Goal: Task Accomplishment & Management: Complete application form

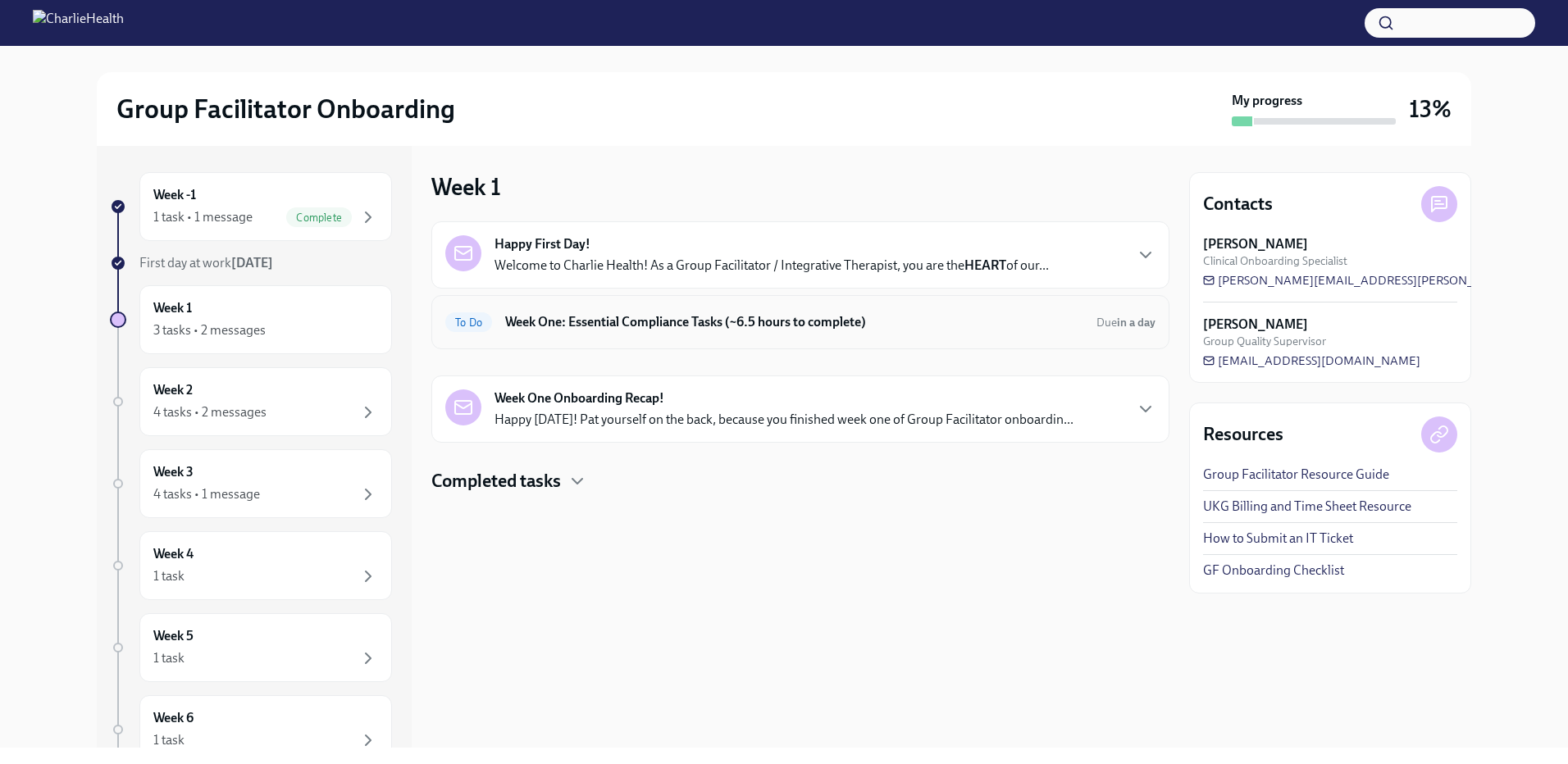
click at [1092, 320] on div "To Do Week One: Essential Compliance Tasks (~6.5 hours to complete) Due in a day" at bounding box center [800, 322] width 710 height 26
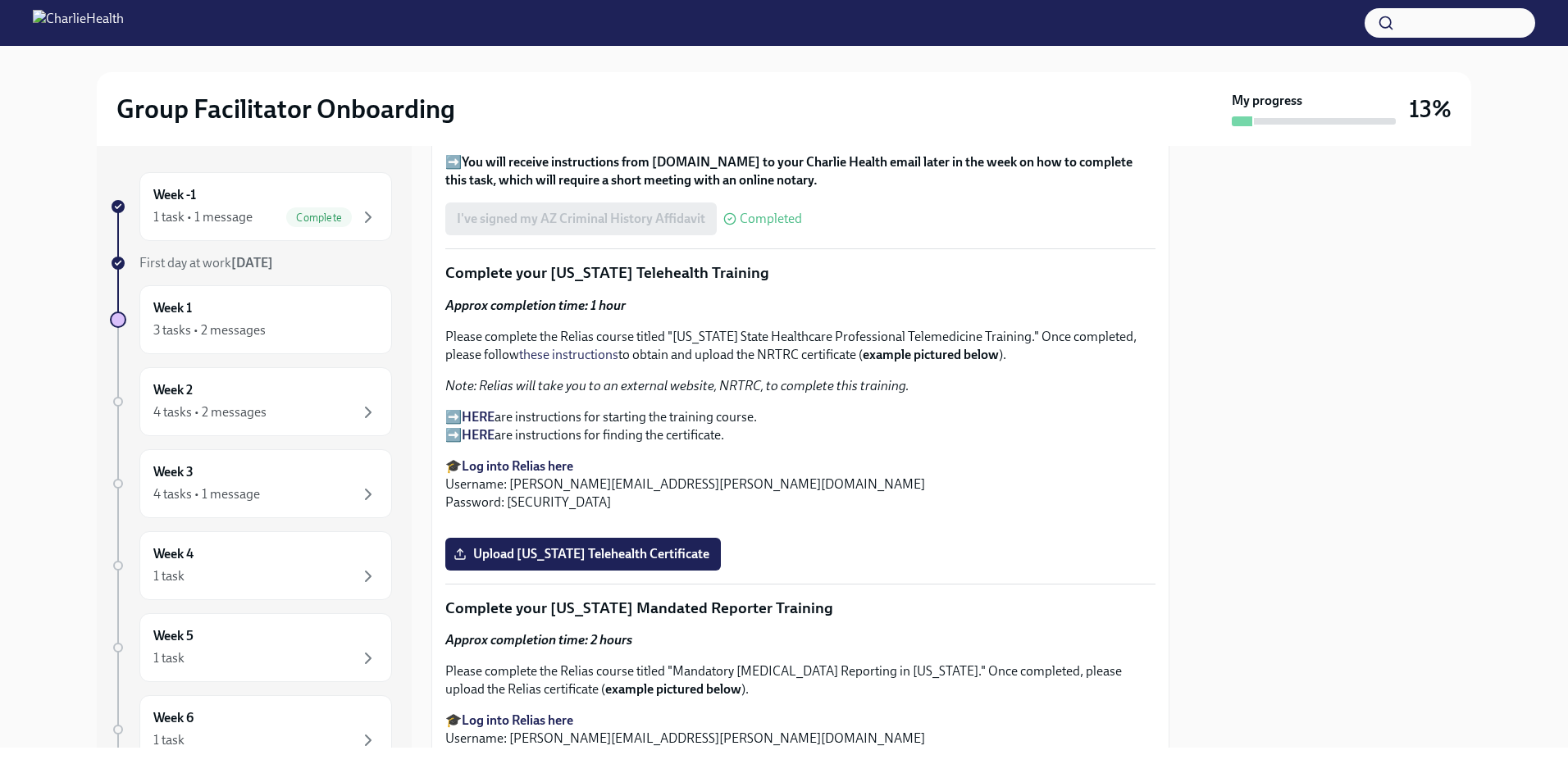
scroll to position [2214, 0]
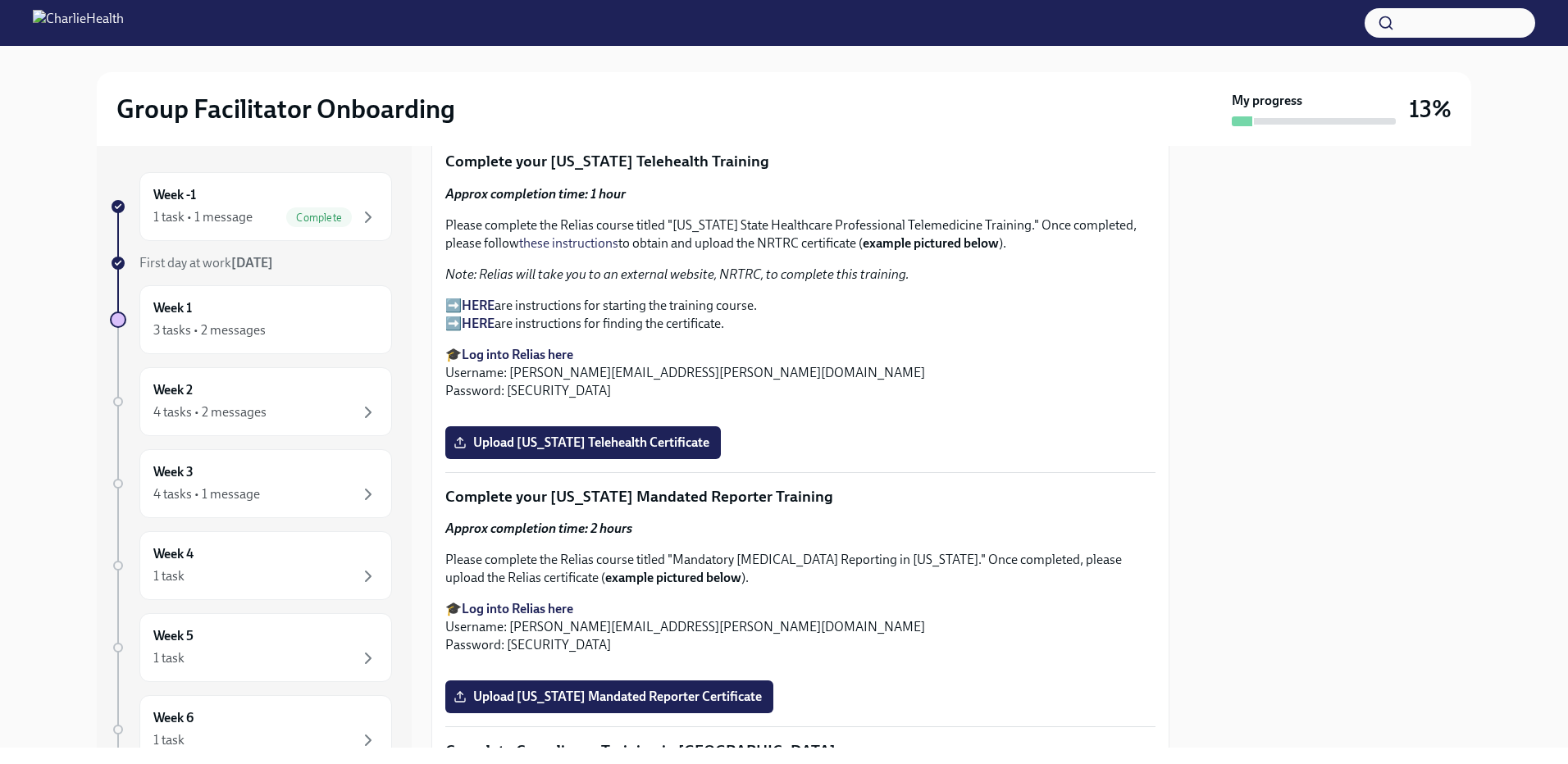
click at [486, 347] on strong "Log into Relias here" at bounding box center [518, 354] width 111 height 15
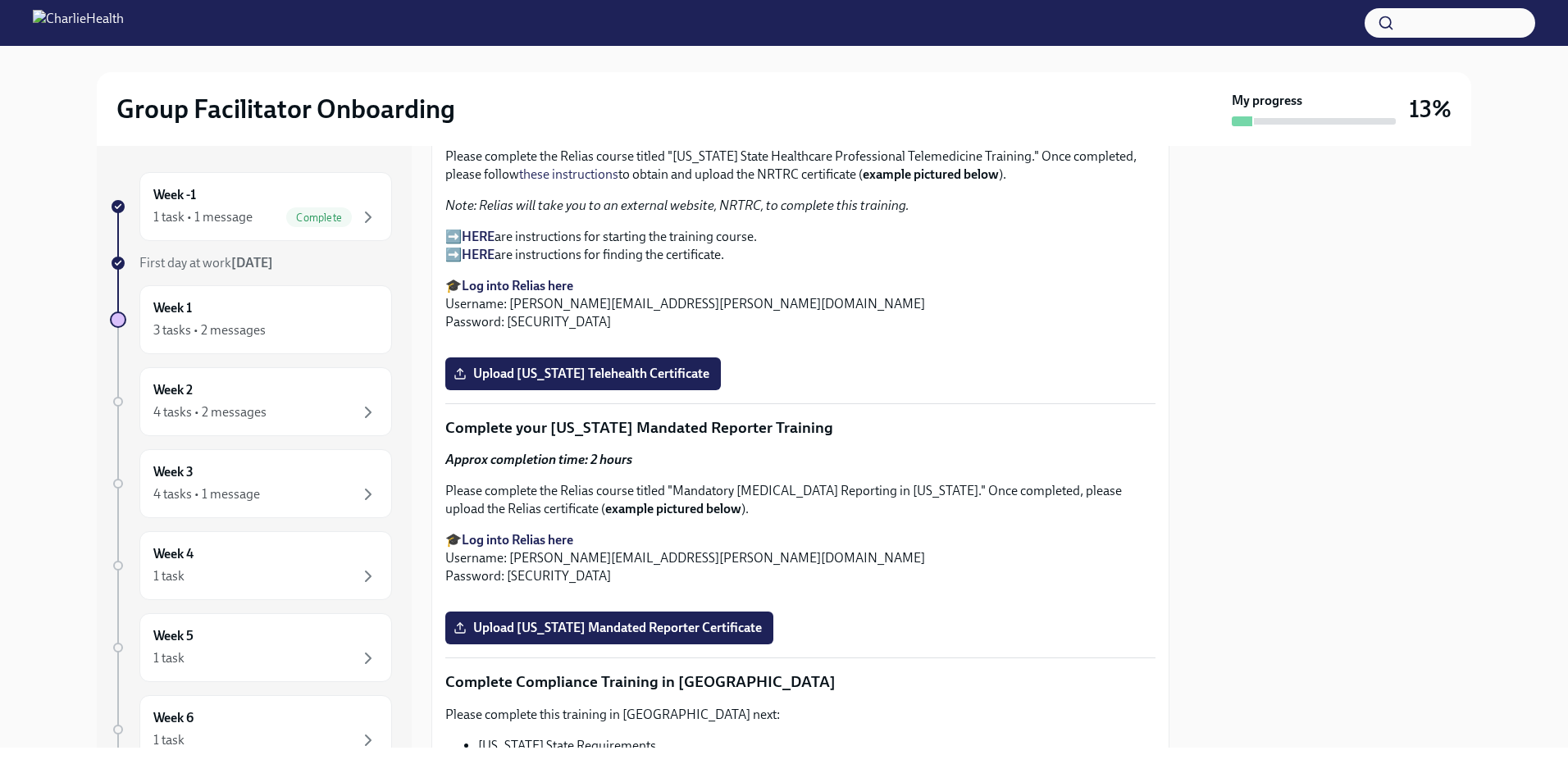
scroll to position [2542, 0]
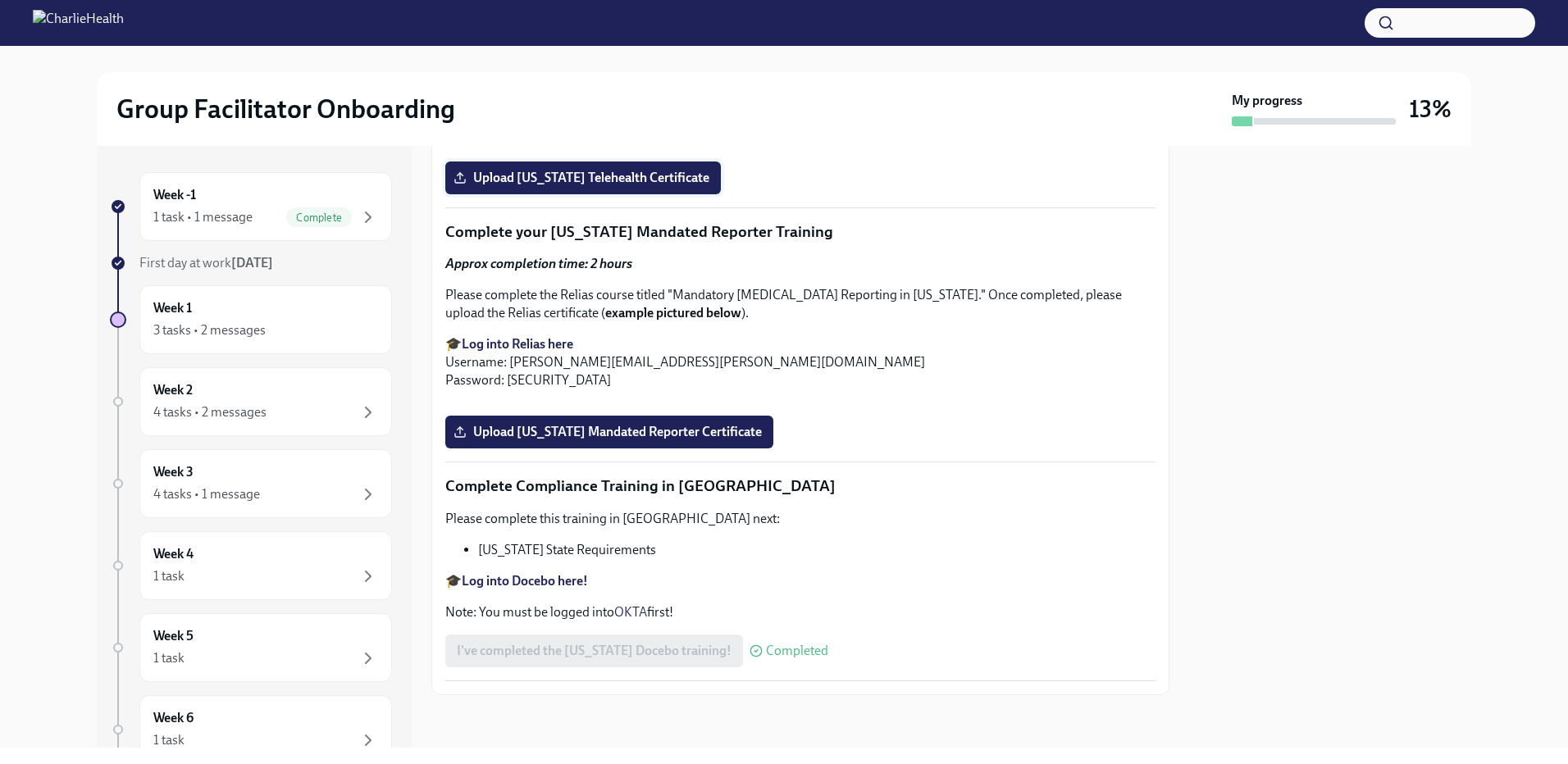
click at [639, 186] on span "Upload [US_STATE] Telehealth Certificate" at bounding box center [583, 178] width 253 height 16
click at [0, 0] on input "Upload [US_STATE] Telehealth Certificate" at bounding box center [0, 0] width 0 height 0
click at [518, 351] on strong "Log into Relias here" at bounding box center [518, 343] width 111 height 15
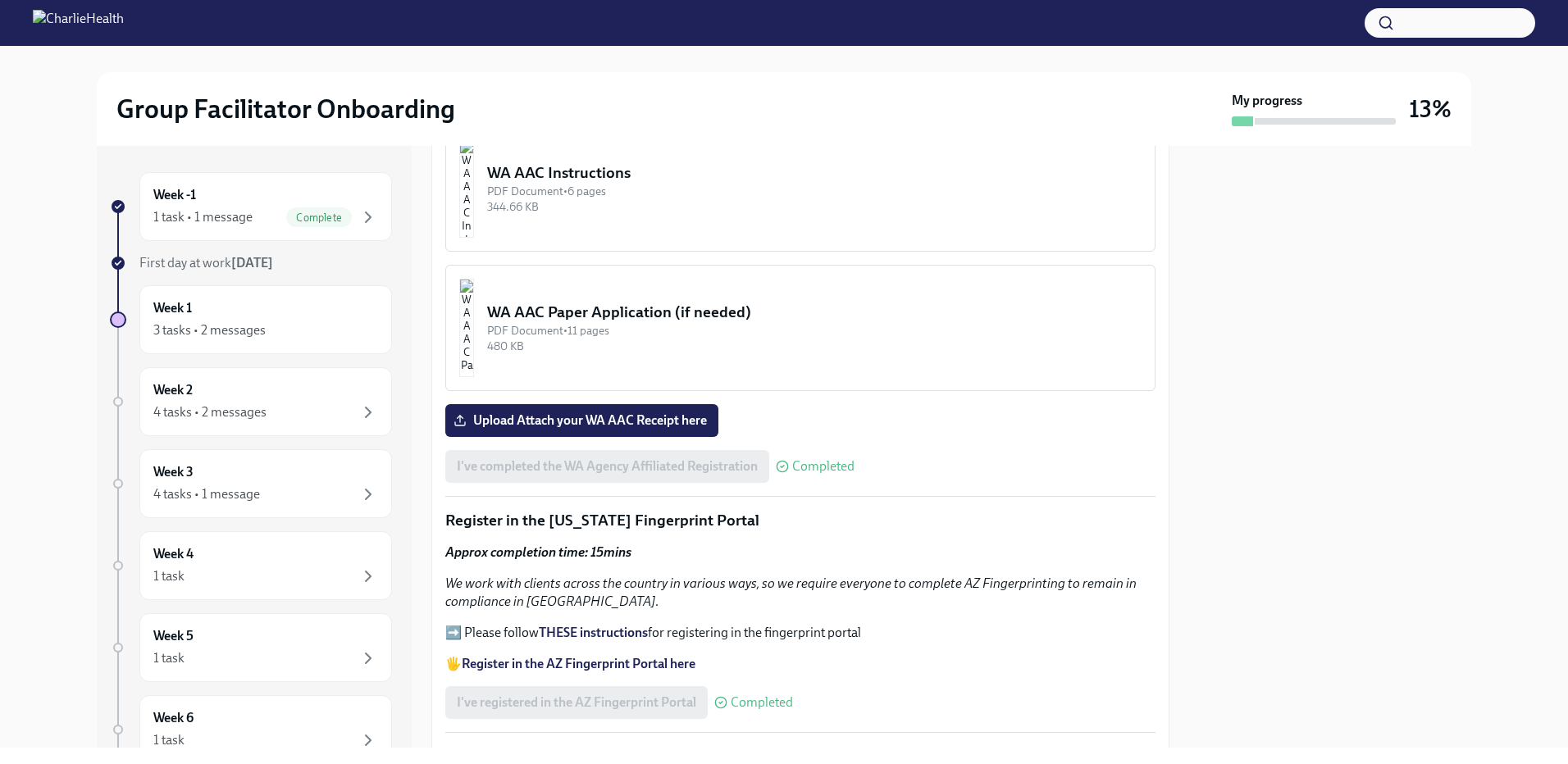
scroll to position [1147, 0]
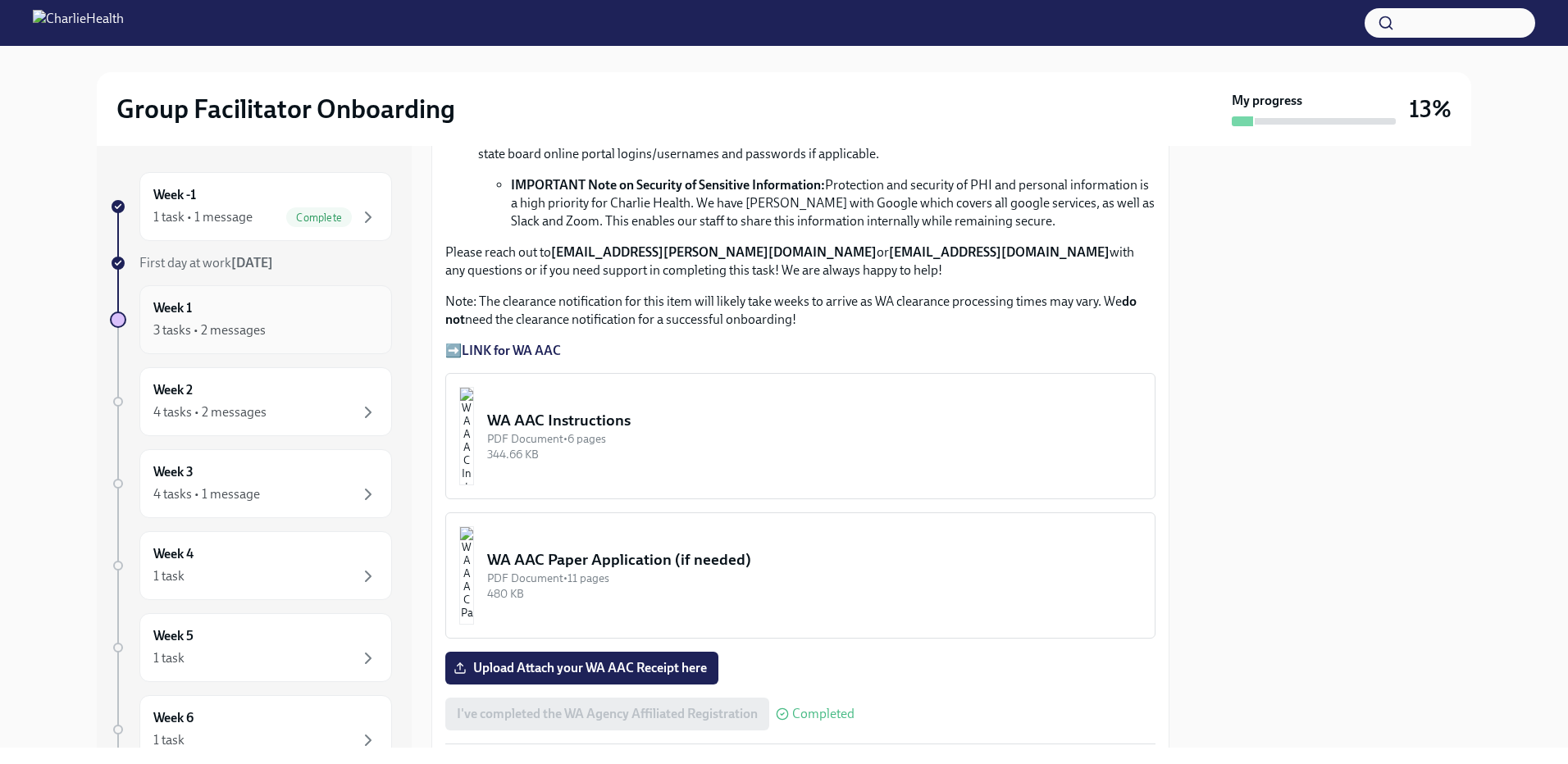
click at [242, 324] on div "3 tasks • 2 messages" at bounding box center [209, 331] width 112 height 18
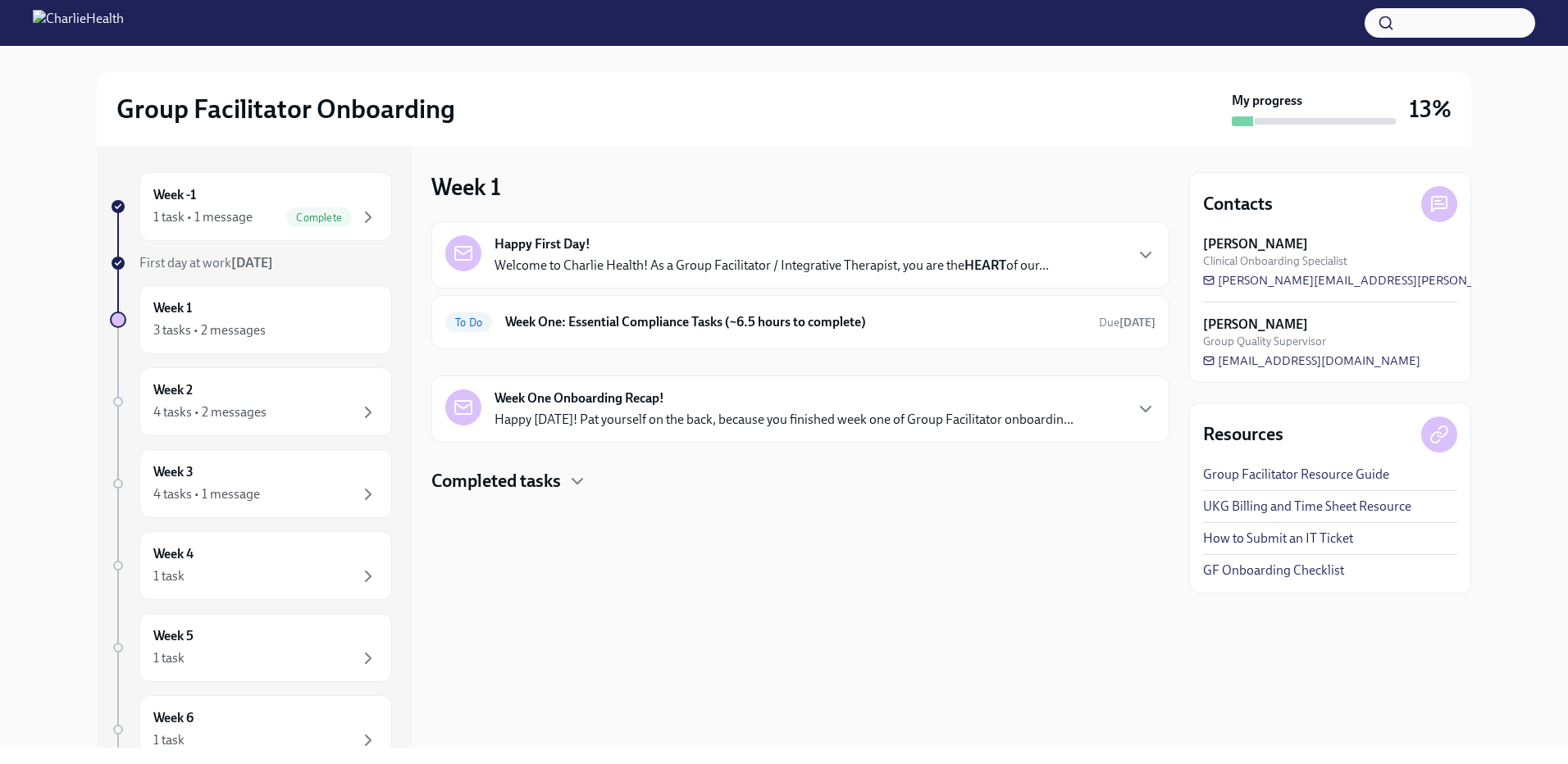
click at [553, 485] on h4 "Completed tasks" at bounding box center [496, 481] width 129 height 24
click at [519, 326] on h6 "Week One: Essential Compliance Tasks (~6.5 hours to complete)" at bounding box center [796, 323] width 581 height 18
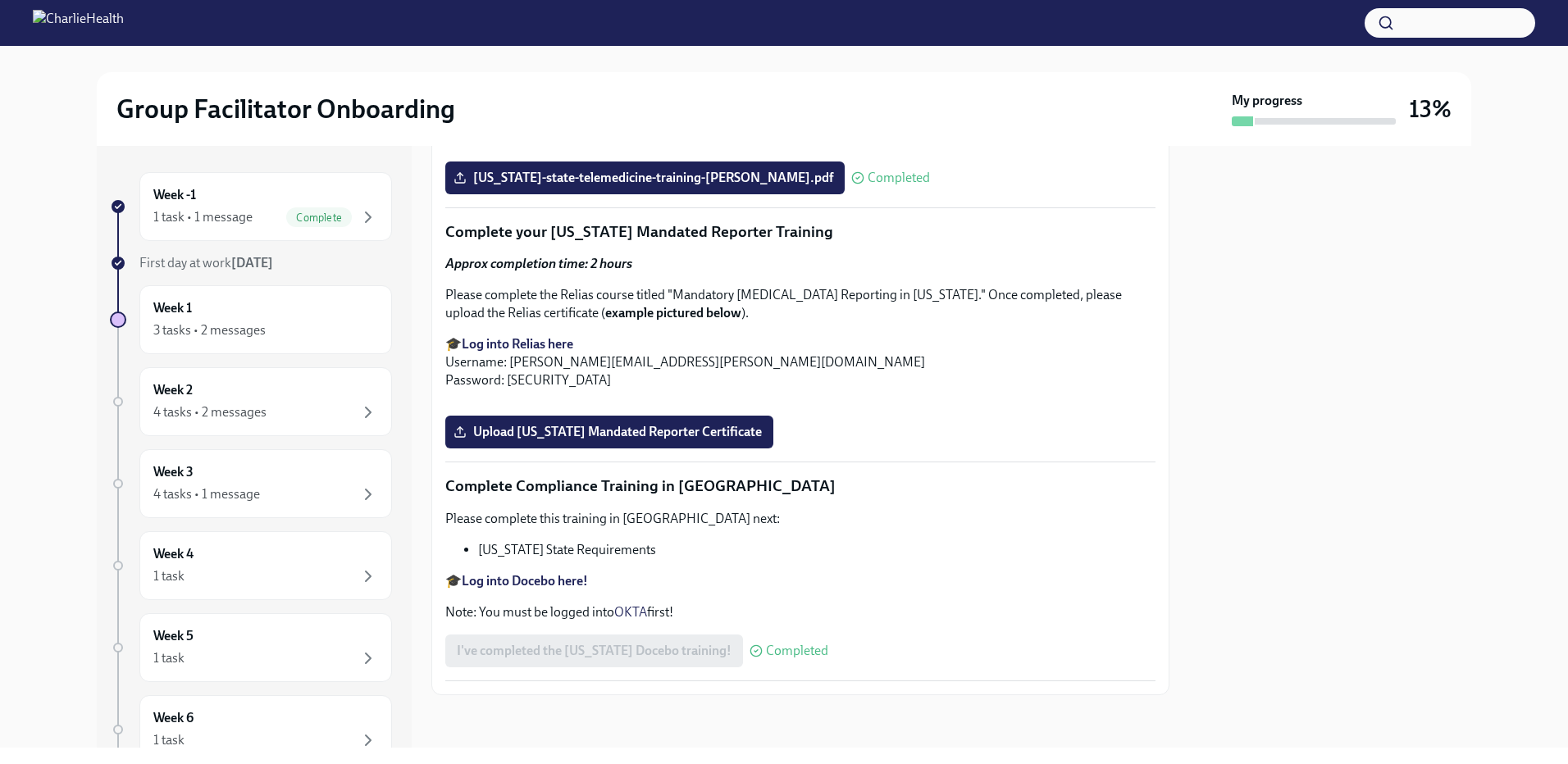
scroll to position [3280, 0]
click at [652, 440] on span "Upload [US_STATE] Mandated Reporter Certificate" at bounding box center [609, 432] width 305 height 16
click at [0, 0] on input "Upload [US_STATE] Mandated Reporter Certificate" at bounding box center [0, 0] width 0 height 0
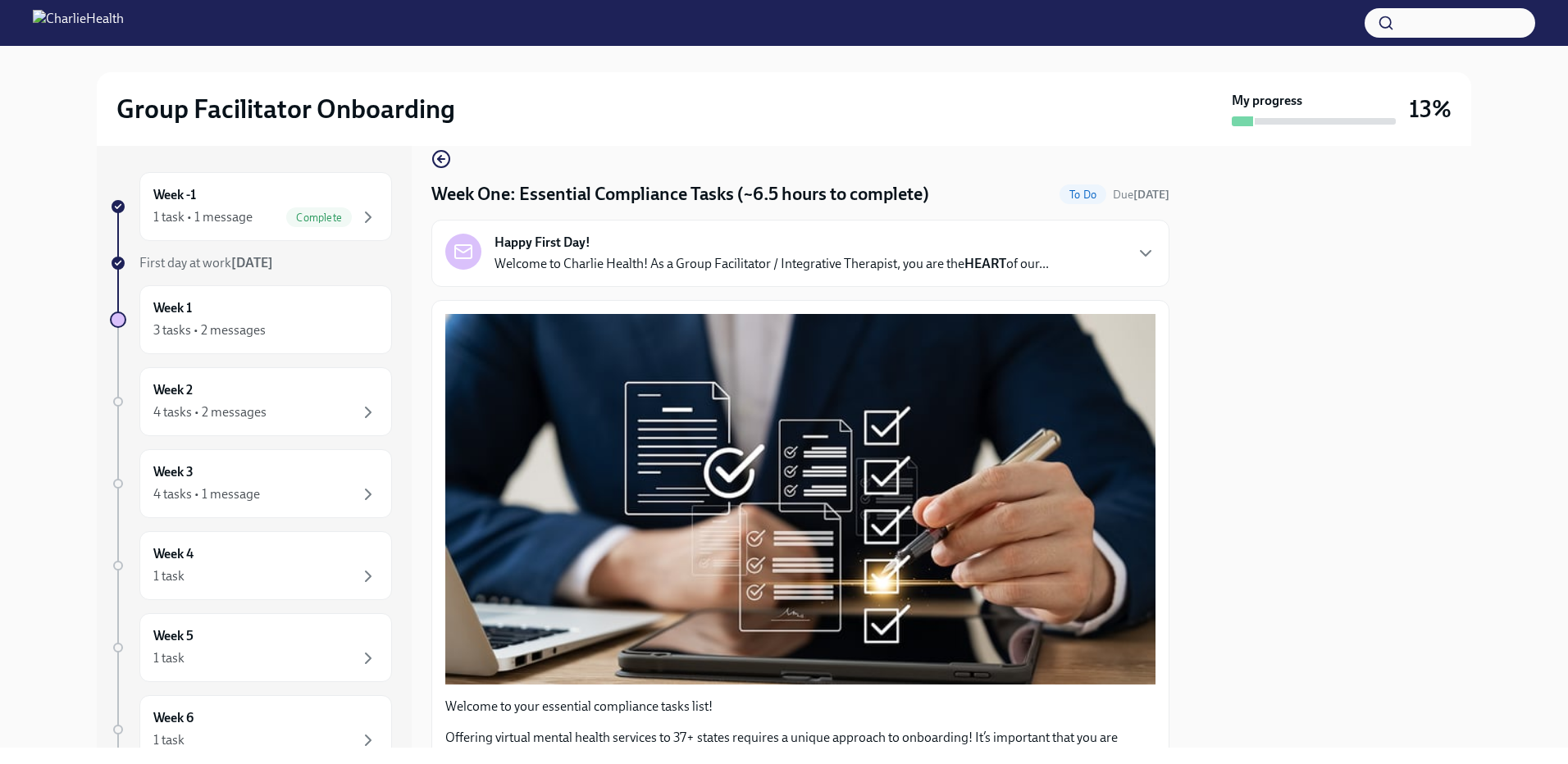
scroll to position [0, 0]
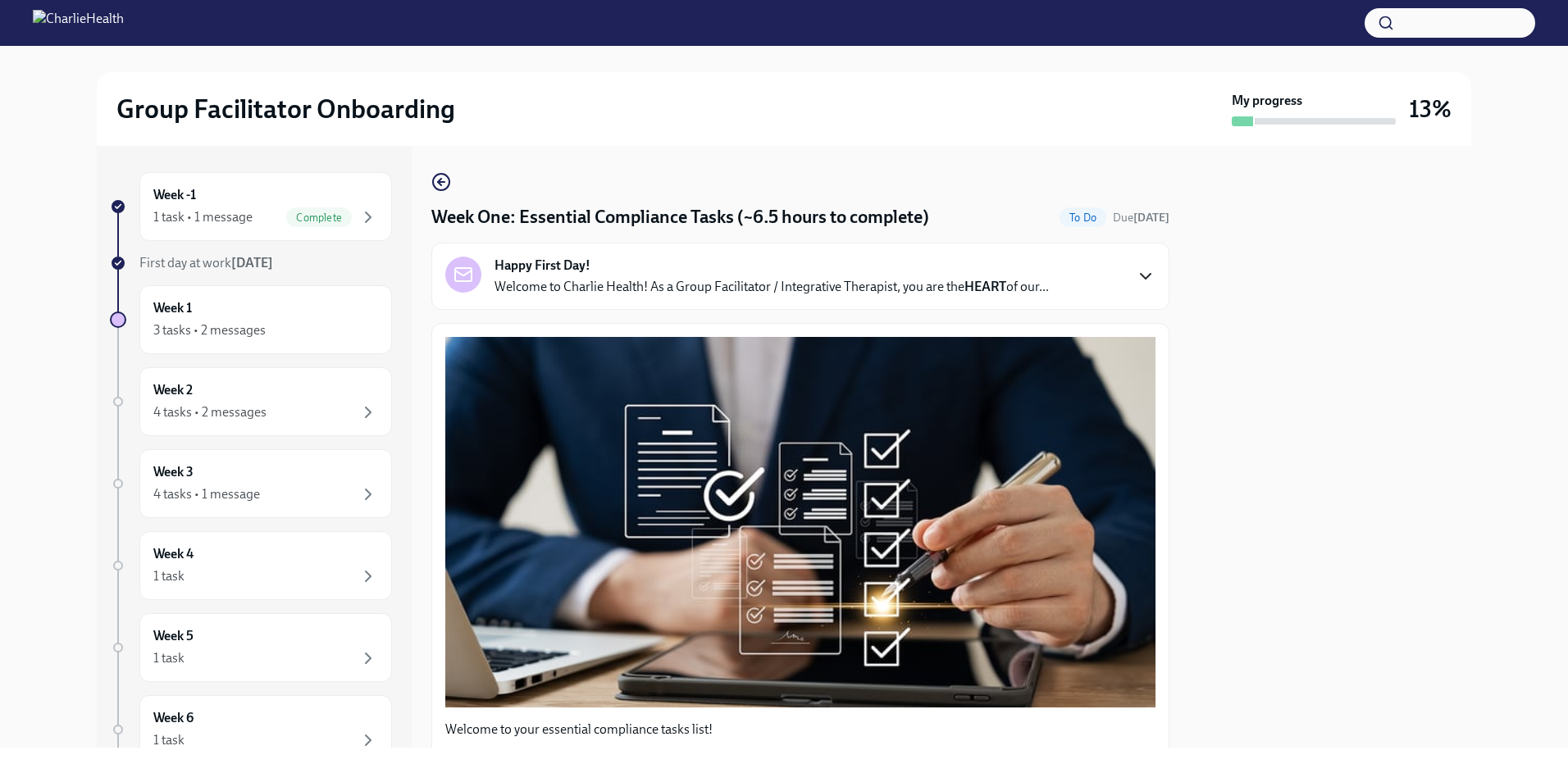
click at [1136, 272] on icon "button" at bounding box center [1146, 277] width 20 height 20
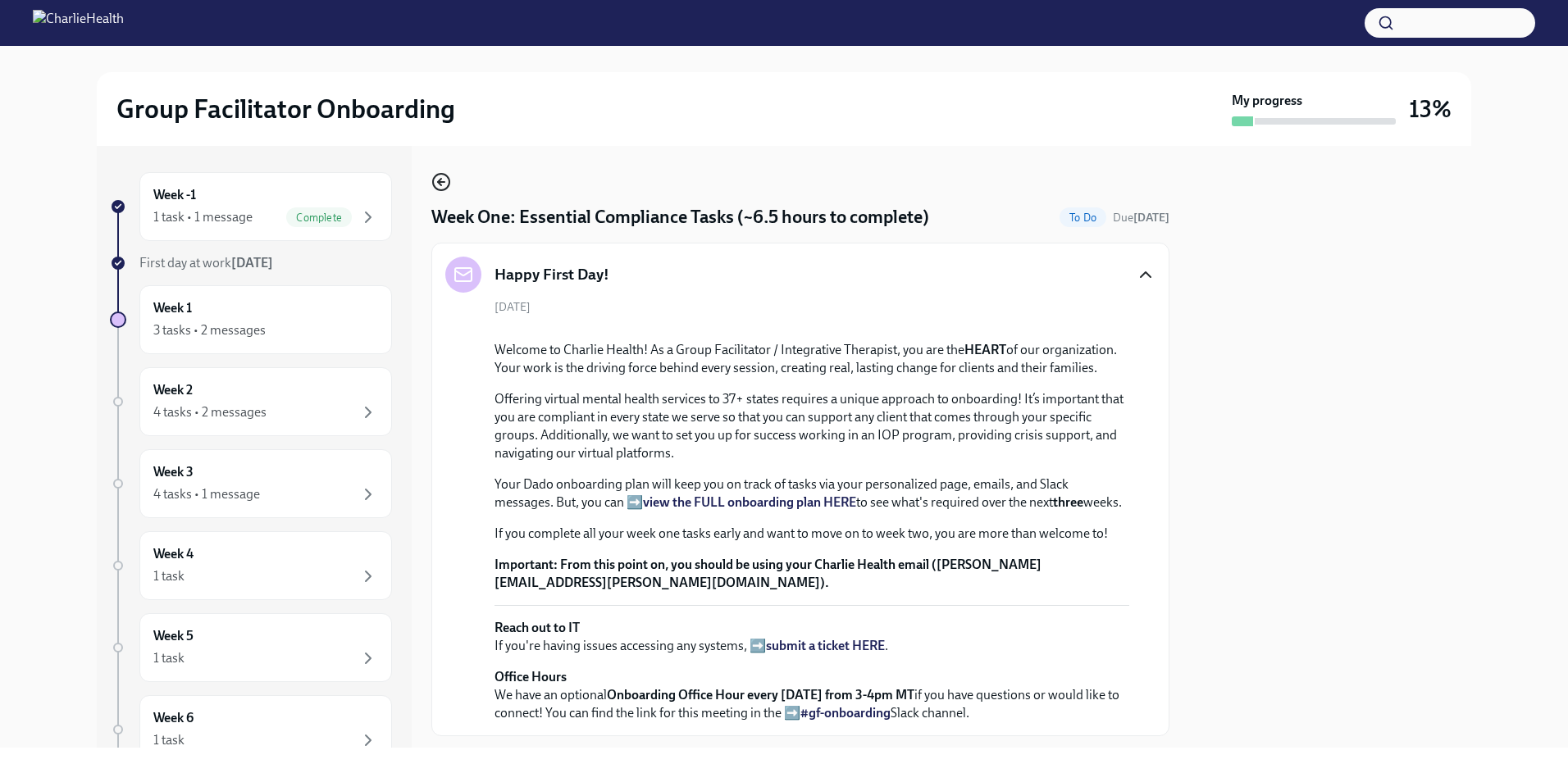
click at [442, 180] on icon "button" at bounding box center [441, 182] width 20 height 20
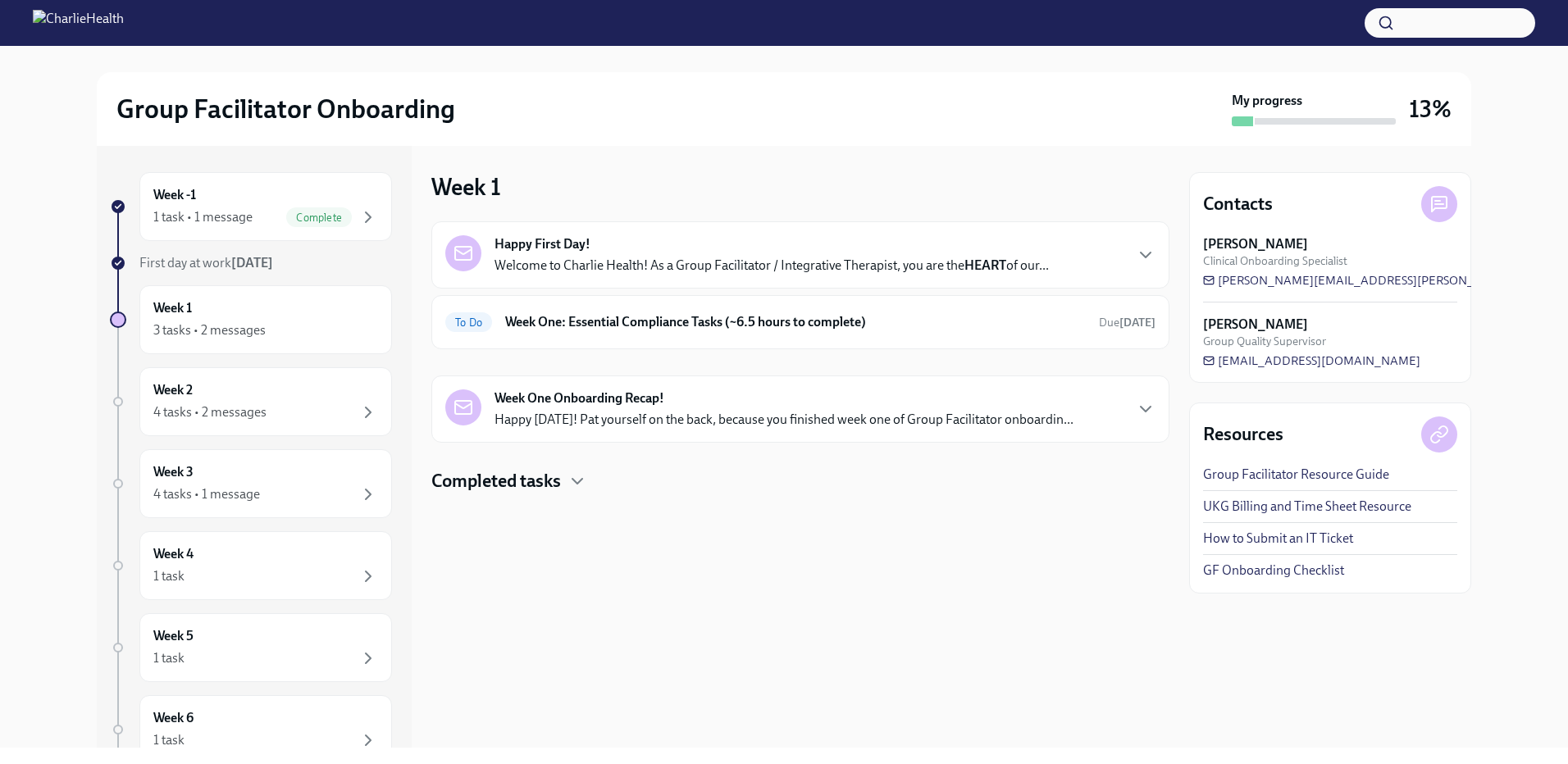
click at [742, 409] on div "Week One Onboarding Recap! Happy Friday! Pat yourself on the back, because you …" at bounding box center [784, 409] width 579 height 40
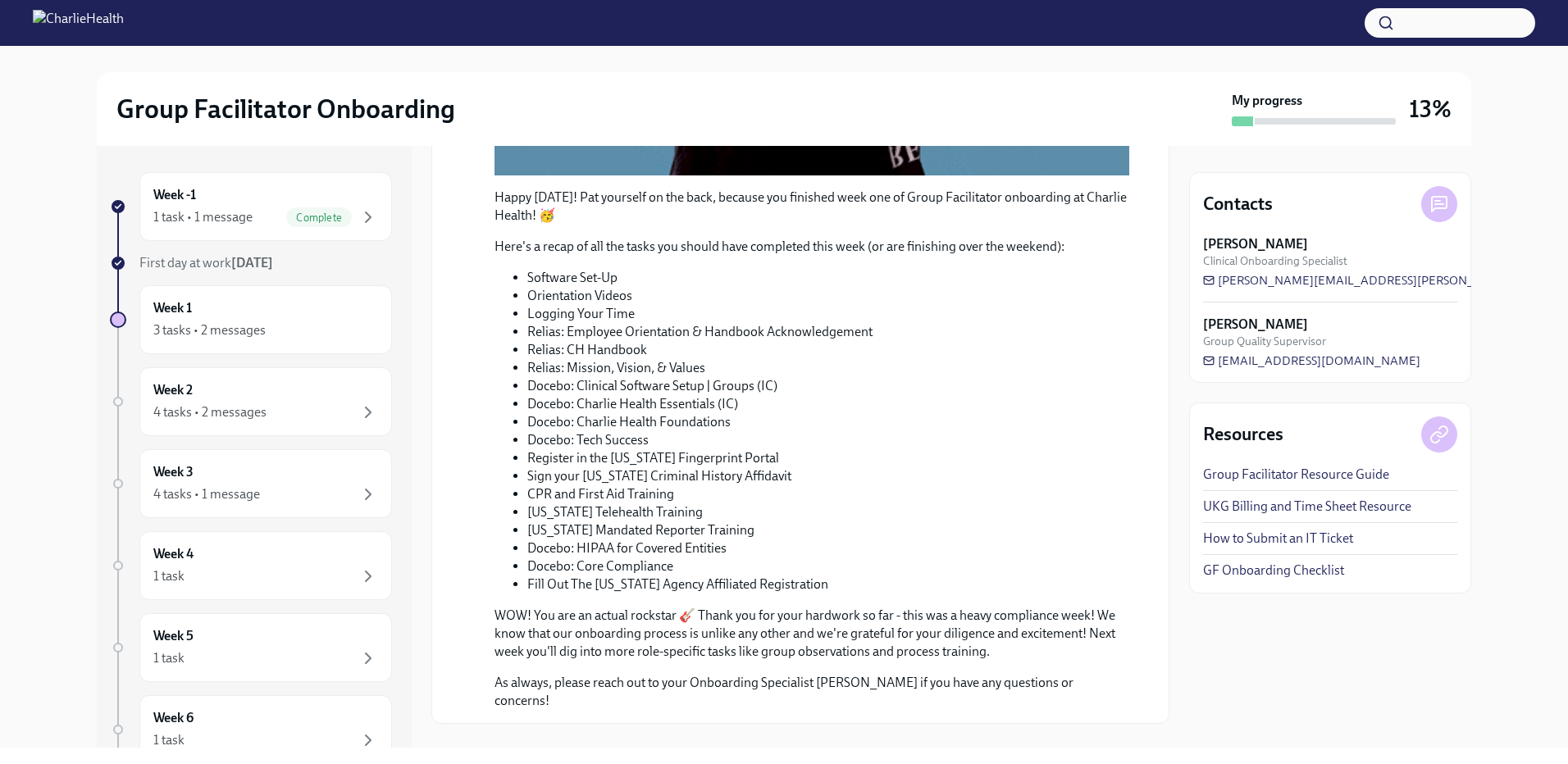
scroll to position [715, 0]
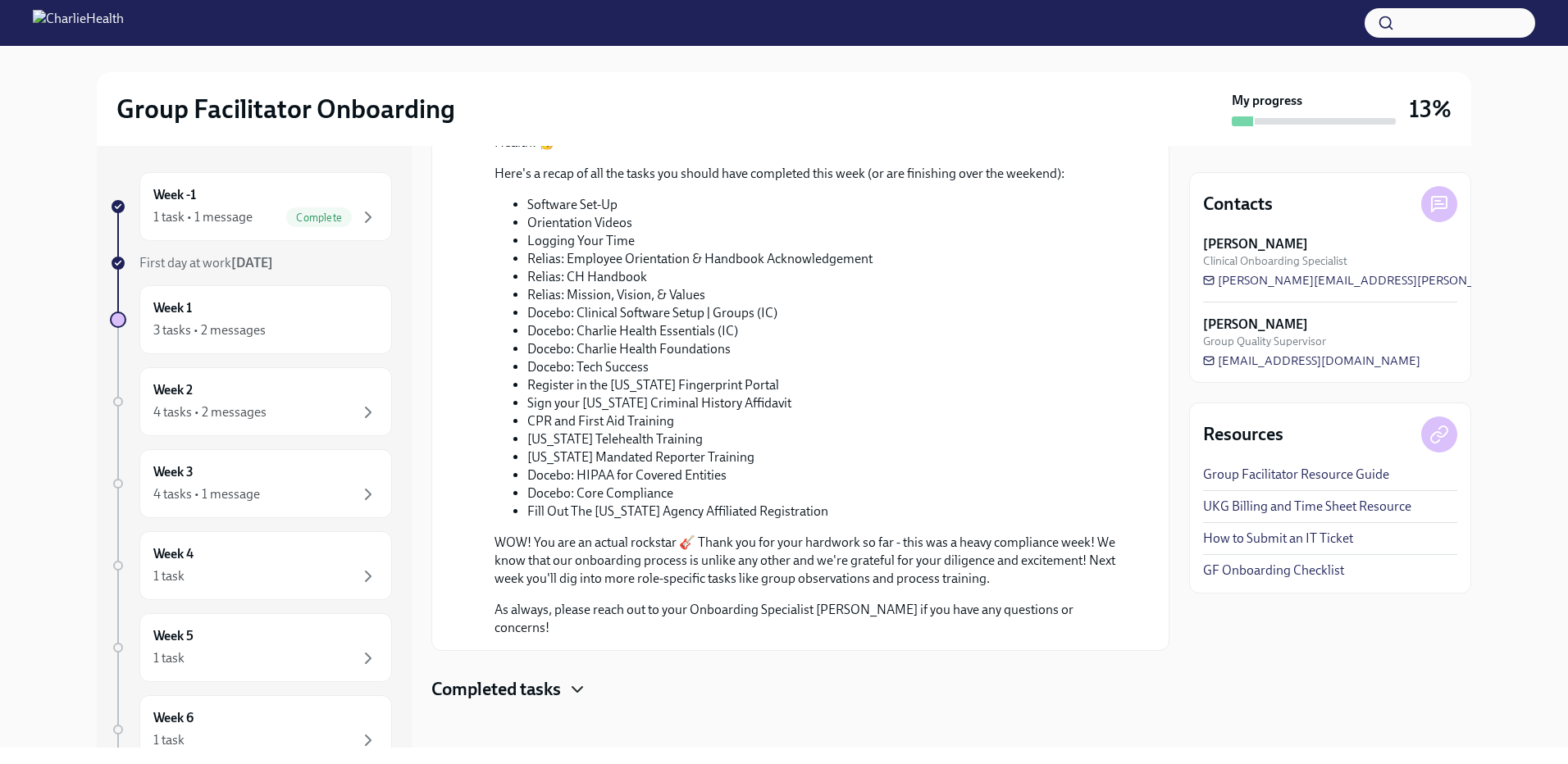
click at [576, 681] on icon "button" at bounding box center [577, 689] width 20 height 20
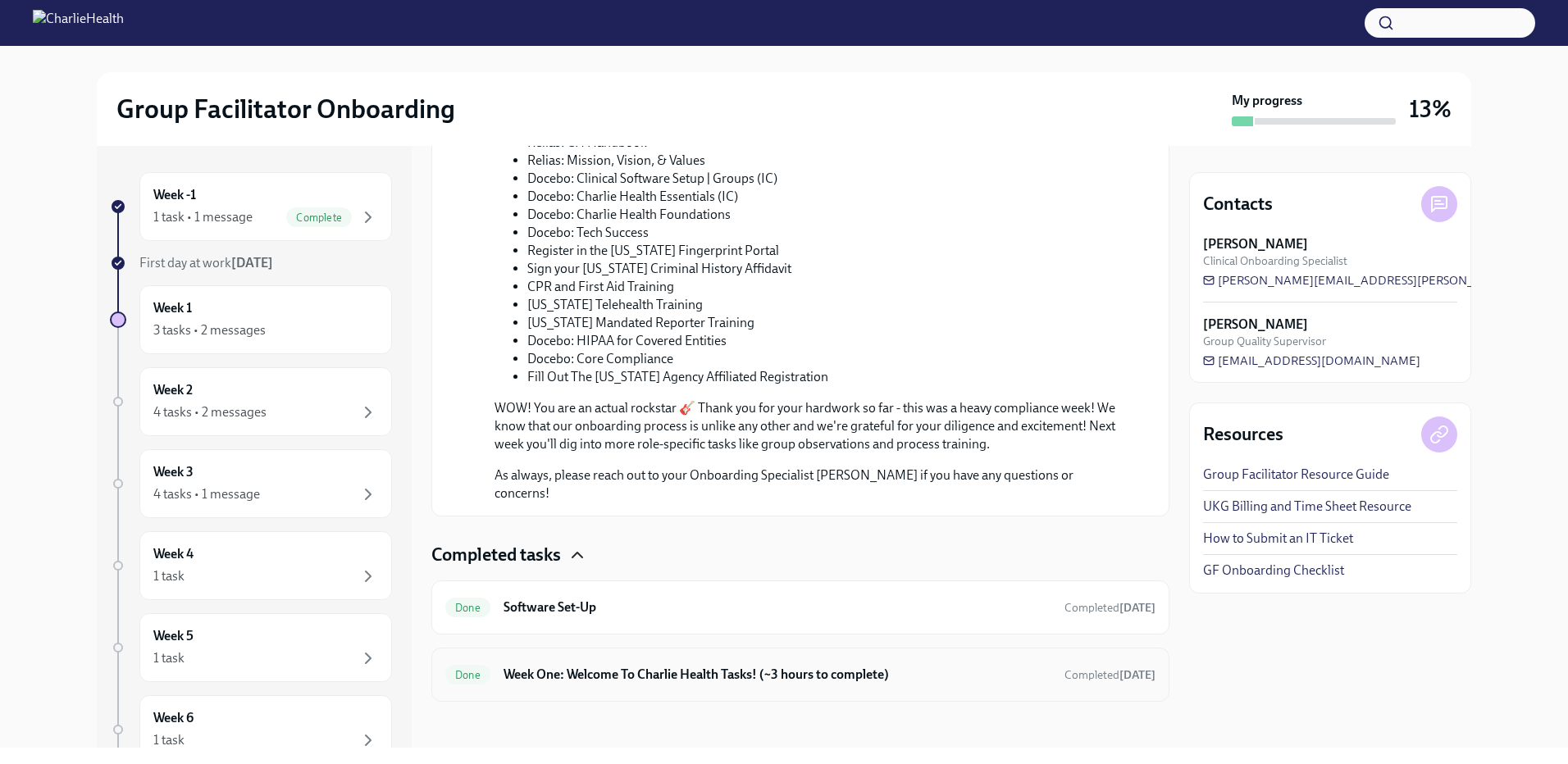
click at [672, 666] on h6 "Week One: Welcome To Charlie Health Tasks! (~3 hours to complete)" at bounding box center [777, 675] width 548 height 18
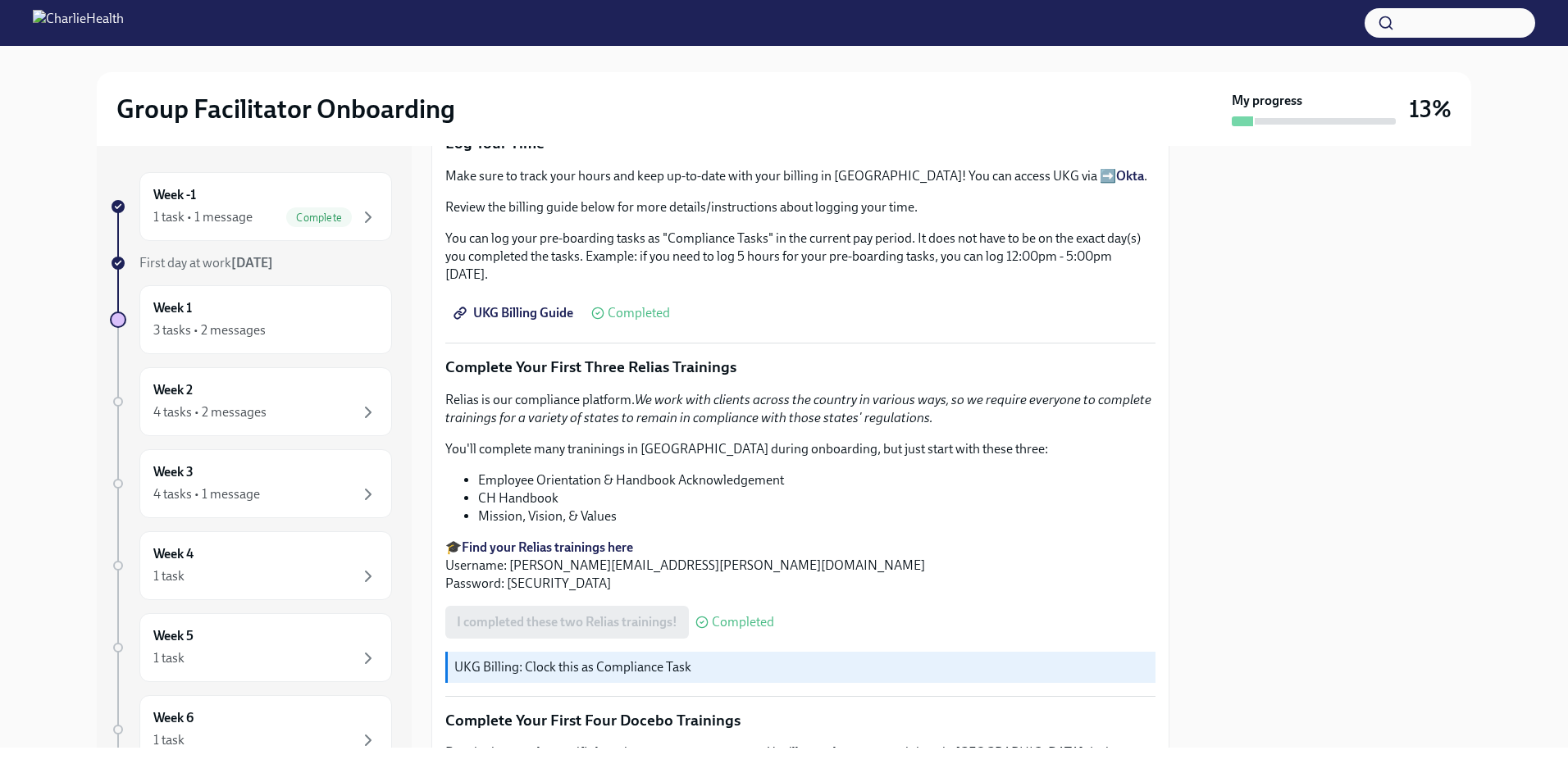
scroll to position [2186, 0]
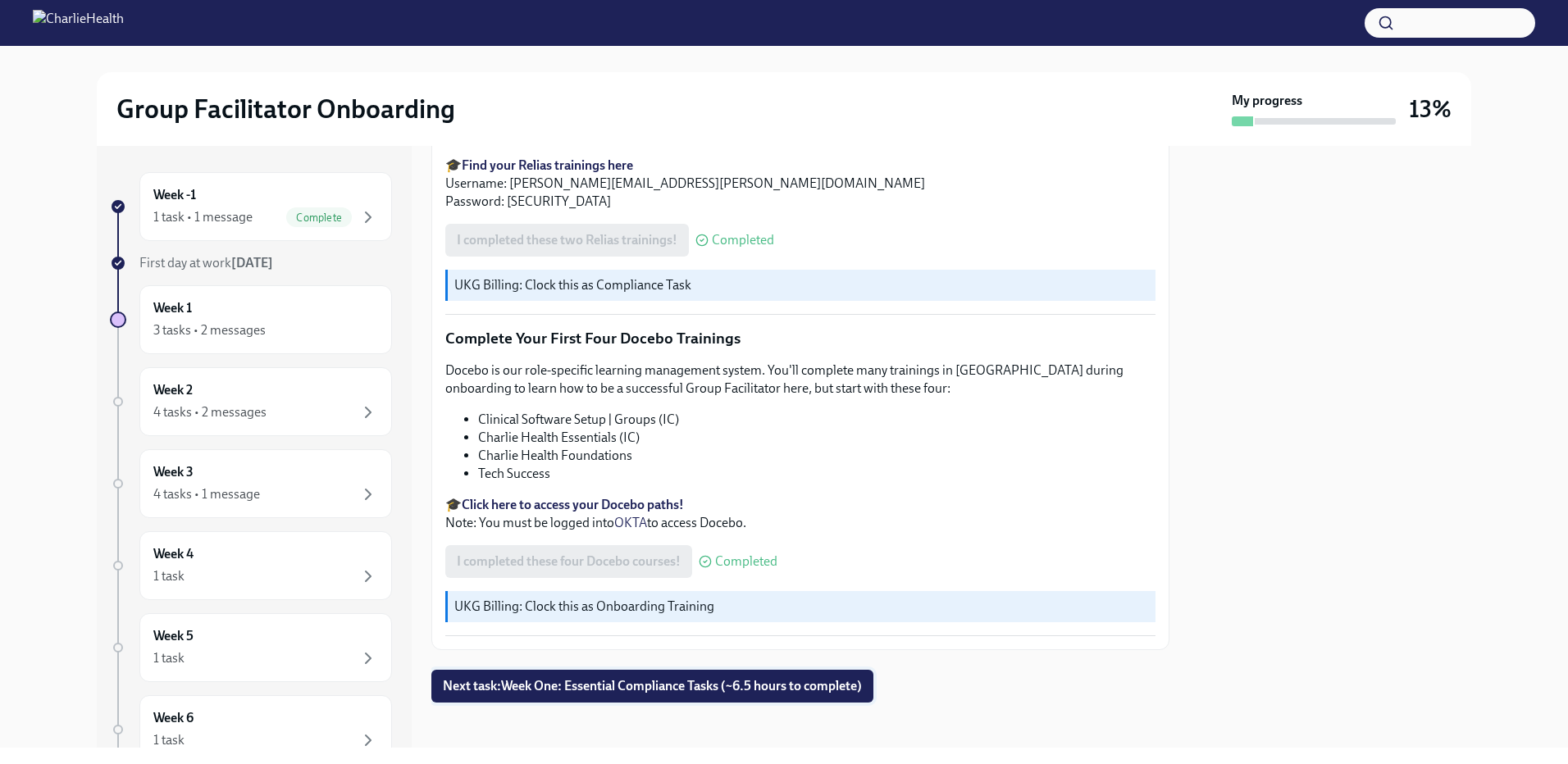
click at [703, 679] on span "Next task : Week One: Essential Compliance Tasks (~6.5 hours to complete)" at bounding box center [653, 687] width 419 height 16
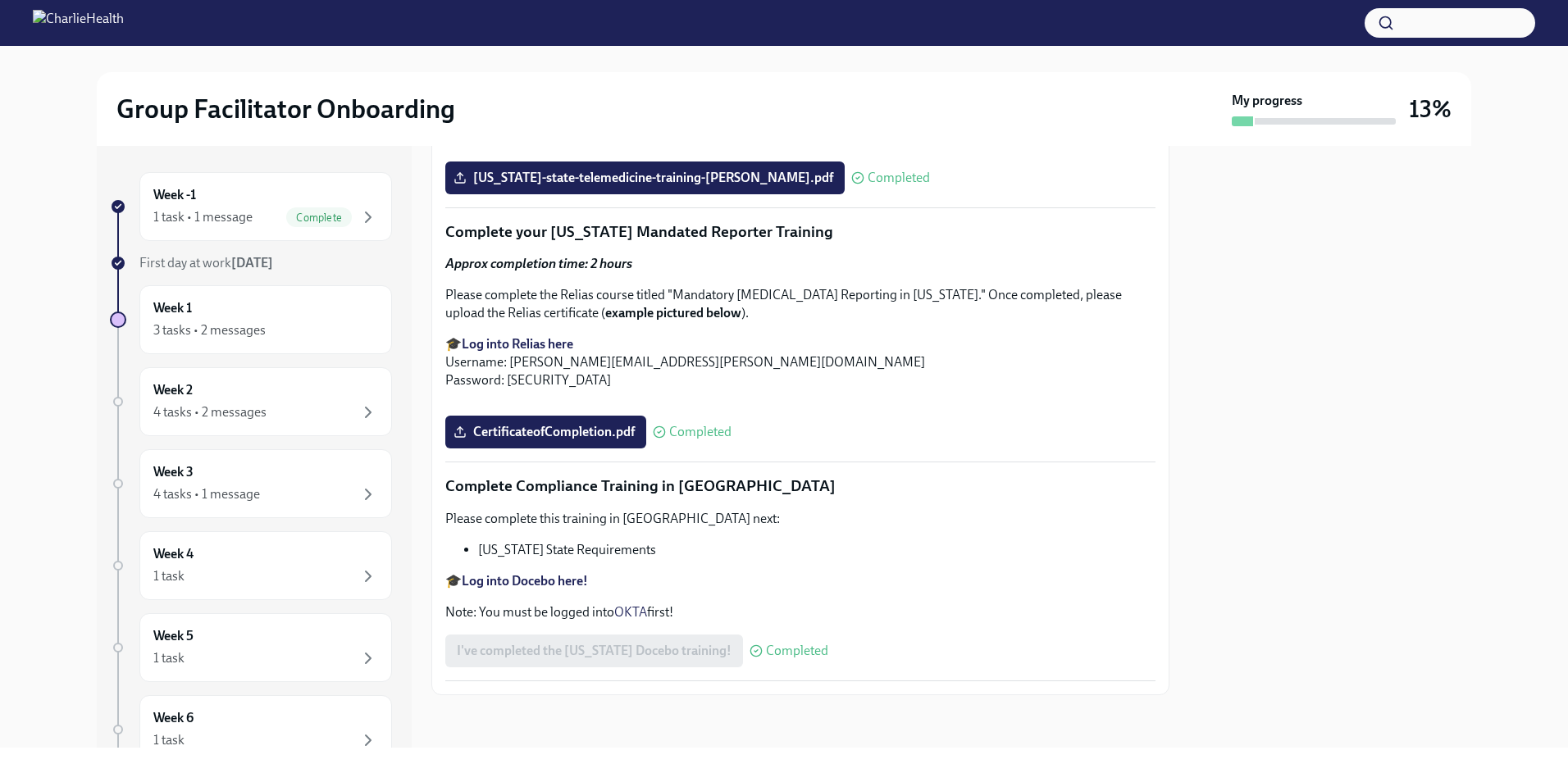
scroll to position [3525, 0]
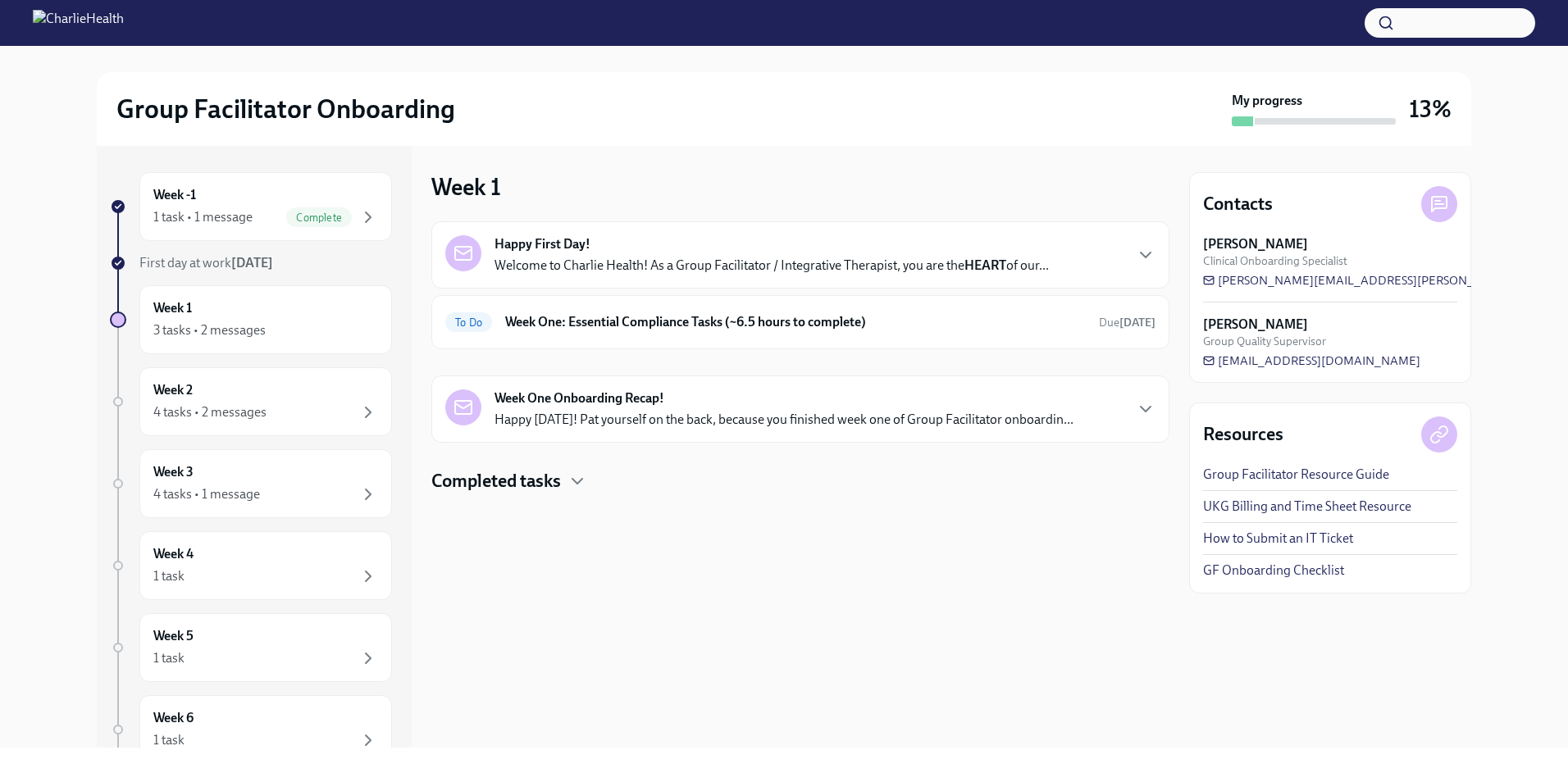
click at [475, 482] on h4 "Completed tasks" at bounding box center [496, 481] width 129 height 24
click at [200, 320] on div "Week 1 3 tasks • 2 messages" at bounding box center [266, 320] width 225 height 41
click at [249, 407] on div "4 tasks • 2 messages" at bounding box center [210, 413] width 113 height 18
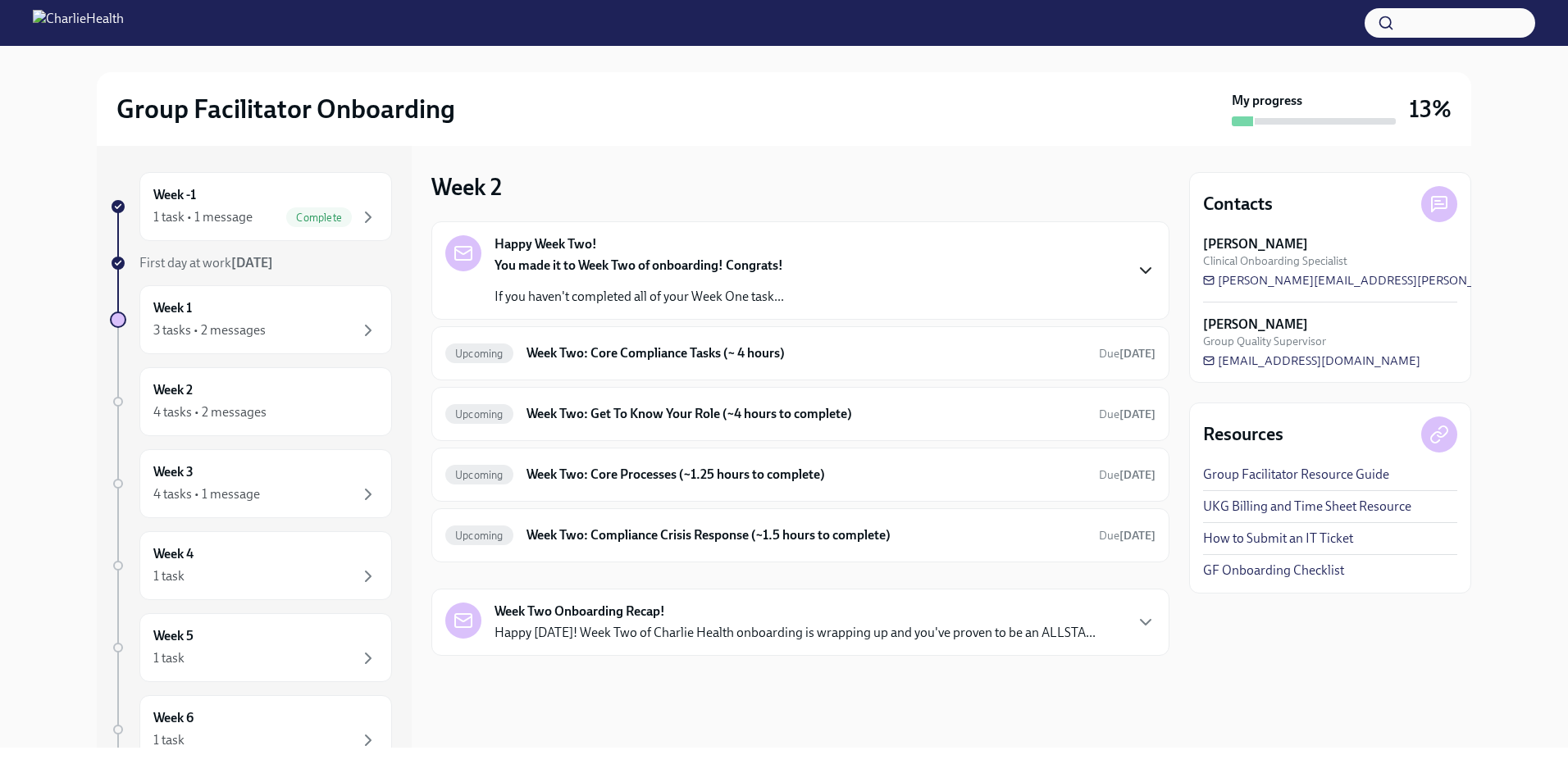
click at [1142, 267] on icon "button" at bounding box center [1146, 271] width 20 height 20
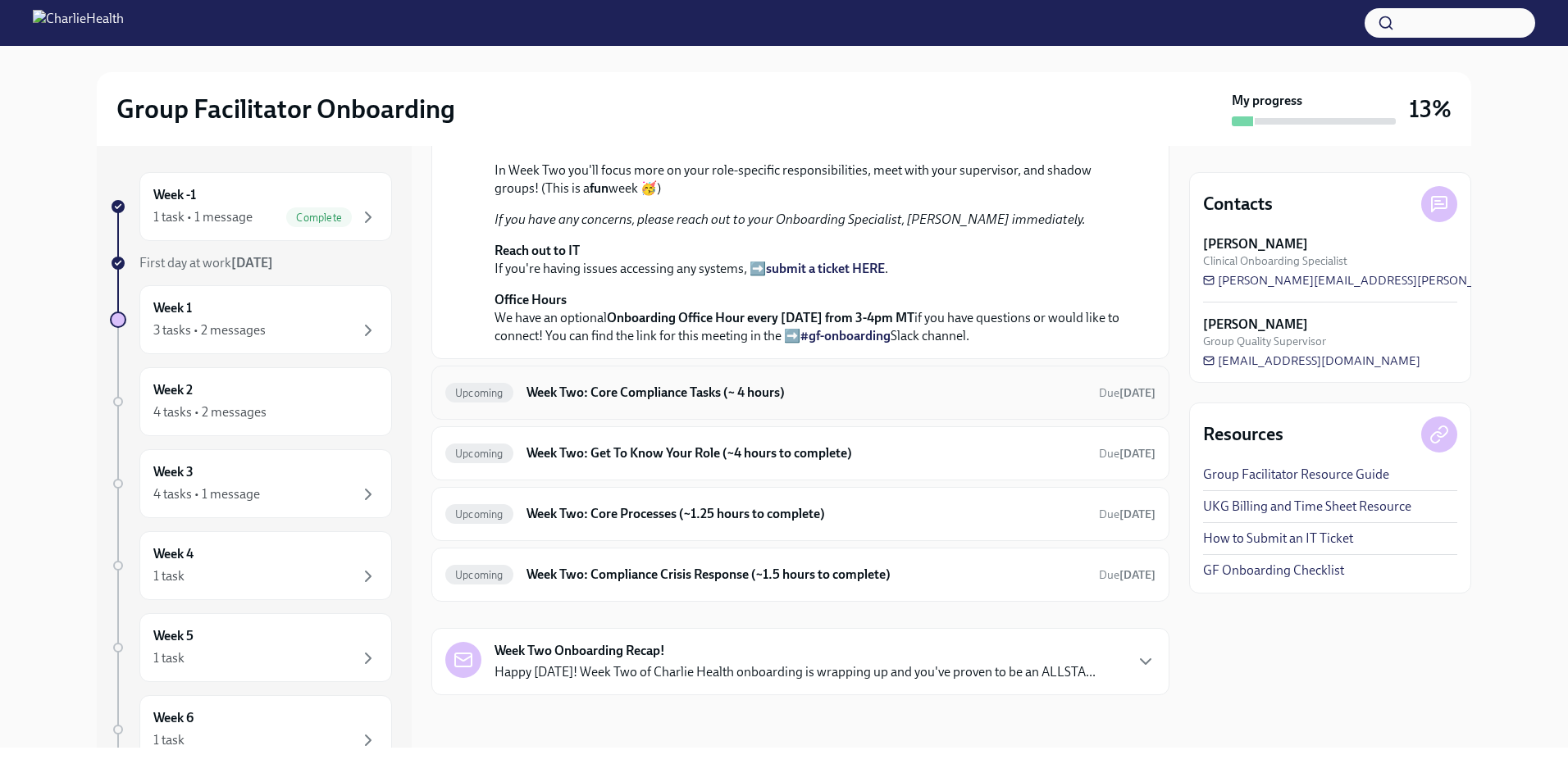
scroll to position [492, 0]
click at [735, 402] on h6 "Week Two: Core Compliance Tasks (~ 4 hours)" at bounding box center [806, 393] width 559 height 18
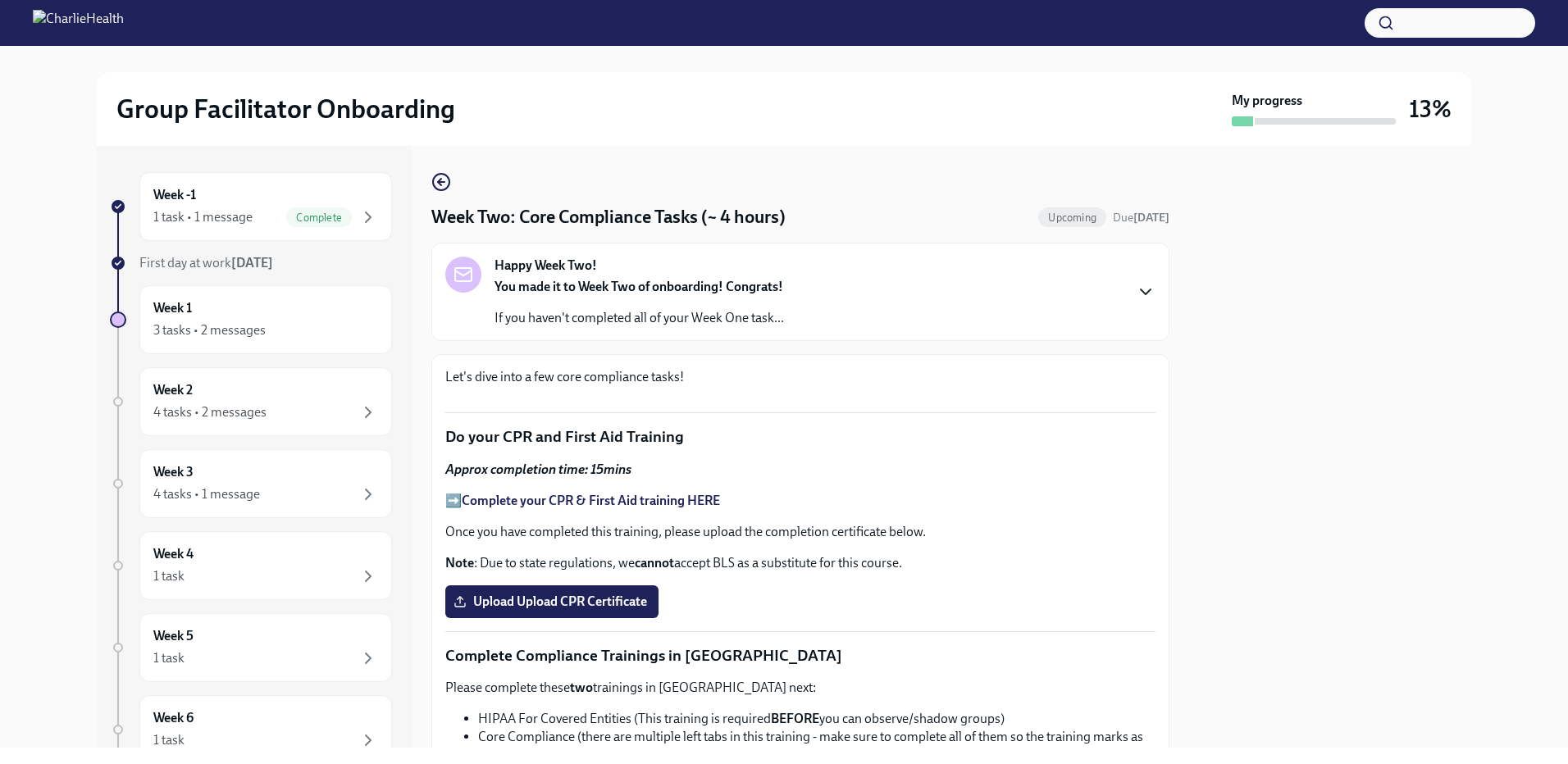
click at [1136, 288] on icon "button" at bounding box center [1146, 292] width 20 height 20
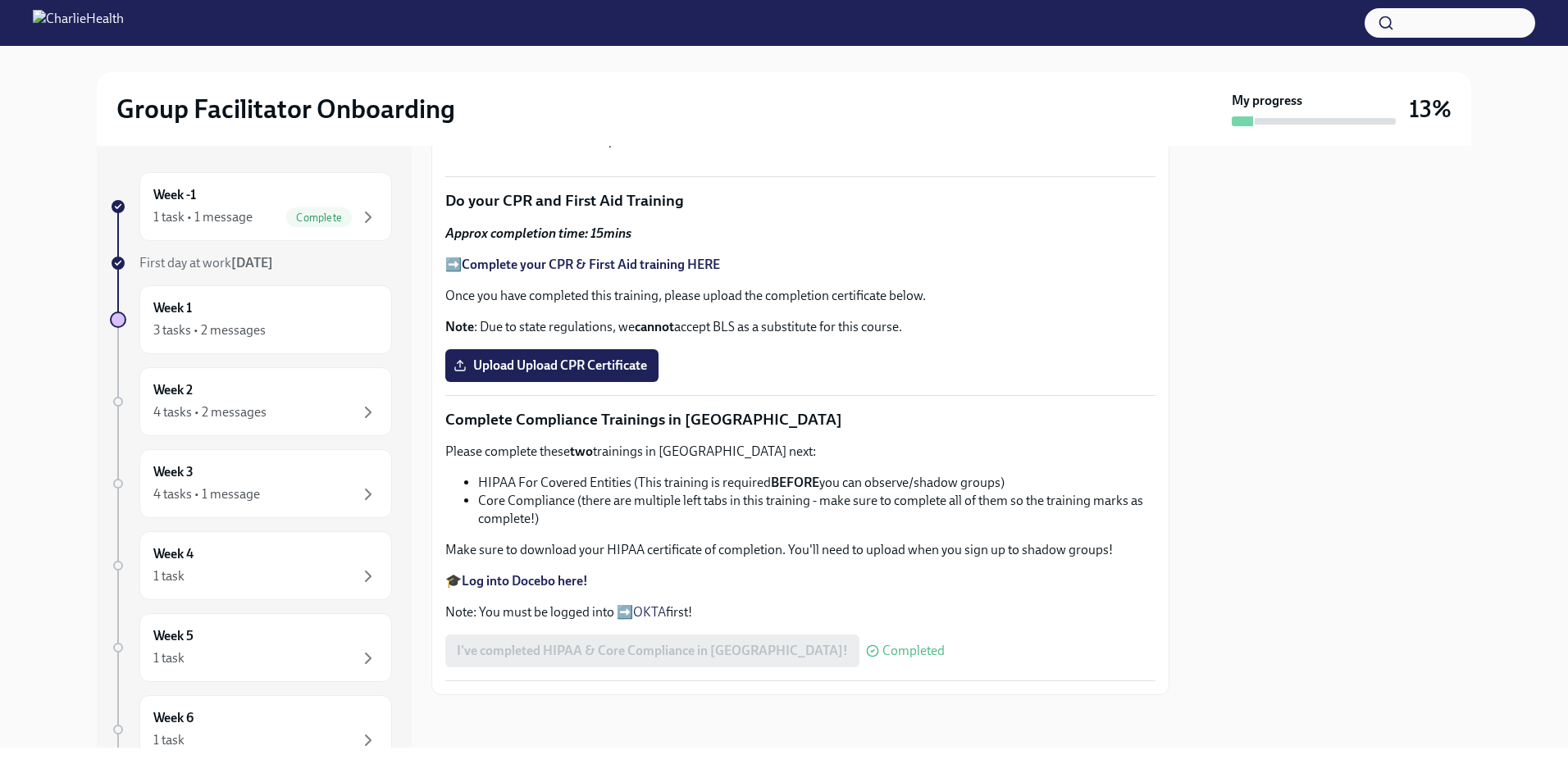
scroll to position [1230, 0]
click at [645, 272] on strong "Complete your CPR & First Aid training HERE" at bounding box center [591, 264] width 258 height 15
click at [539, 374] on span "Upload Upload CPR Certificate" at bounding box center [552, 366] width 191 height 16
click at [0, 0] on input "Upload Upload CPR Certificate" at bounding box center [0, 0] width 0 height 0
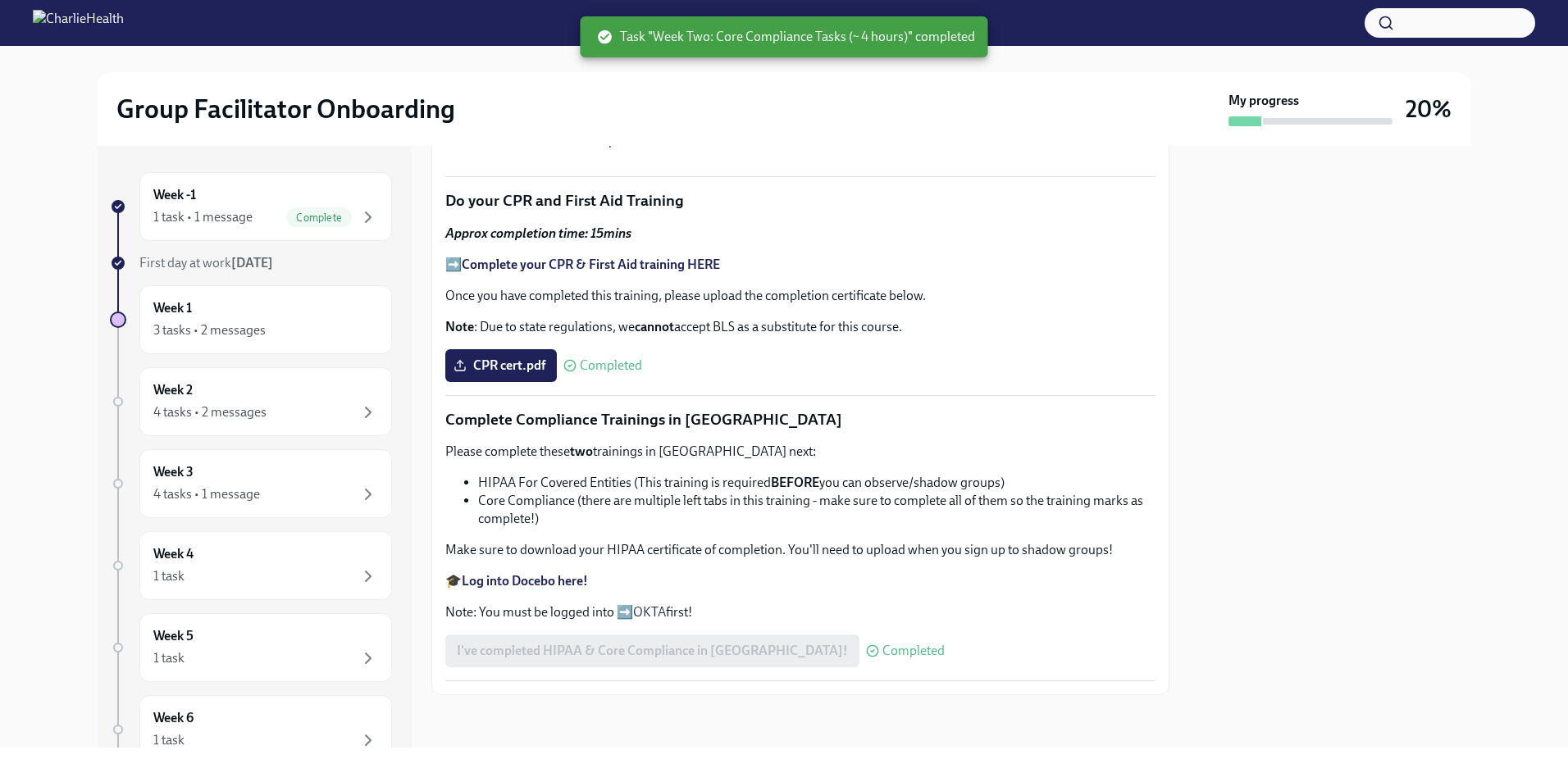
scroll to position [1494, 0]
click at [1406, 390] on div at bounding box center [1331, 447] width 282 height 602
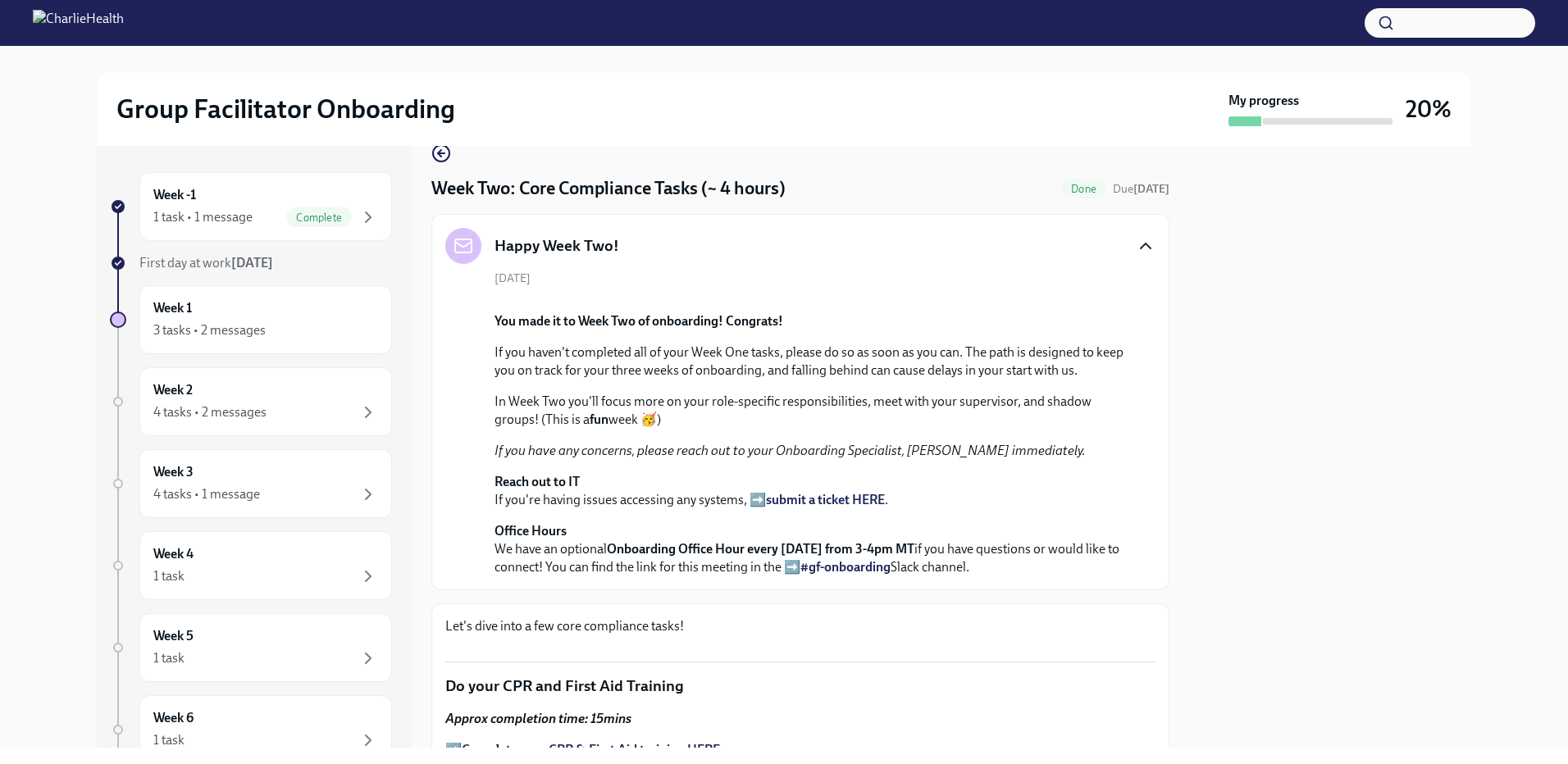
scroll to position [0, 0]
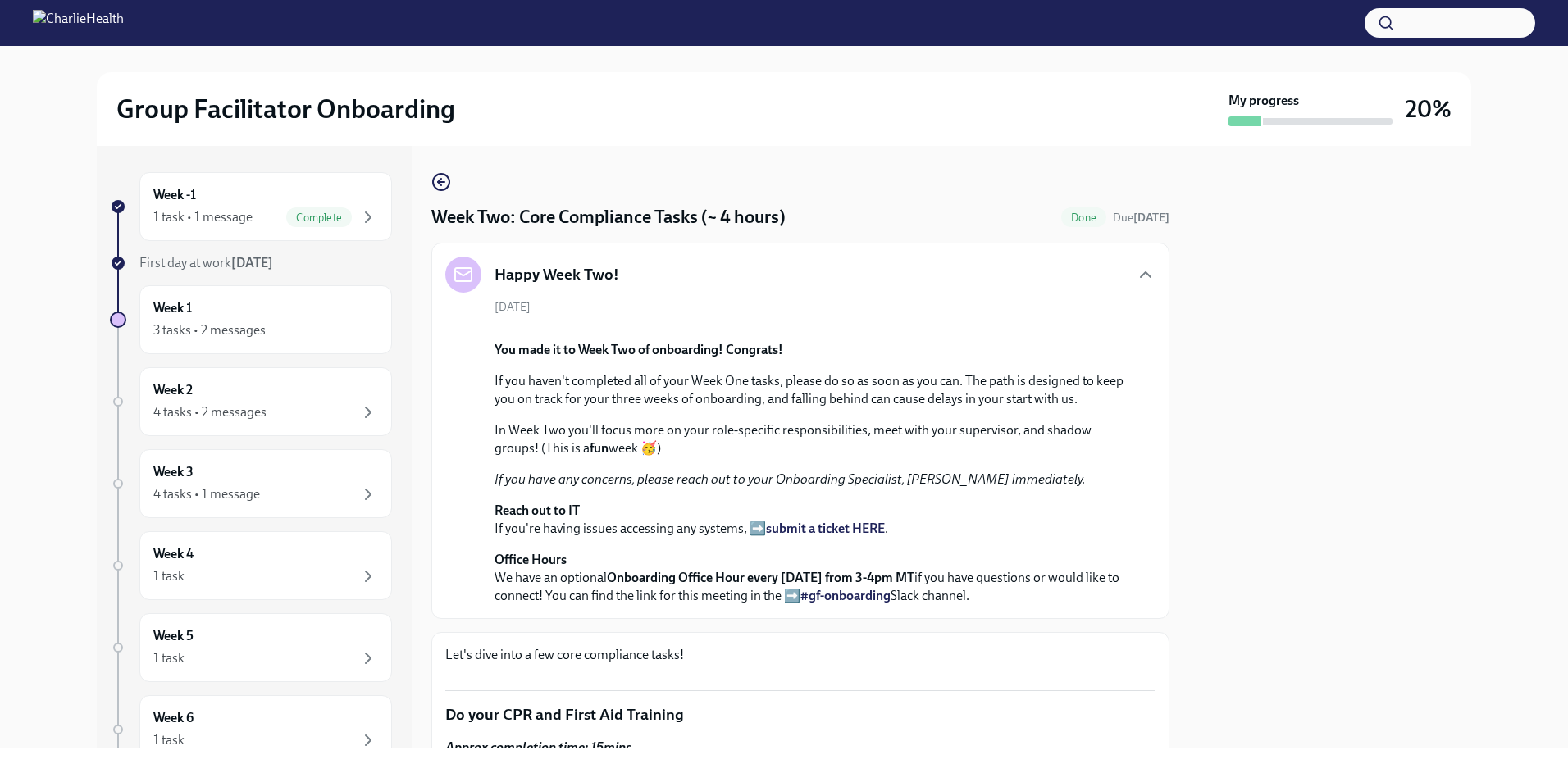
drag, startPoint x: 1138, startPoint y: 272, endPoint x: 1119, endPoint y: 272, distance: 19.0
click at [1136, 270] on icon "button" at bounding box center [1146, 275] width 20 height 20
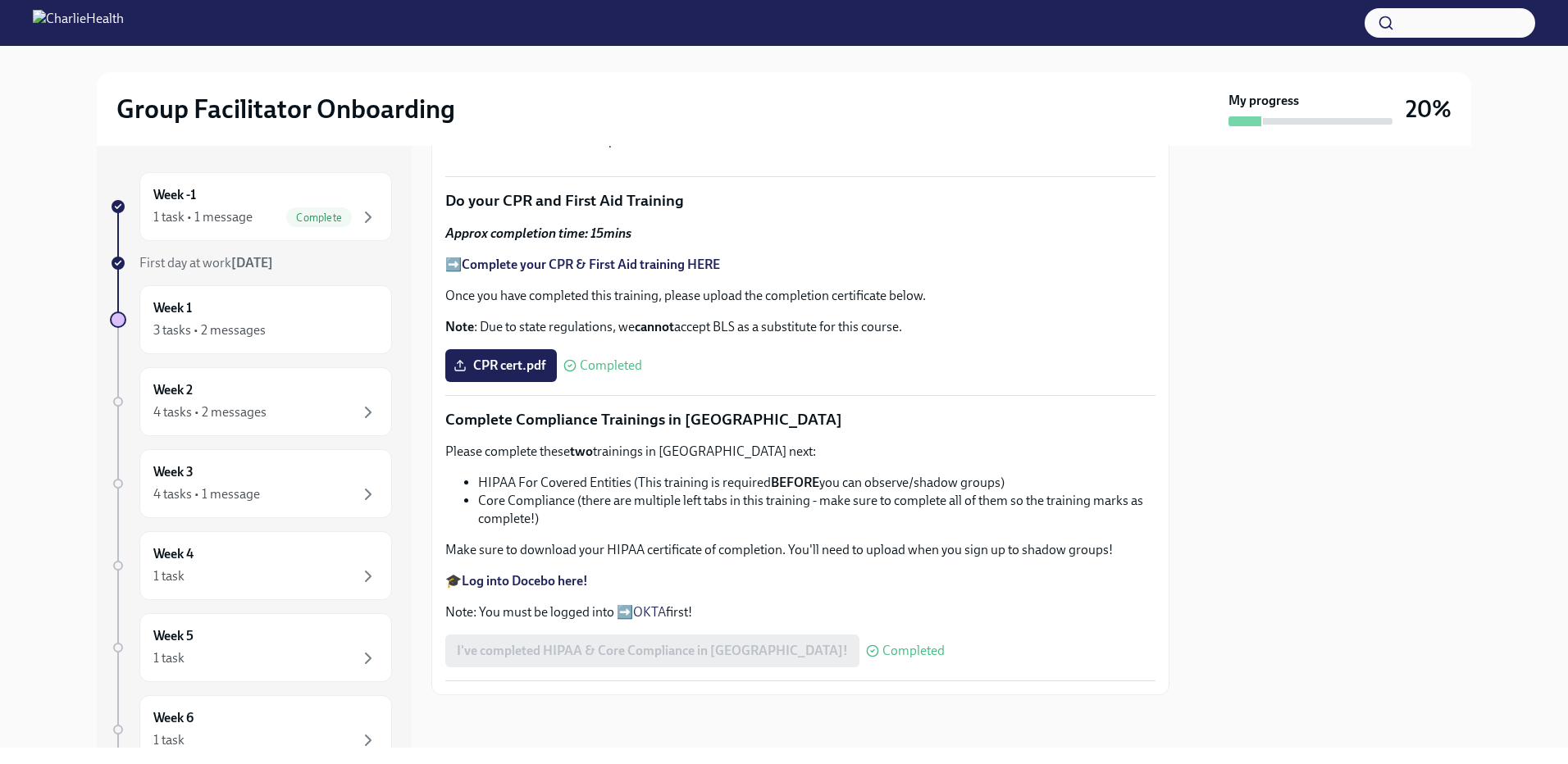
scroll to position [935, 0]
click at [276, 320] on div "Week 1 3 tasks • 2 messages" at bounding box center [266, 320] width 225 height 41
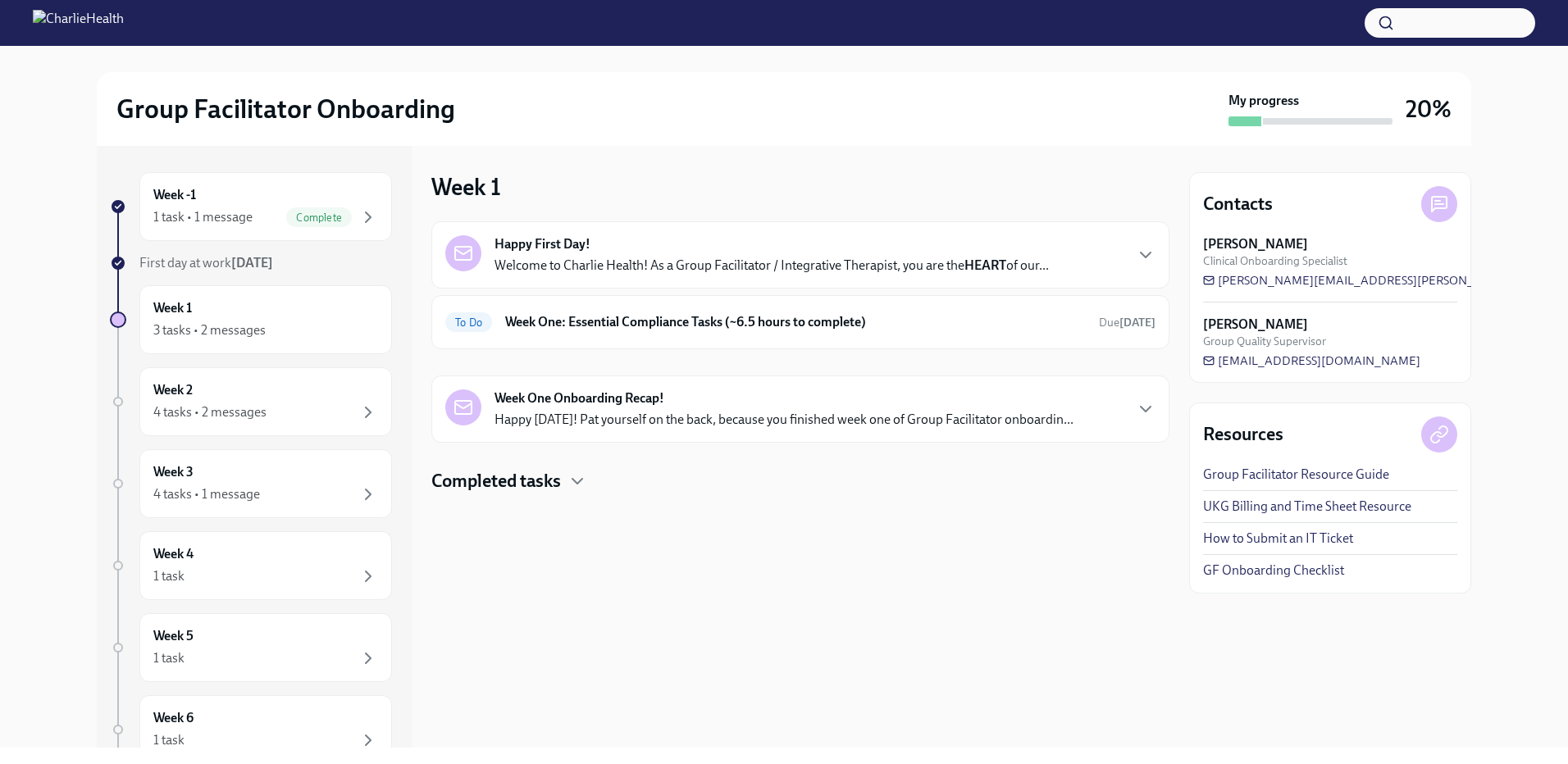
click at [1002, 413] on p "Happy [DATE]! Pat yourself on the back, because you finished week one of Group …" at bounding box center [784, 420] width 579 height 18
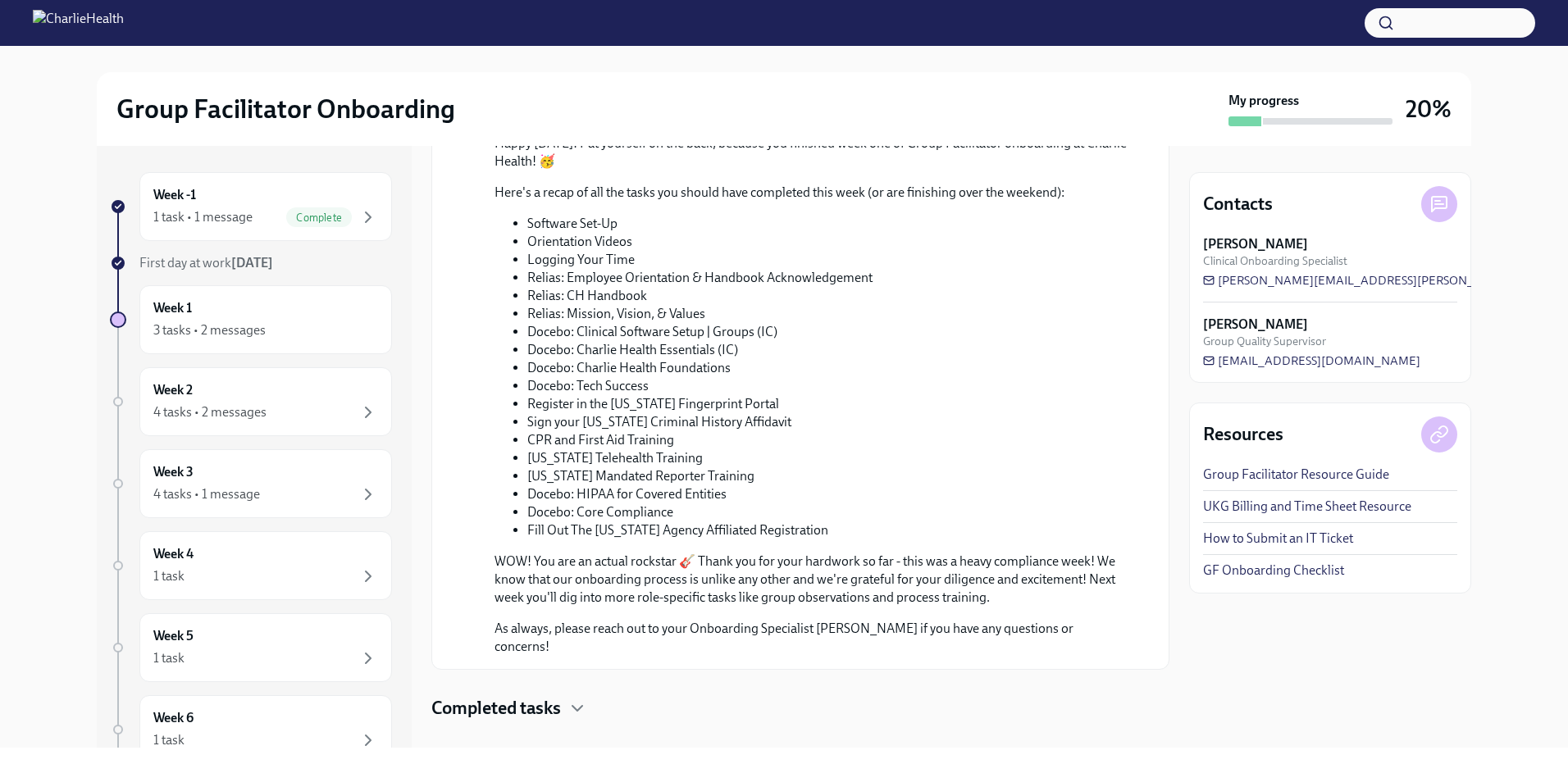
scroll to position [715, 0]
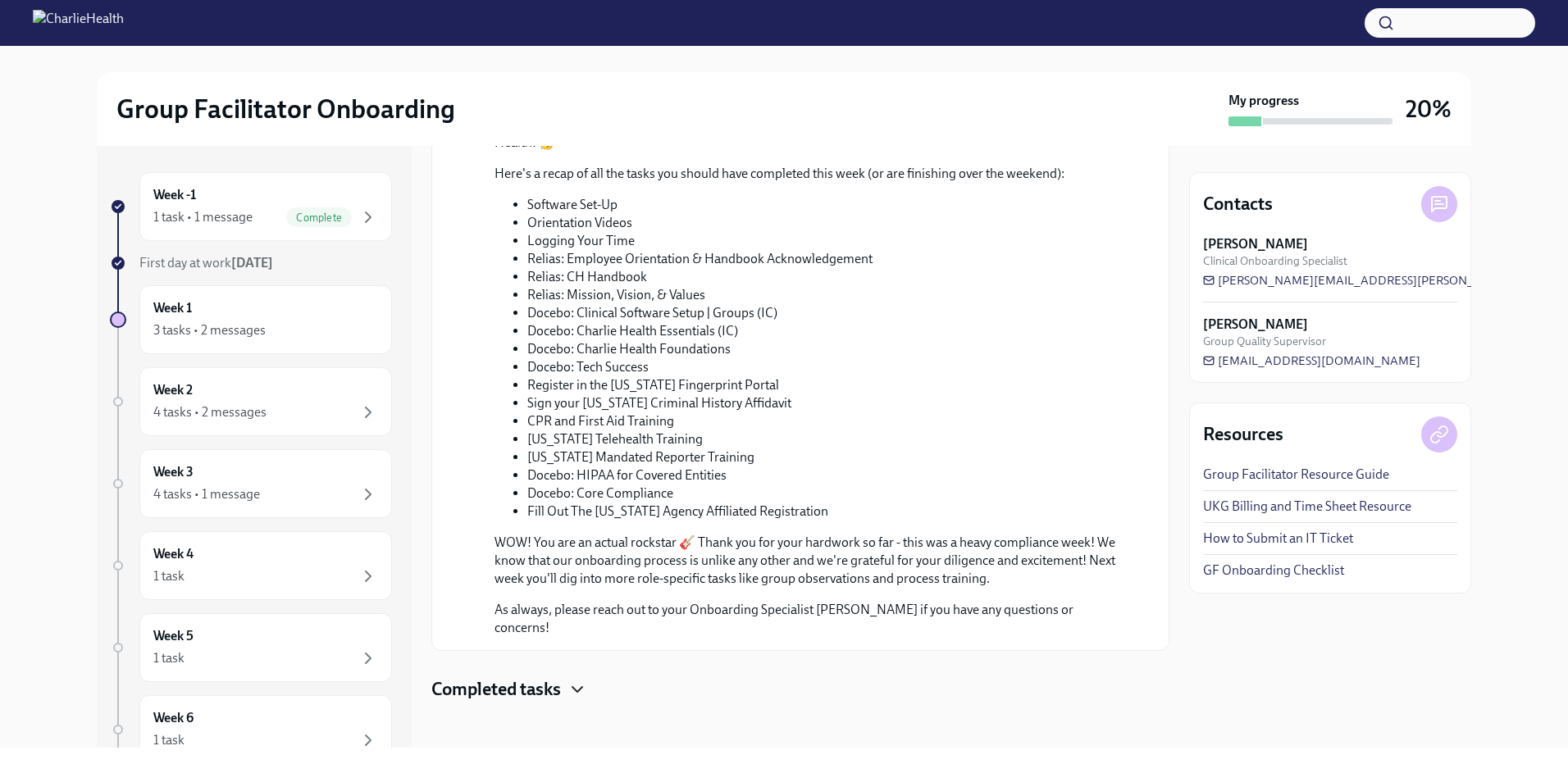
click at [581, 682] on icon "button" at bounding box center [577, 689] width 20 height 20
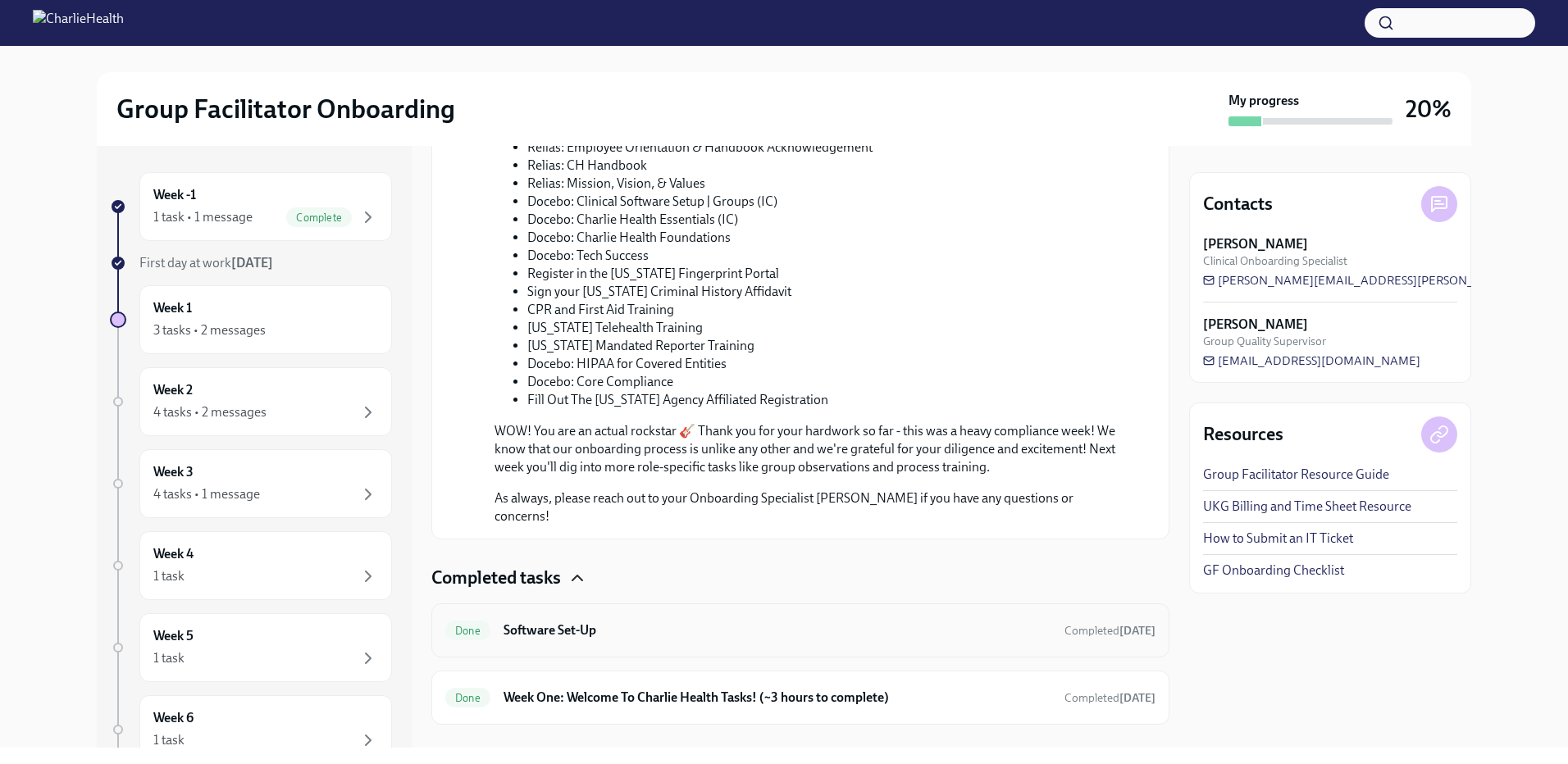
scroll to position [849, 0]
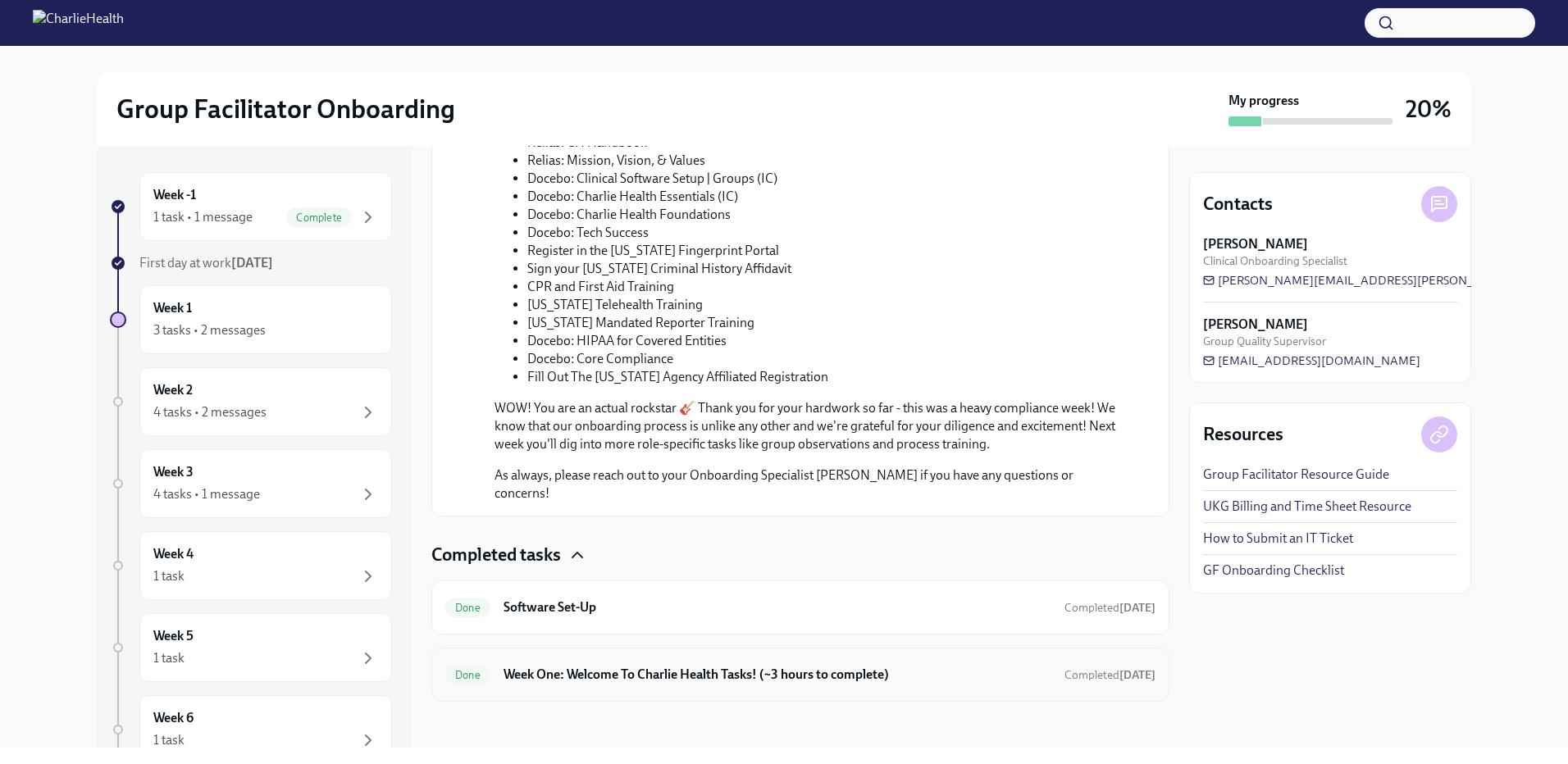
click at [537, 666] on h6 "Week One: Welcome To Charlie Health Tasks! (~3 hours to complete)" at bounding box center [777, 675] width 548 height 18
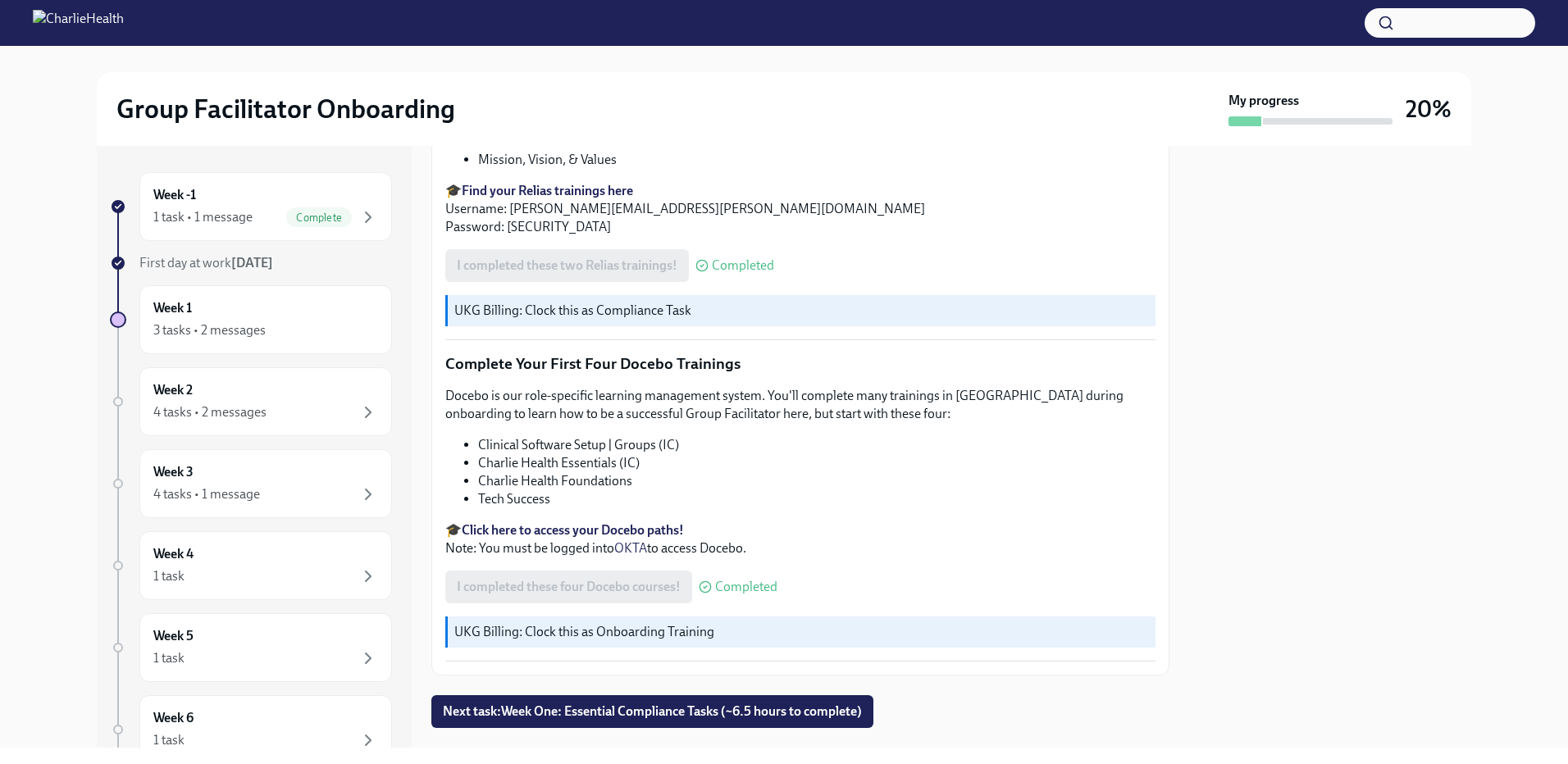
scroll to position [2186, 0]
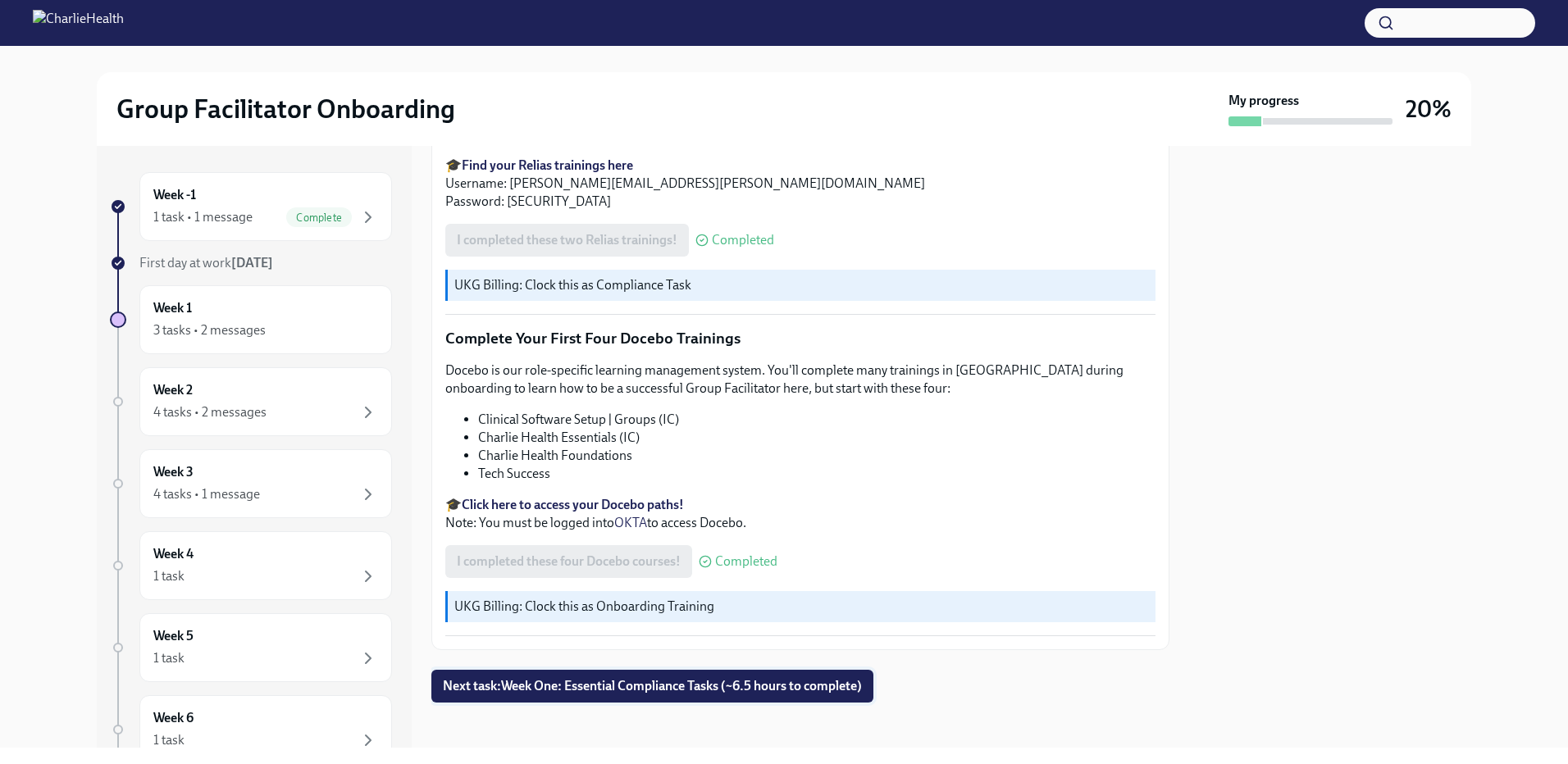
click at [603, 680] on span "Next task : Week One: Essential Compliance Tasks (~6.5 hours to complete)" at bounding box center [653, 687] width 419 height 16
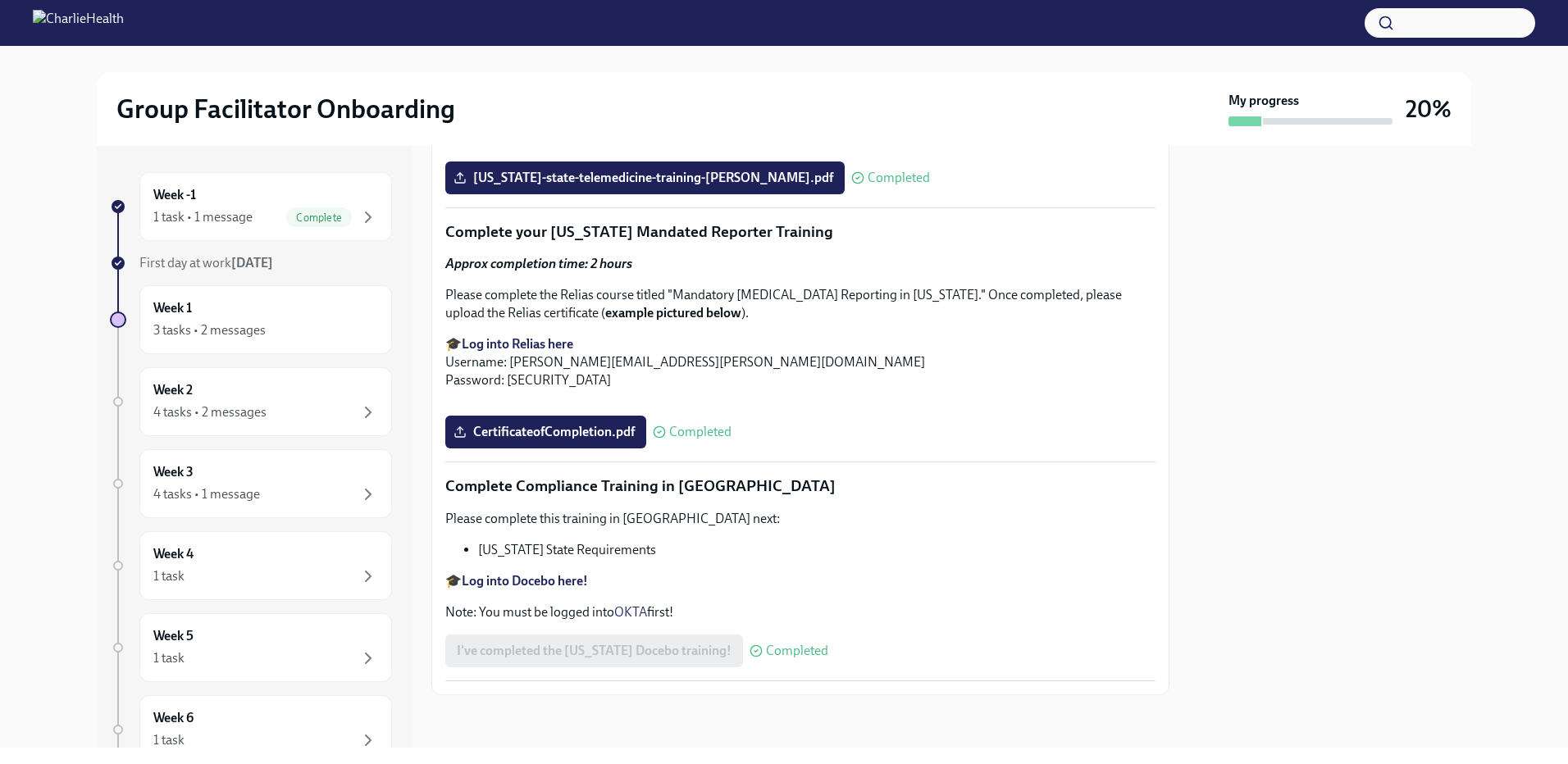
scroll to position [3525, 0]
click at [259, 421] on div "4 tasks • 2 messages" at bounding box center [210, 413] width 113 height 18
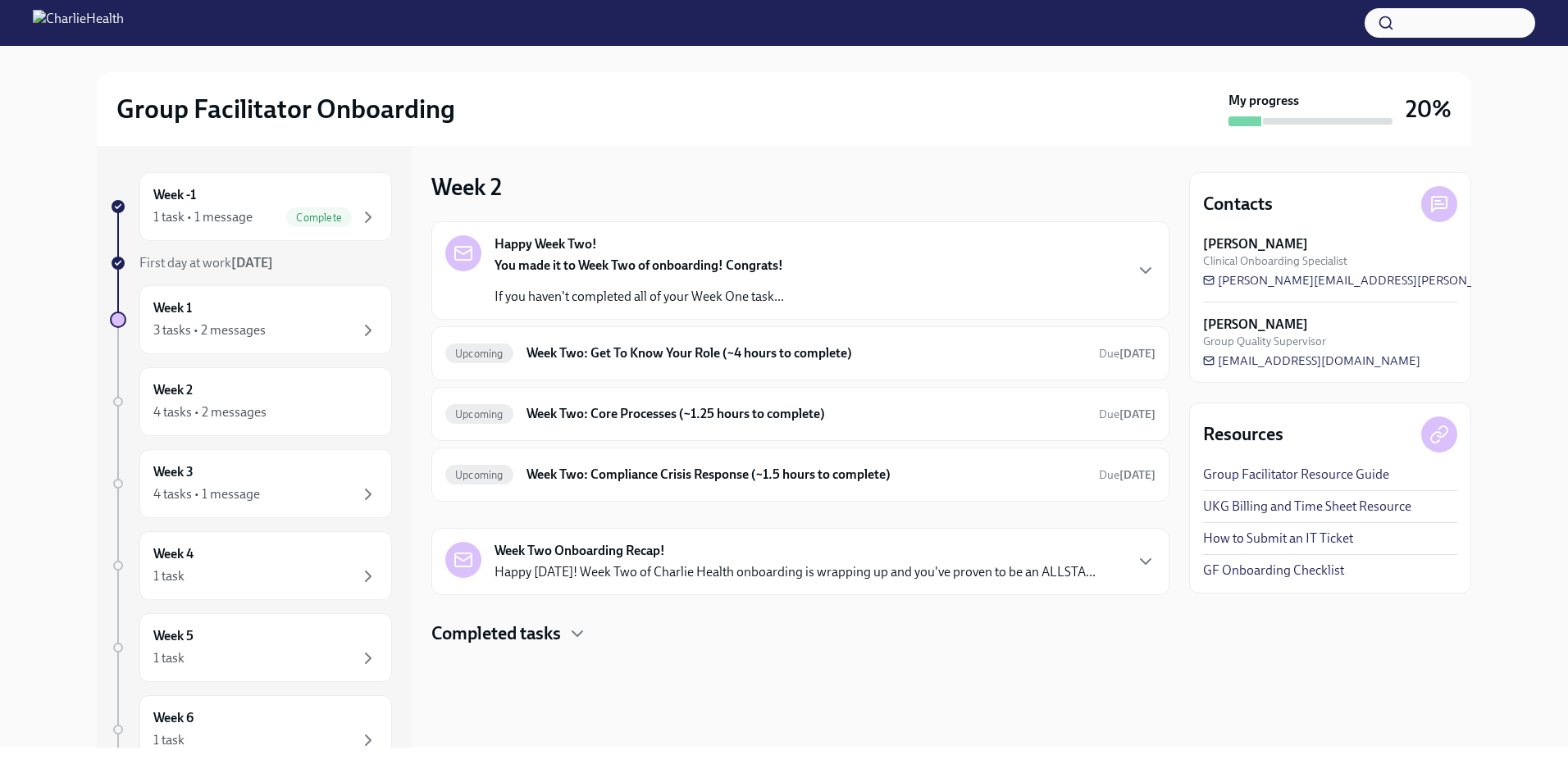
click at [787, 285] on div "Happy Week Two! You made it to Week Two of onboarding! Congrats! If you haven't…" at bounding box center [800, 271] width 710 height 70
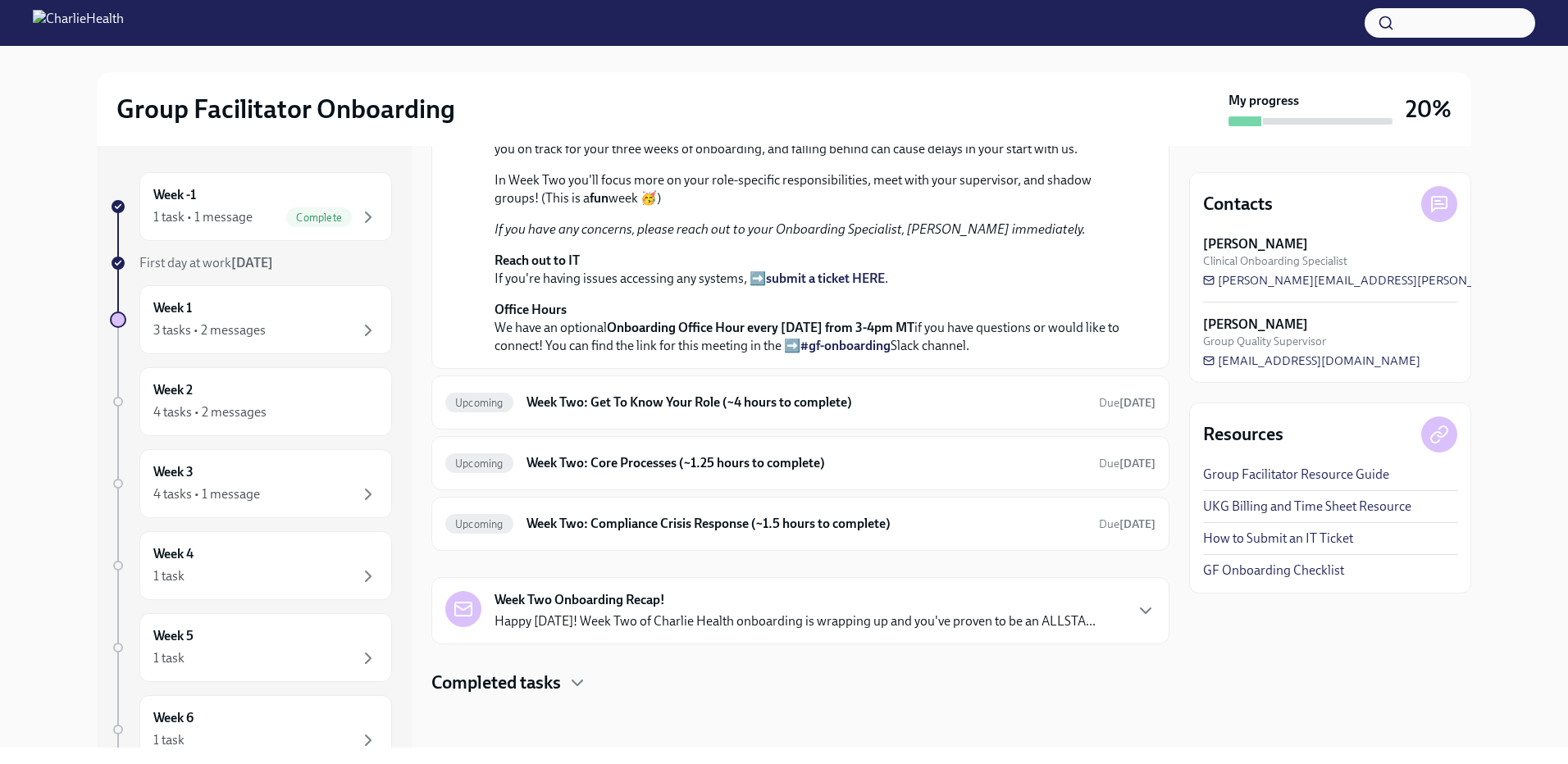
scroll to position [510, 0]
click at [804, 399] on h6 "Week Two: Get To Know Your Role (~4 hours to complete)" at bounding box center [806, 403] width 559 height 18
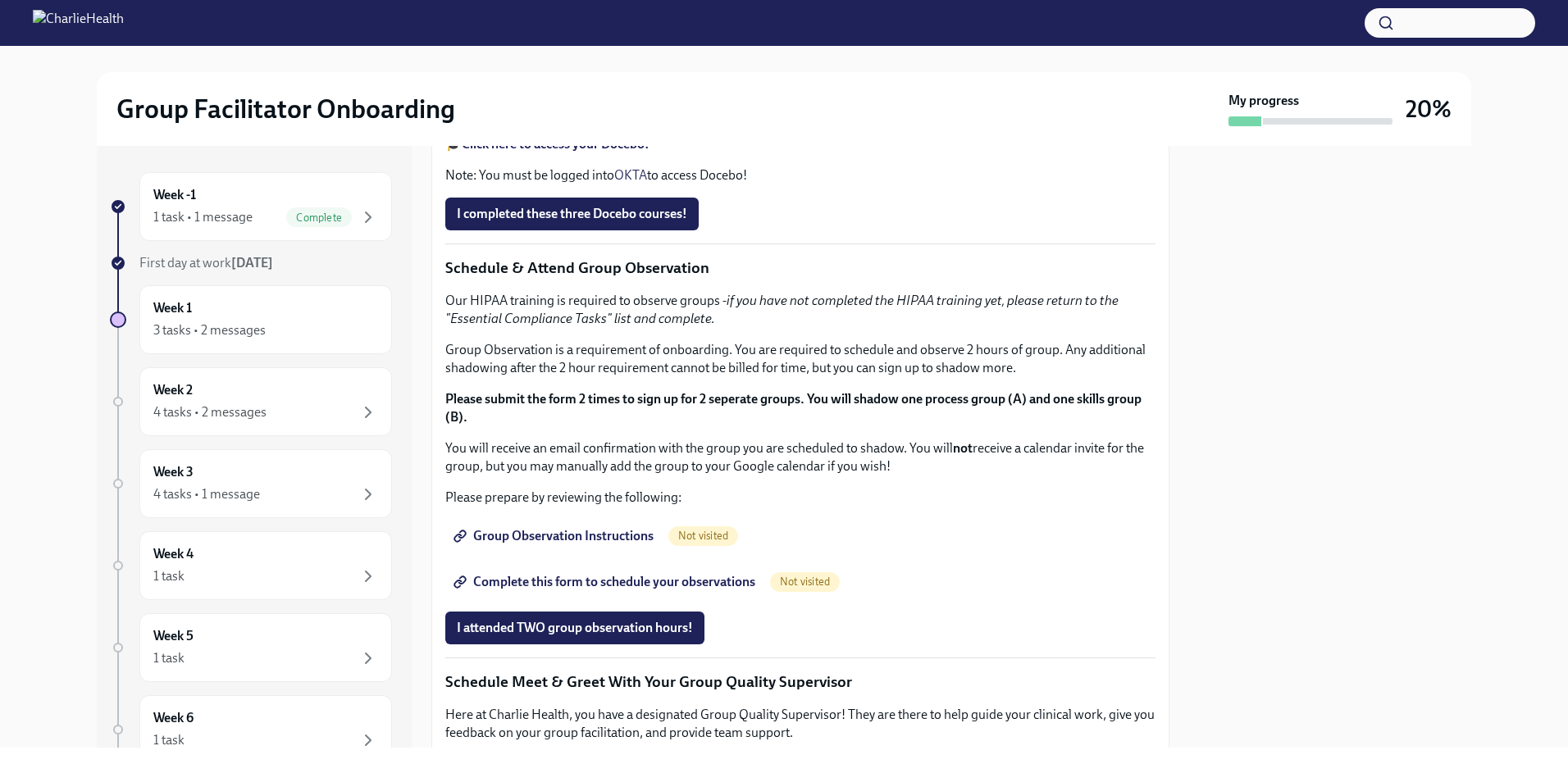
scroll to position [902, 0]
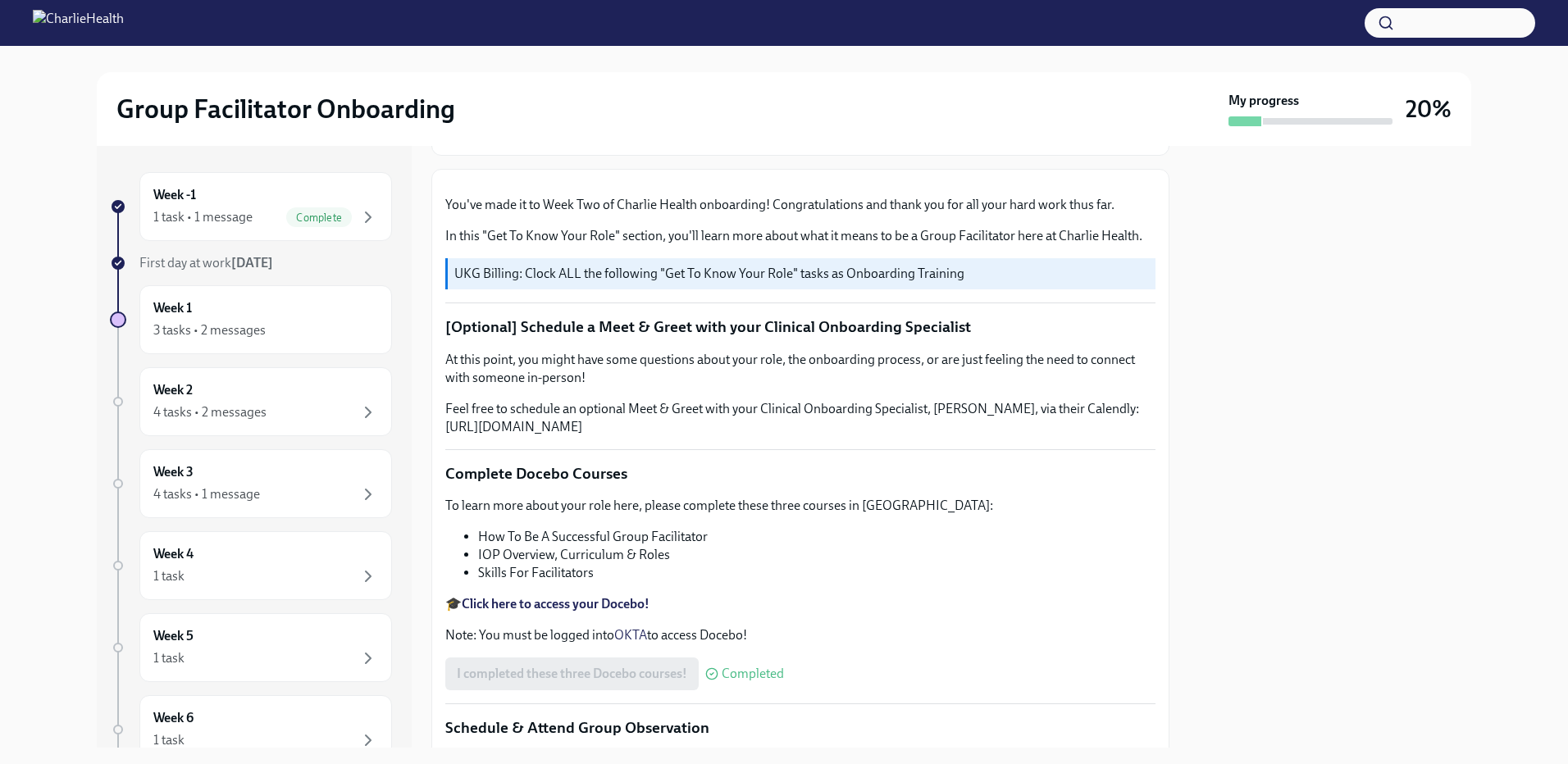
scroll to position [0, 0]
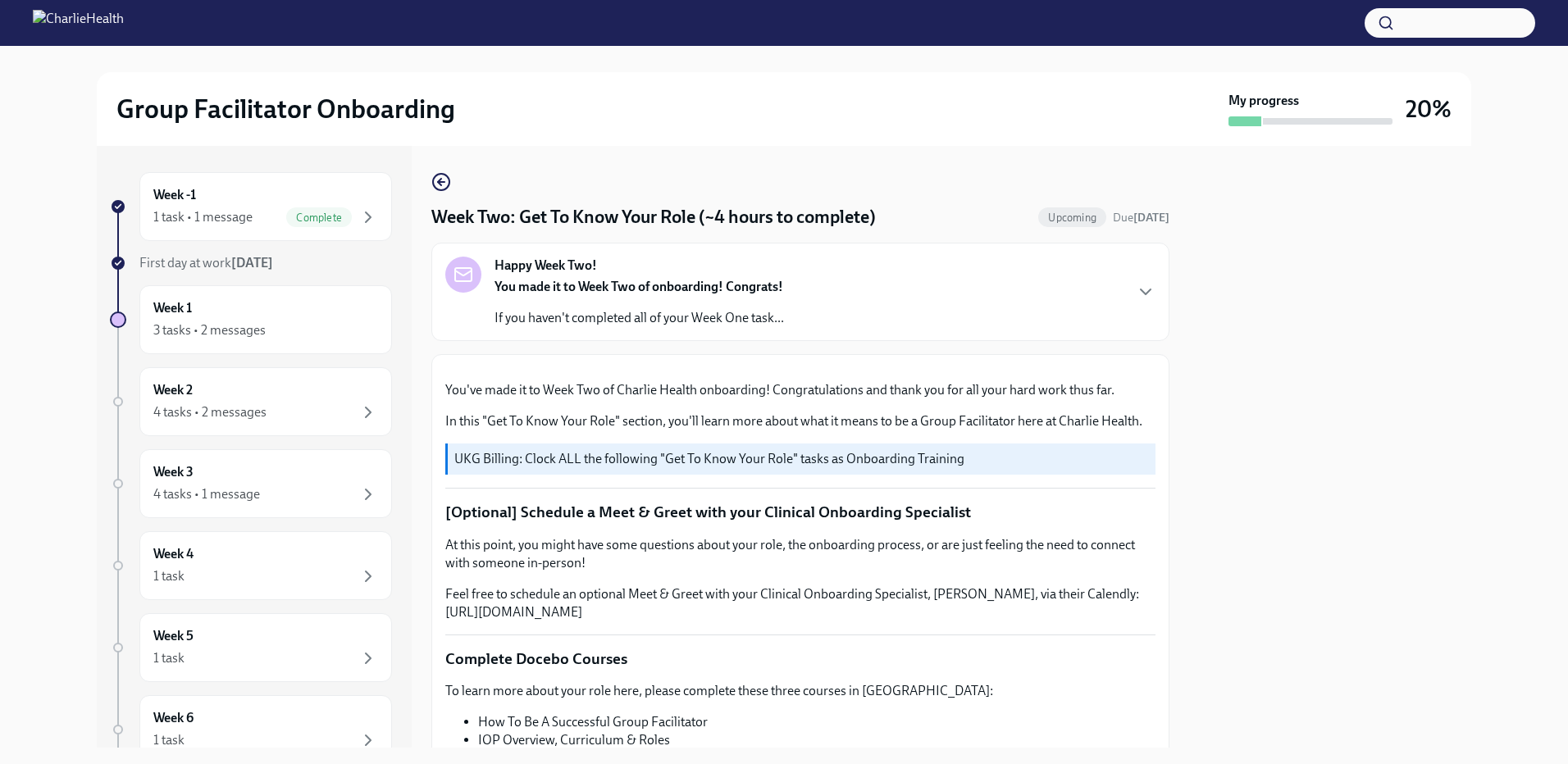
click at [869, 311] on div "Happy Week Two! You made it to Week Two of onboarding! Congrats! If you haven't…" at bounding box center [800, 292] width 710 height 70
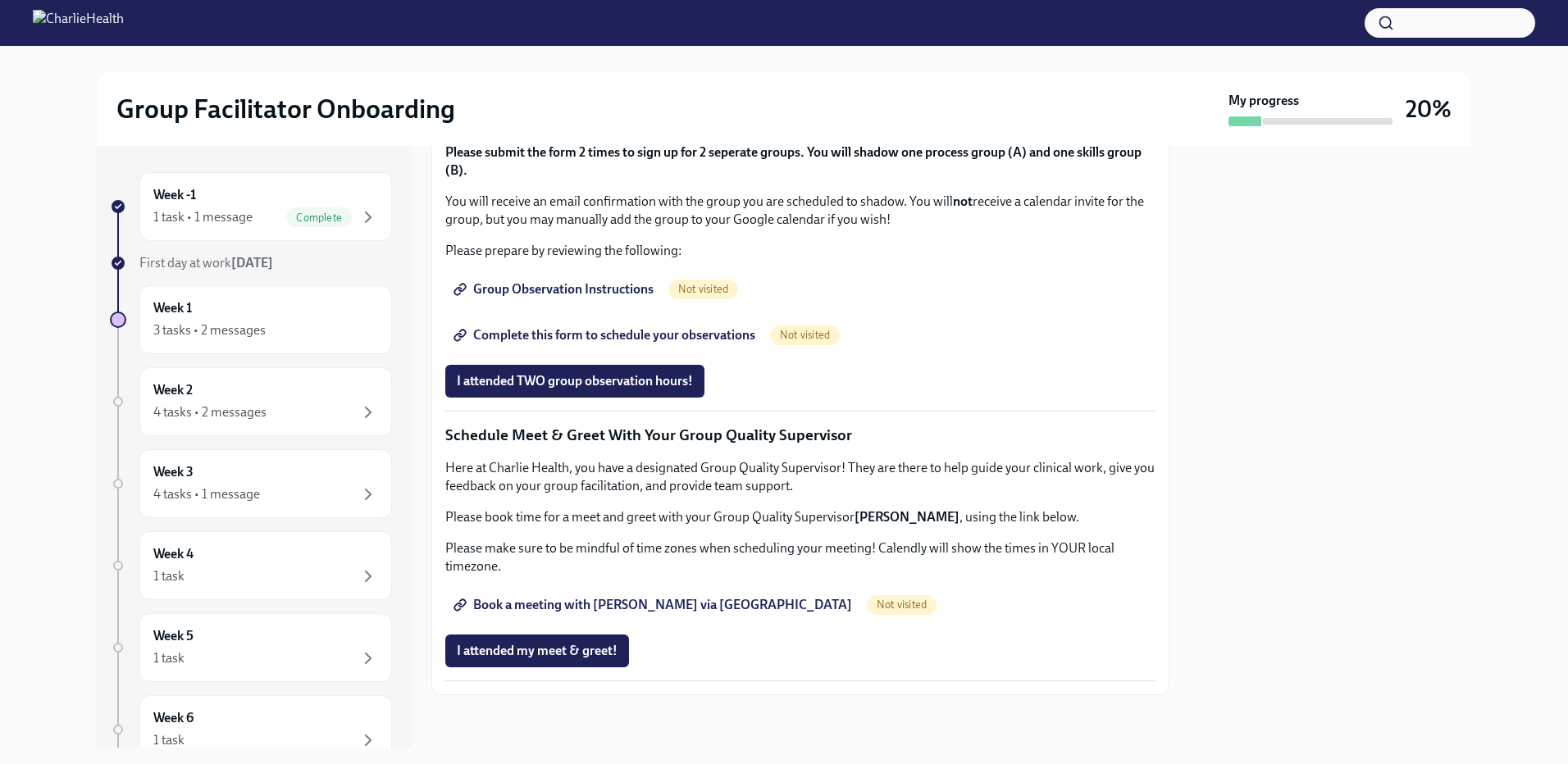
scroll to position [1722, 0]
click at [617, 298] on span "Group Observation Instructions" at bounding box center [555, 289] width 197 height 16
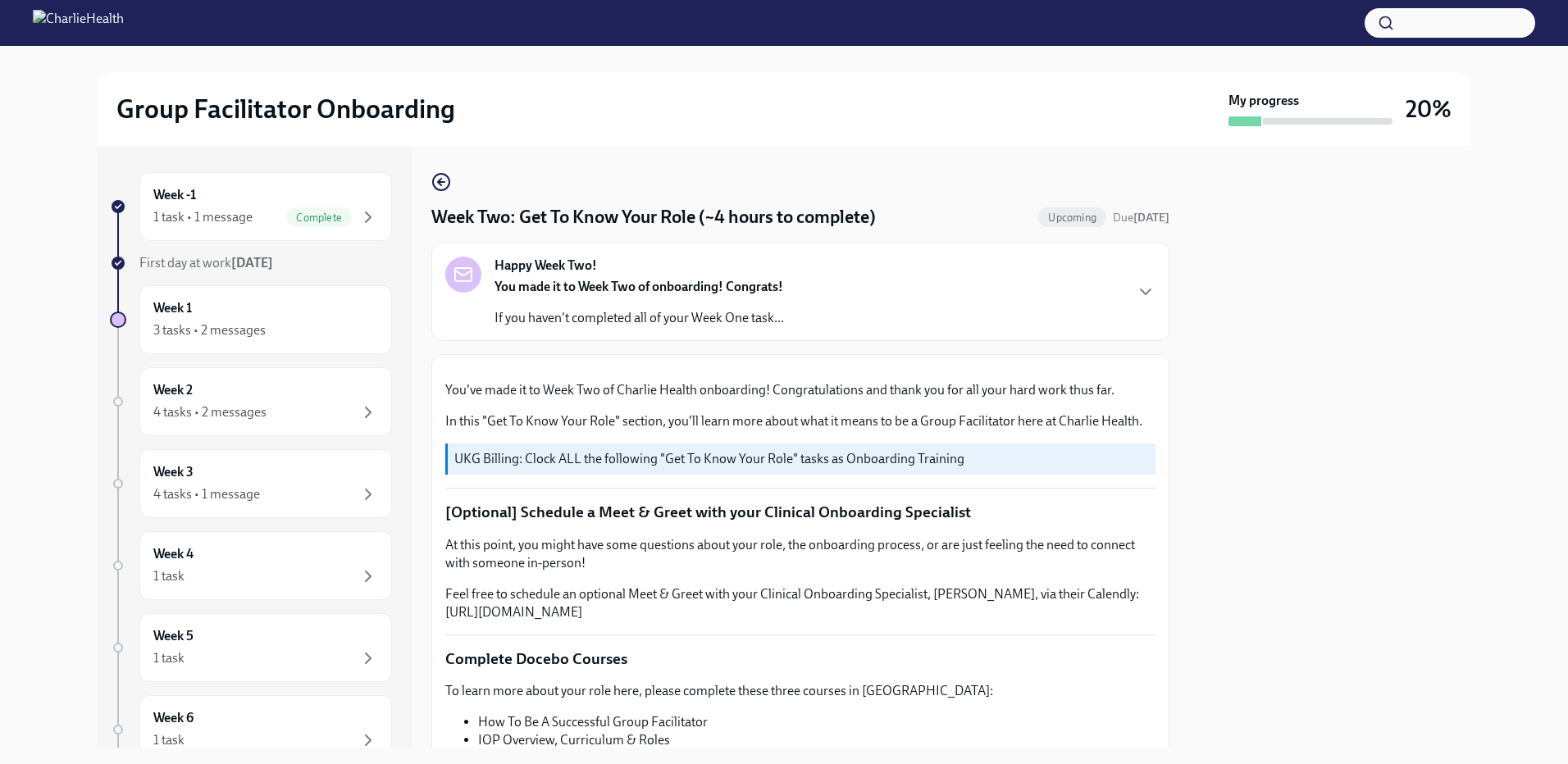
click at [976, 302] on div "Happy Week Two! You made it to Week Two of onboarding! Congrats! If you haven't…" at bounding box center [800, 292] width 710 height 70
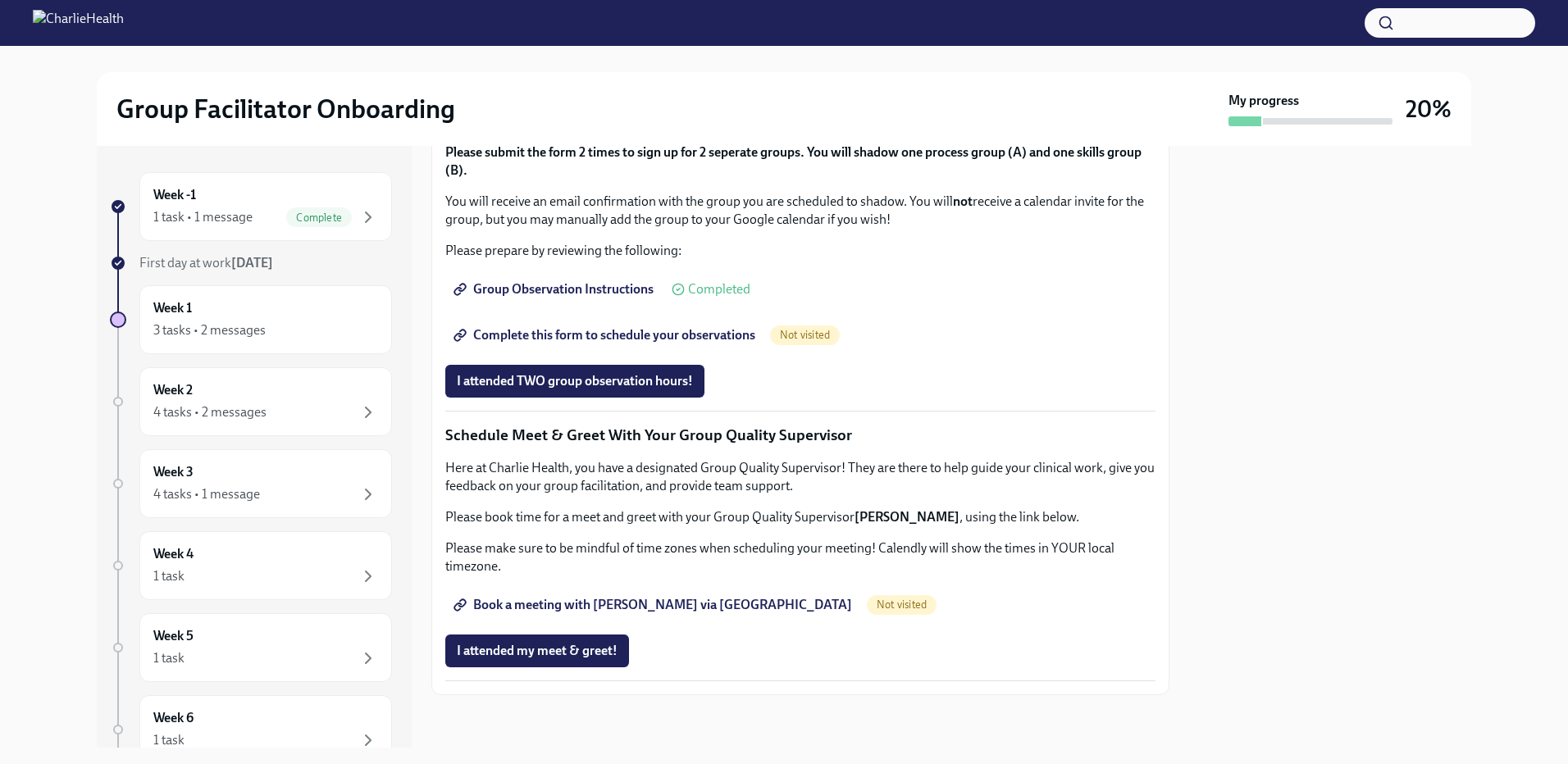
scroll to position [1975, 0]
click at [575, 339] on span "Complete this form to schedule your observations" at bounding box center [606, 335] width 298 height 16
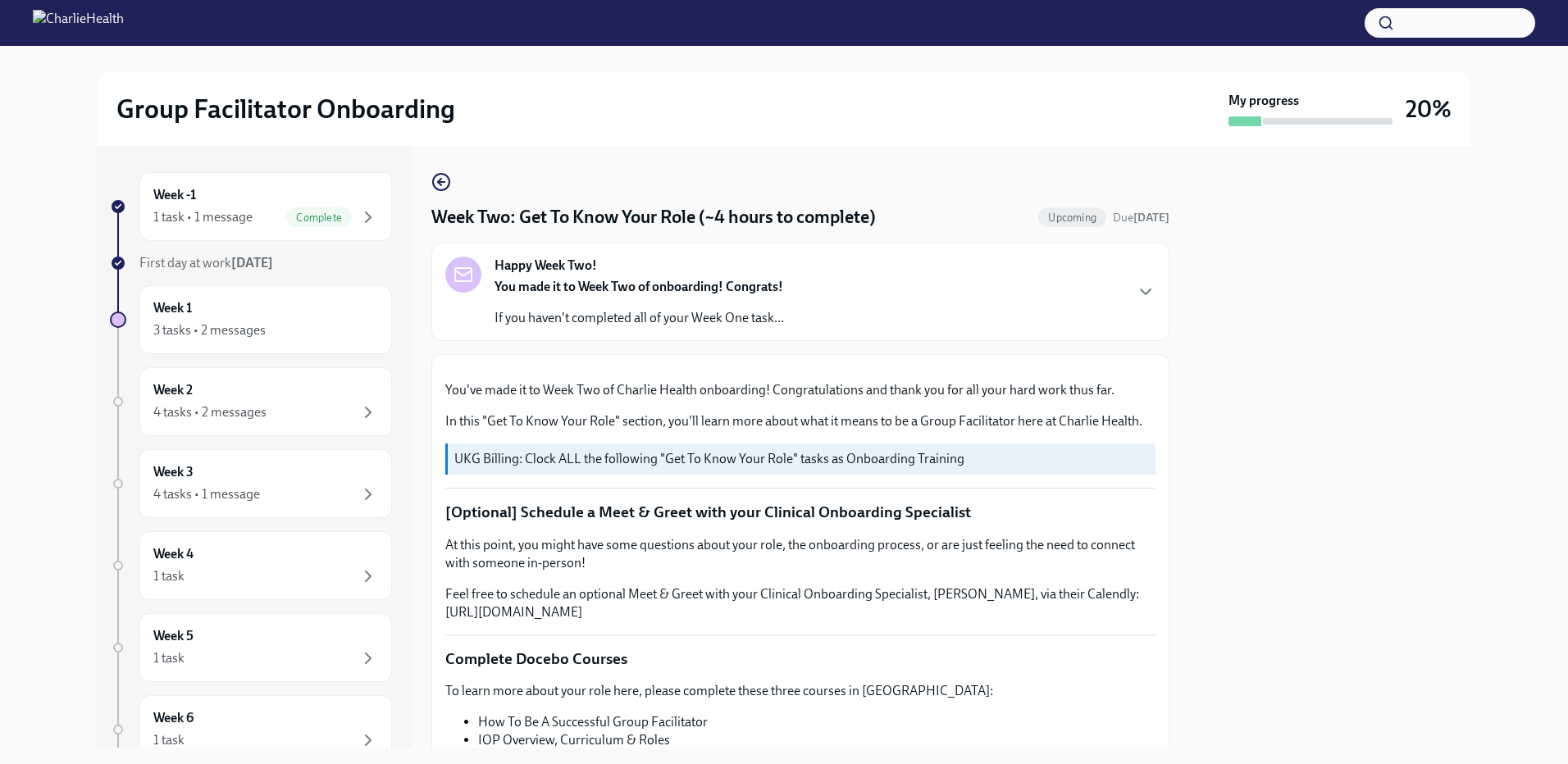
click at [744, 305] on div "You made it to Week Two of onboarding! Congrats! If you haven't completed all o…" at bounding box center [639, 302] width 290 height 49
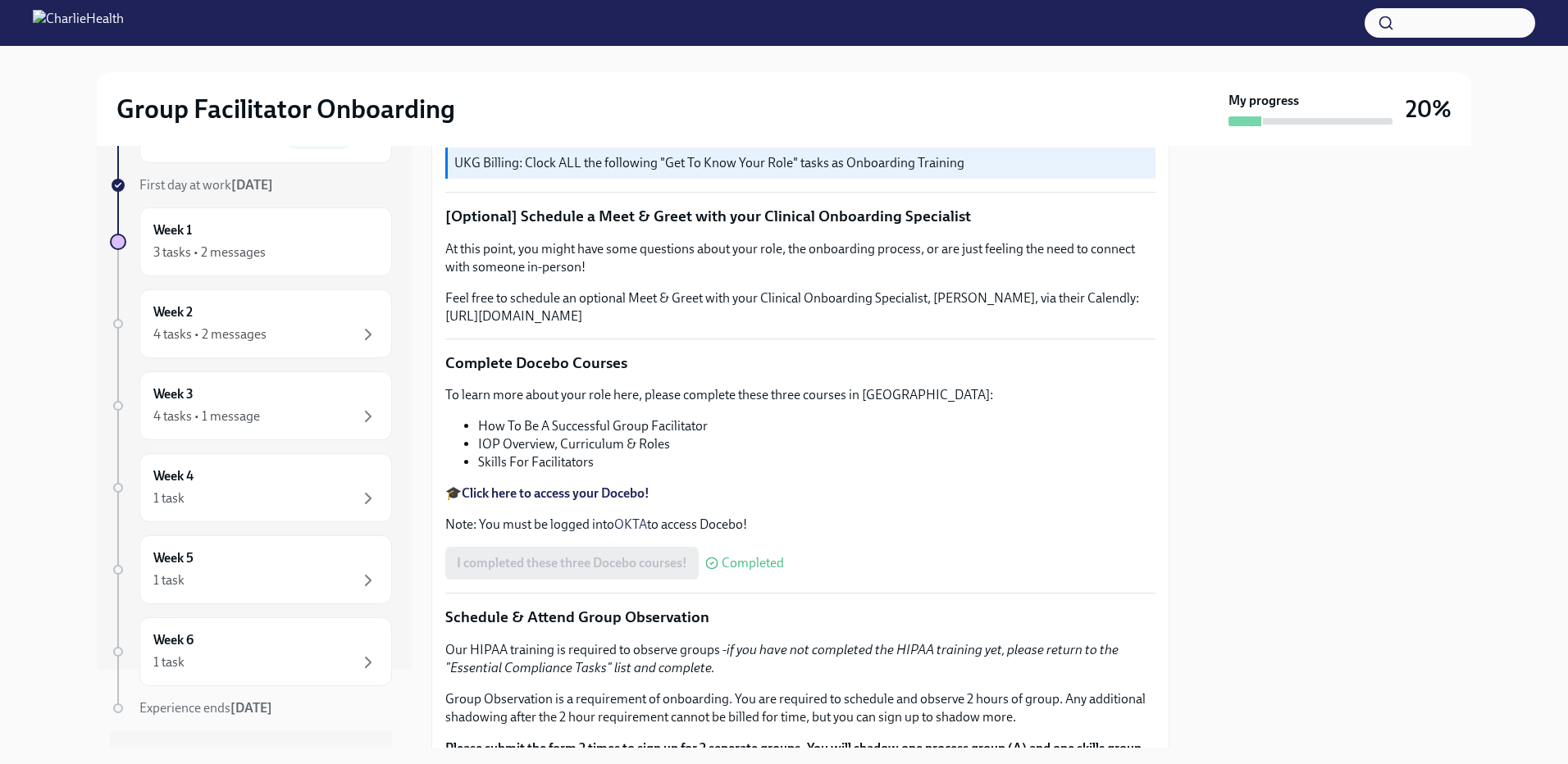
scroll to position [113, 0]
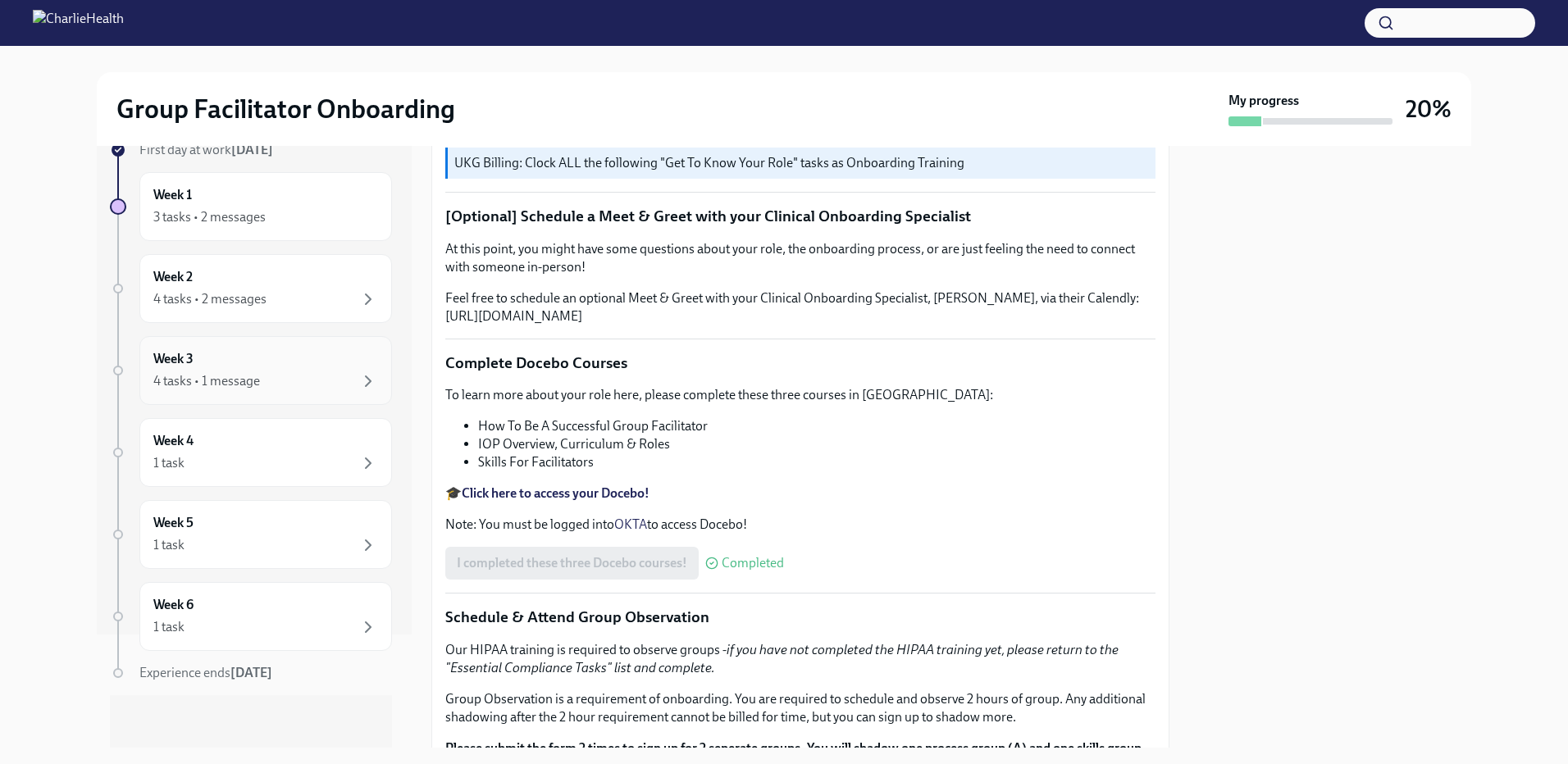
click at [246, 375] on div "4 tasks • 1 message" at bounding box center [207, 381] width 107 height 18
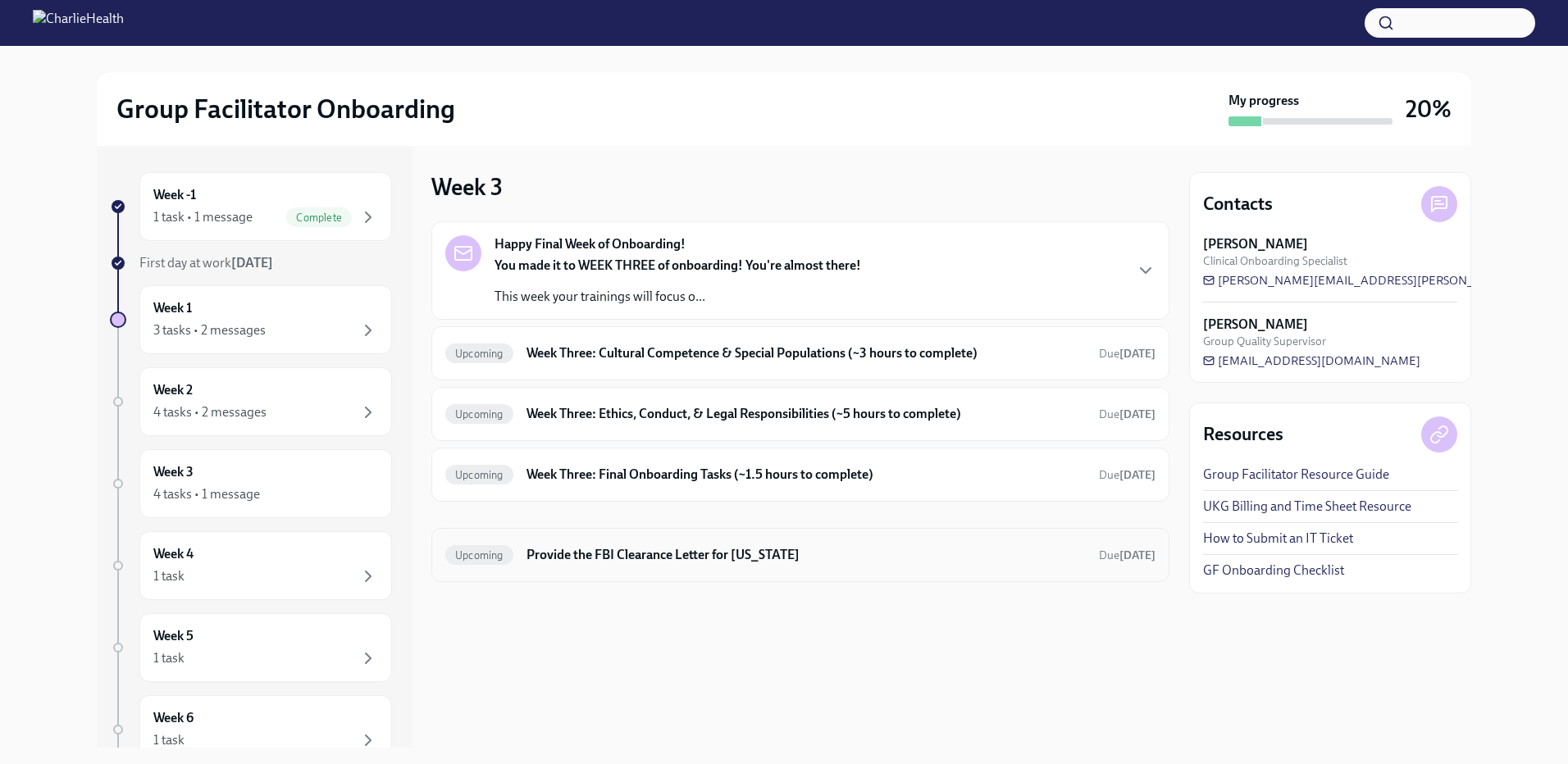
click at [654, 556] on h6 "Provide the FBI Clearance Letter for [US_STATE]" at bounding box center [806, 555] width 559 height 18
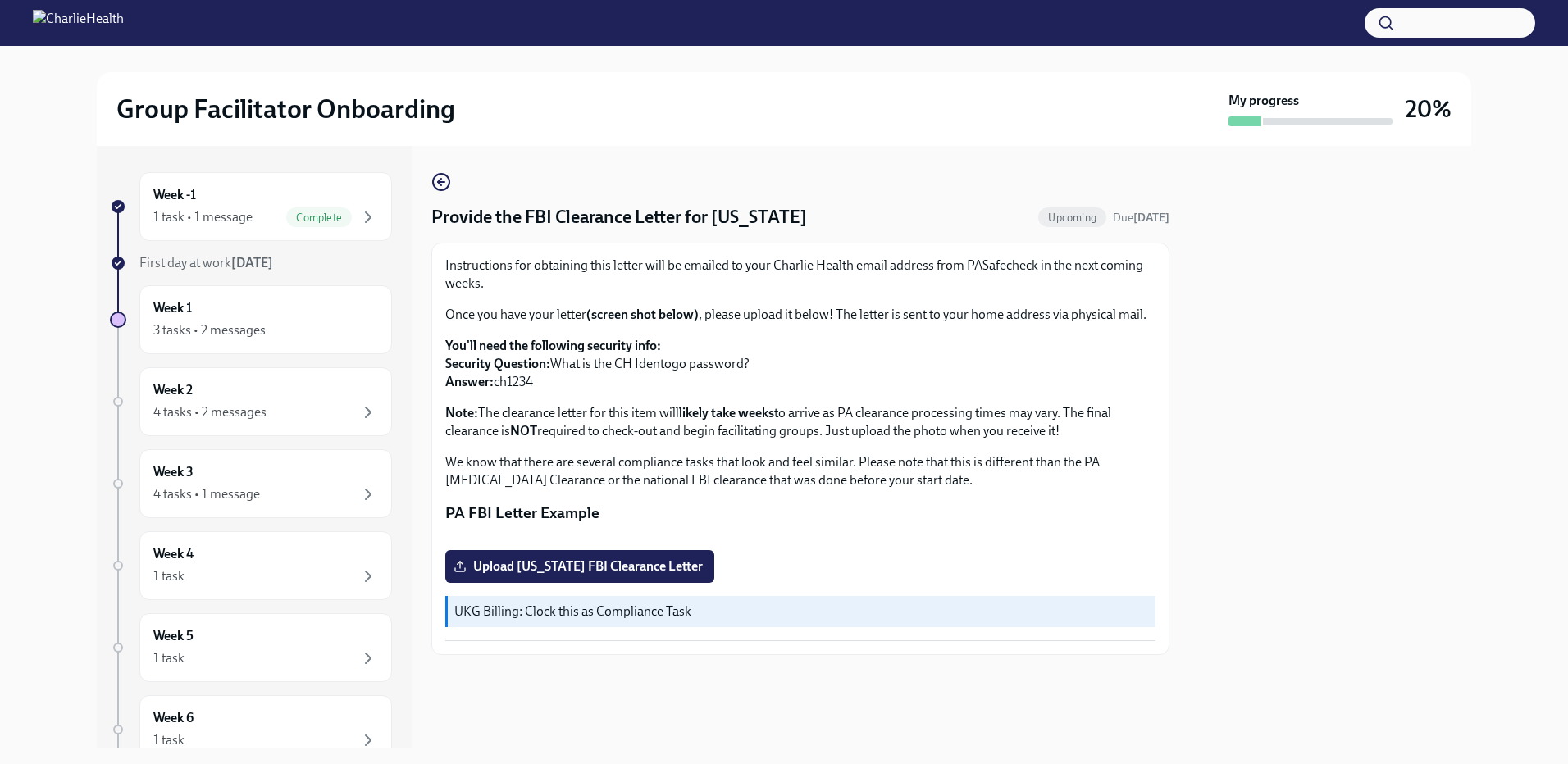
scroll to position [210, 0]
click at [502, 583] on label "Upload [US_STATE] FBI Clearance Letter" at bounding box center [579, 566] width 269 height 32
click at [0, 0] on input "Upload [US_STATE] FBI Clearance Letter" at bounding box center [0, 0] width 0 height 0
click at [274, 483] on div "Week 3 4 tasks • 1 message" at bounding box center [266, 484] width 225 height 41
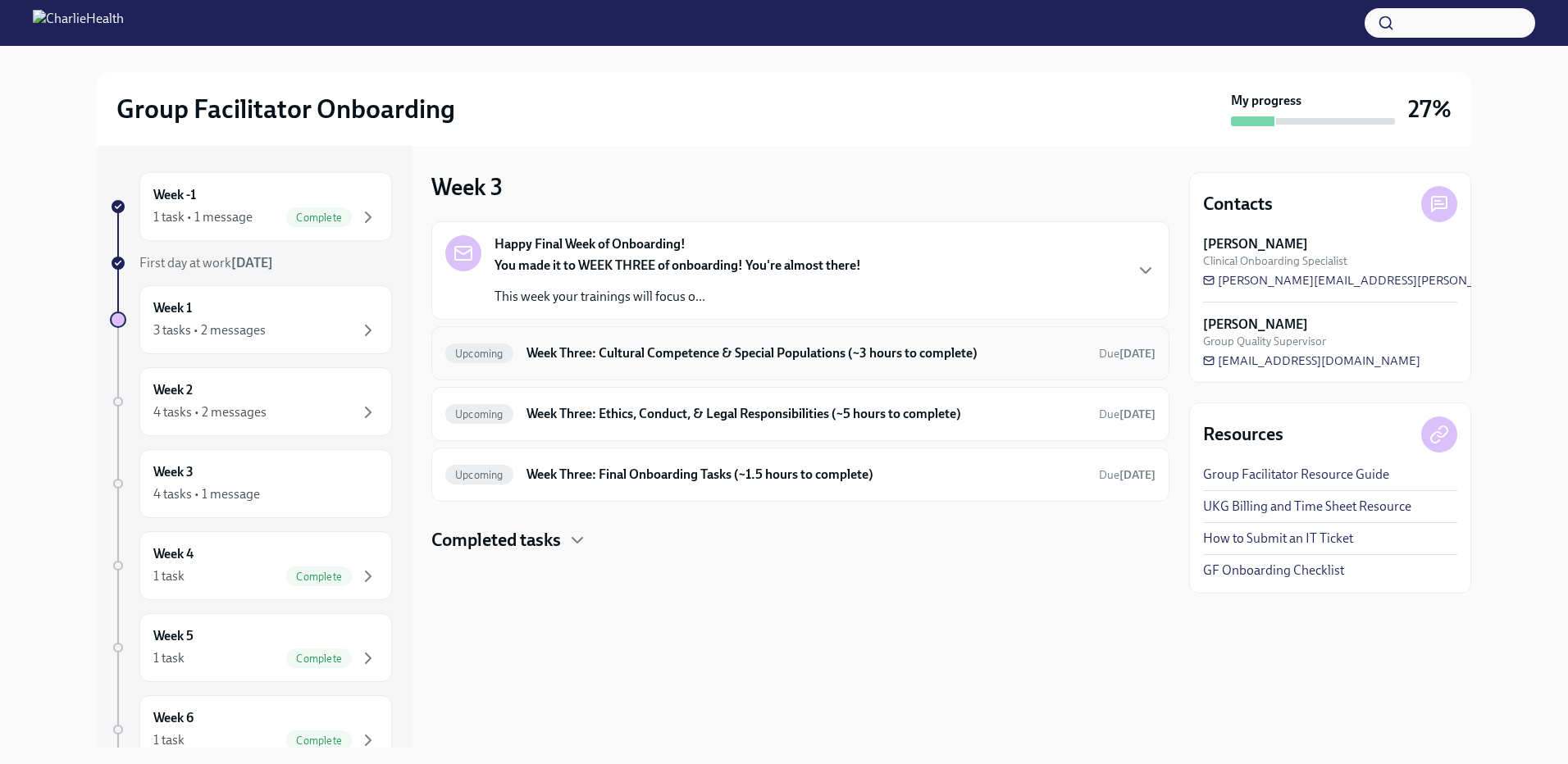
click at [628, 360] on h6 "Week Three: Cultural Competence & Special Populations (~3 hours to complete)" at bounding box center [806, 353] width 559 height 18
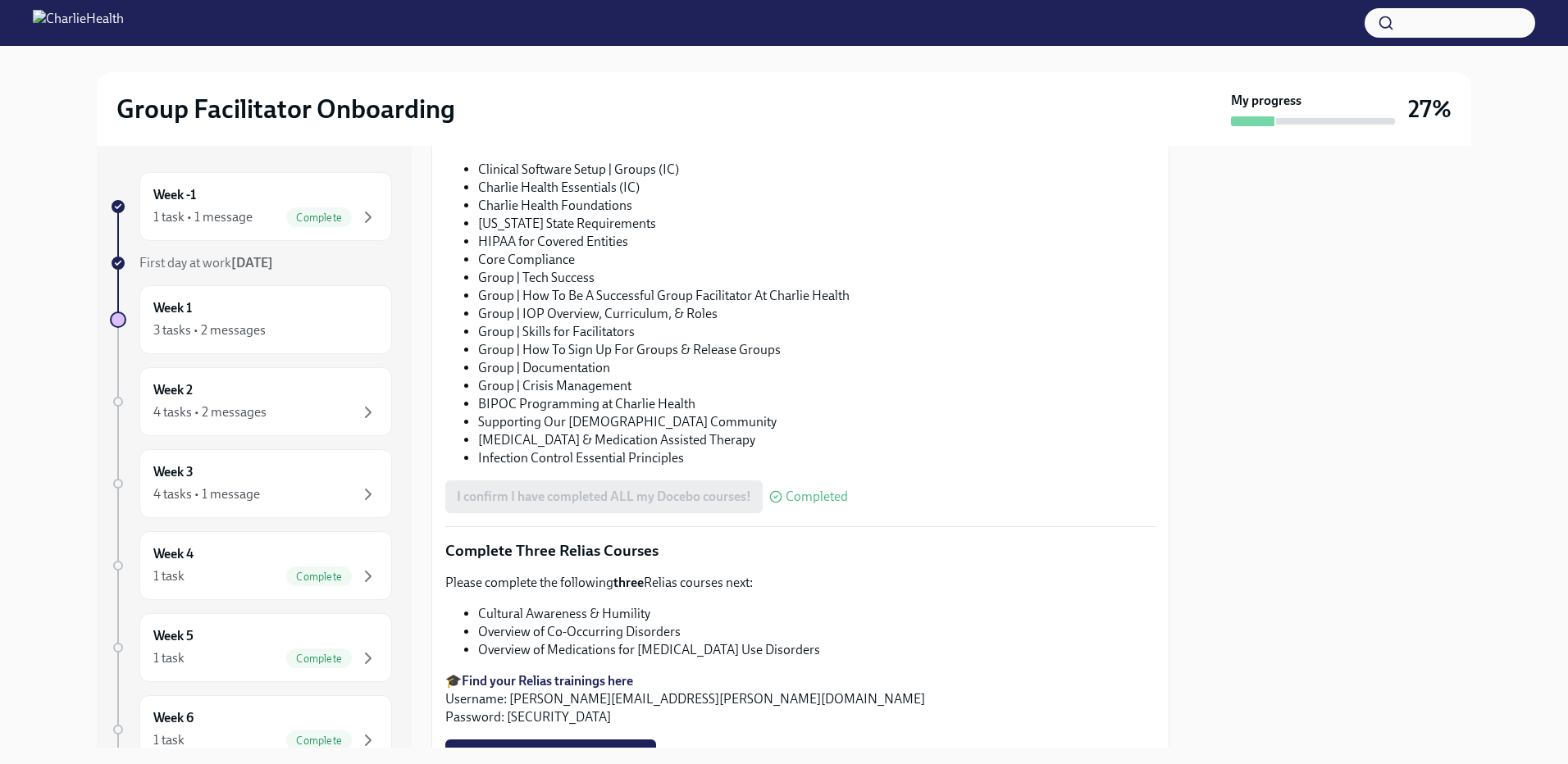
scroll to position [1012, 0]
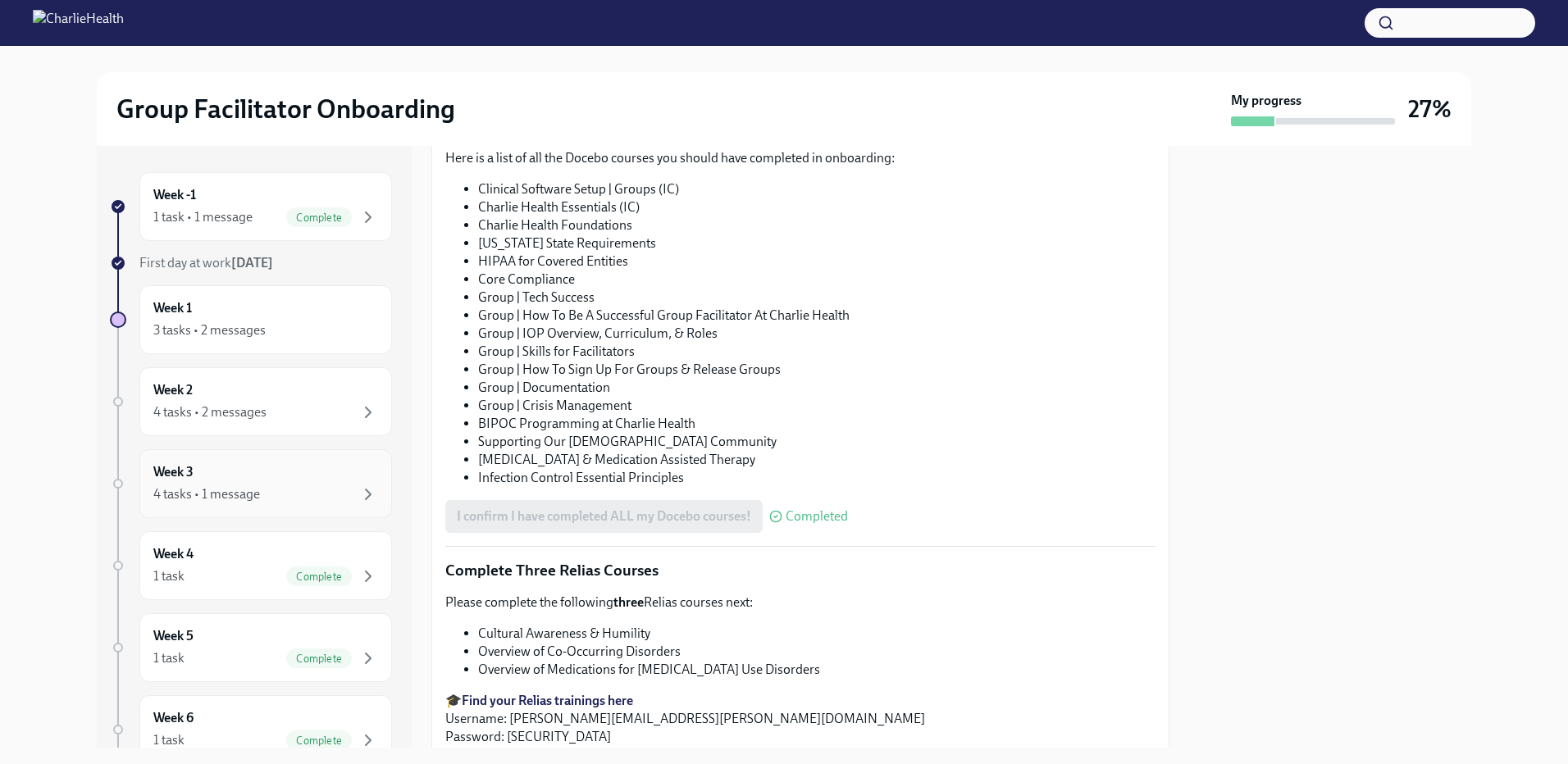
click at [166, 484] on div "Week 3 4 tasks • 1 message" at bounding box center [266, 484] width 225 height 41
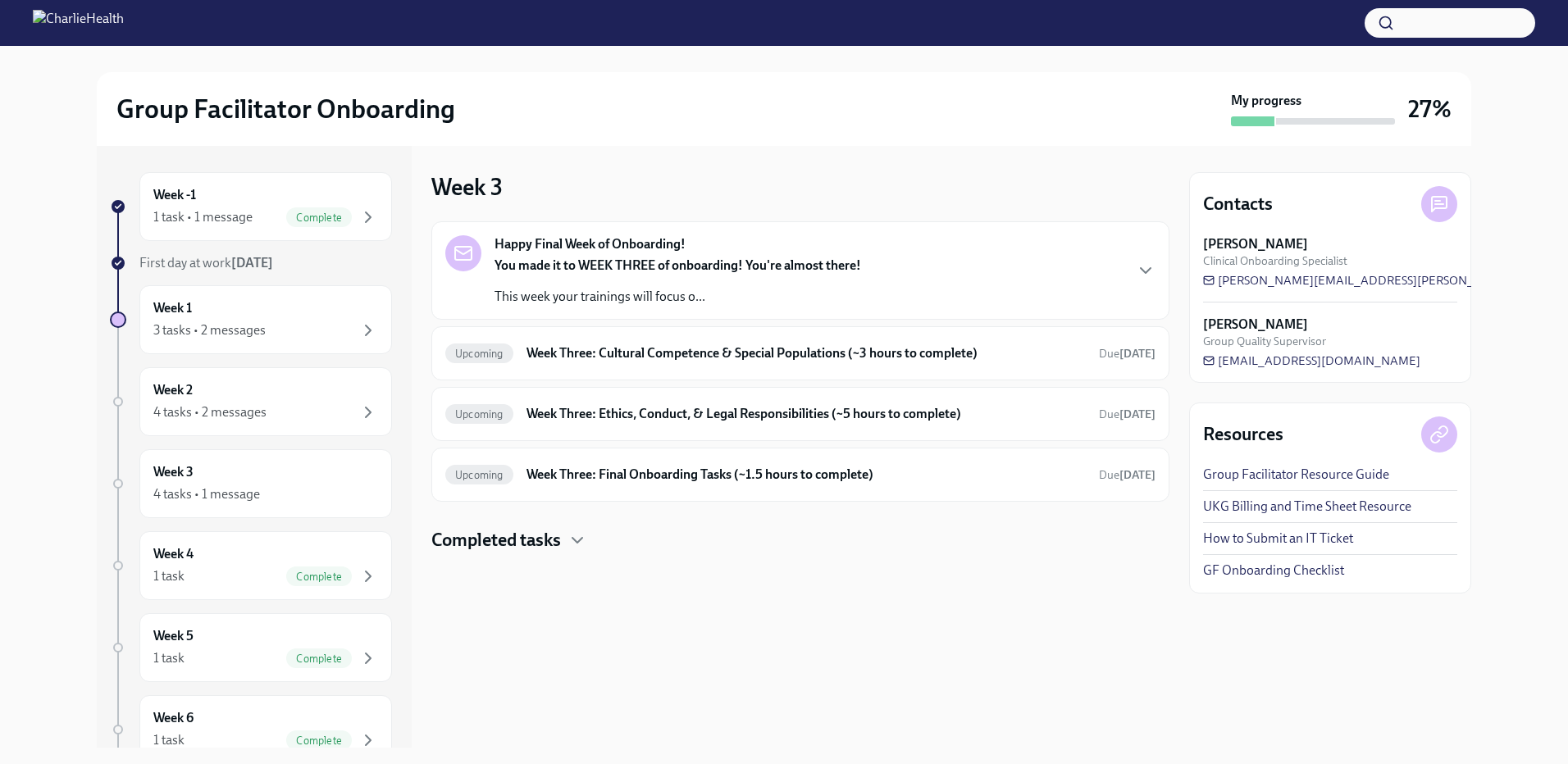
click at [567, 539] on div "Completed tasks" at bounding box center [800, 540] width 738 height 24
click at [199, 320] on div "Week 1 3 tasks • 2 messages" at bounding box center [266, 320] width 225 height 41
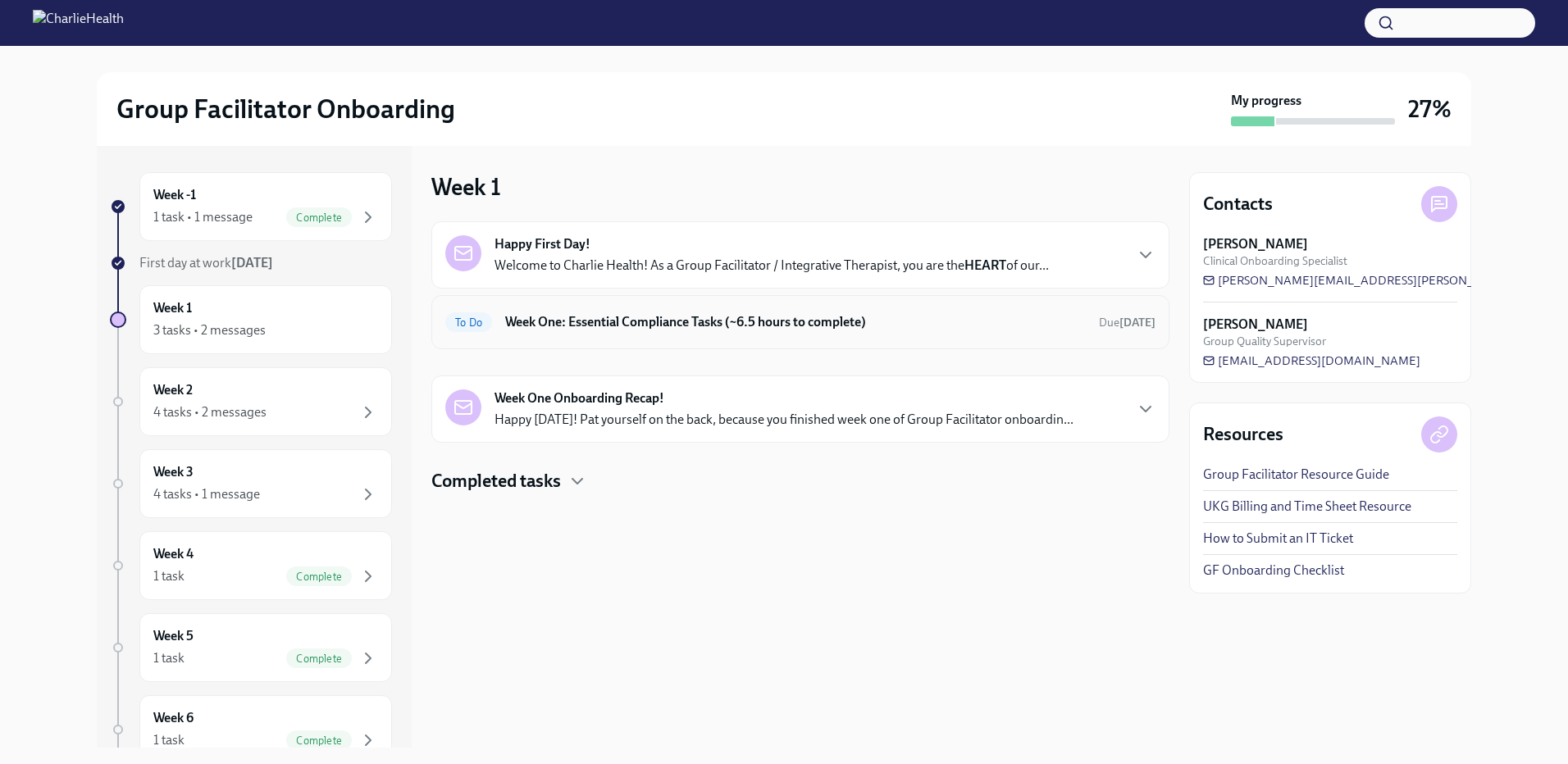
click at [880, 333] on div "To Do Week One: Essential Compliance Tasks (~6.5 hours to complete) Due [DATE]" at bounding box center [800, 322] width 710 height 26
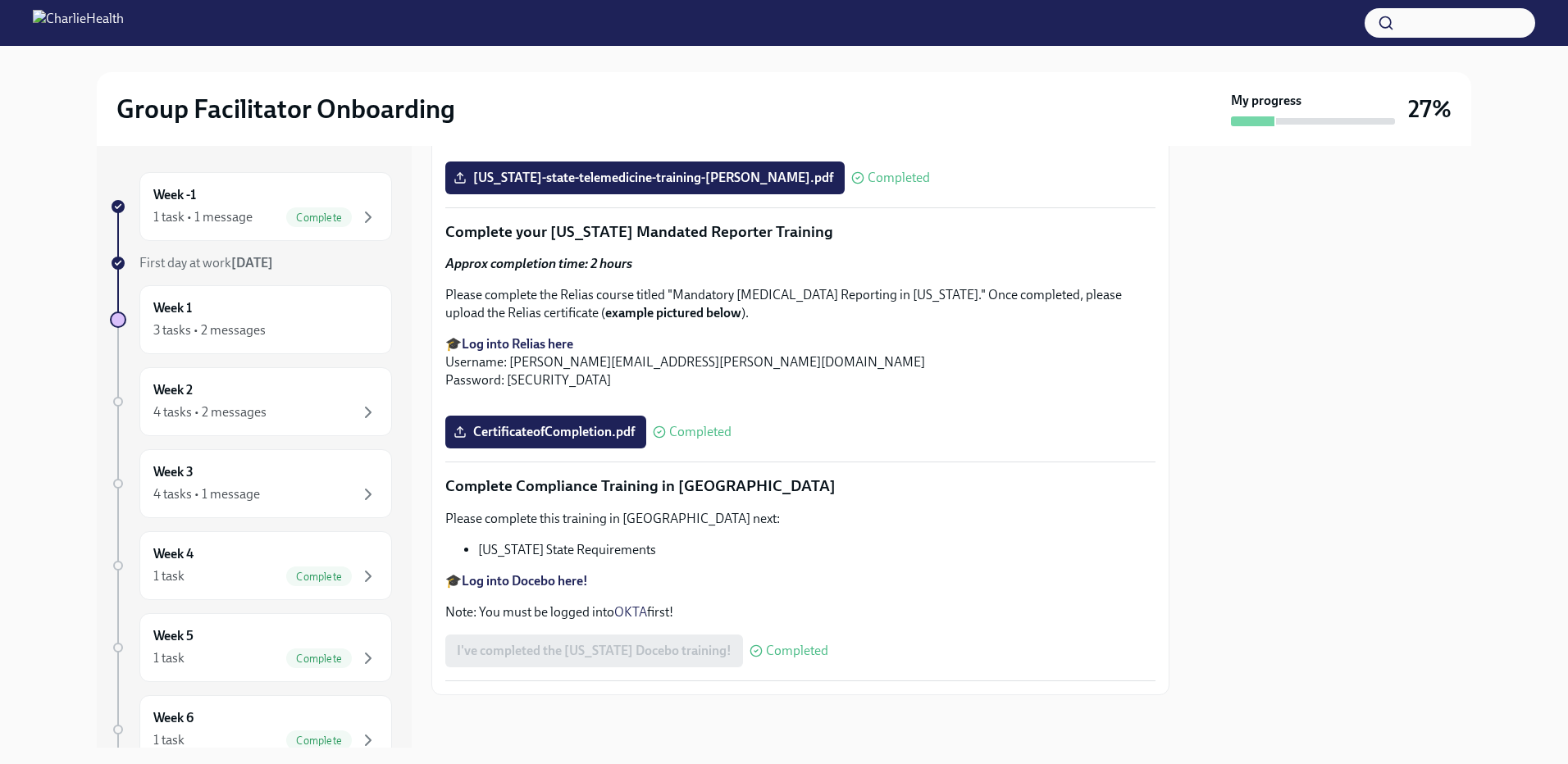
scroll to position [3525, 0]
click at [170, 312] on h6 "Week 1" at bounding box center [173, 308] width 39 height 18
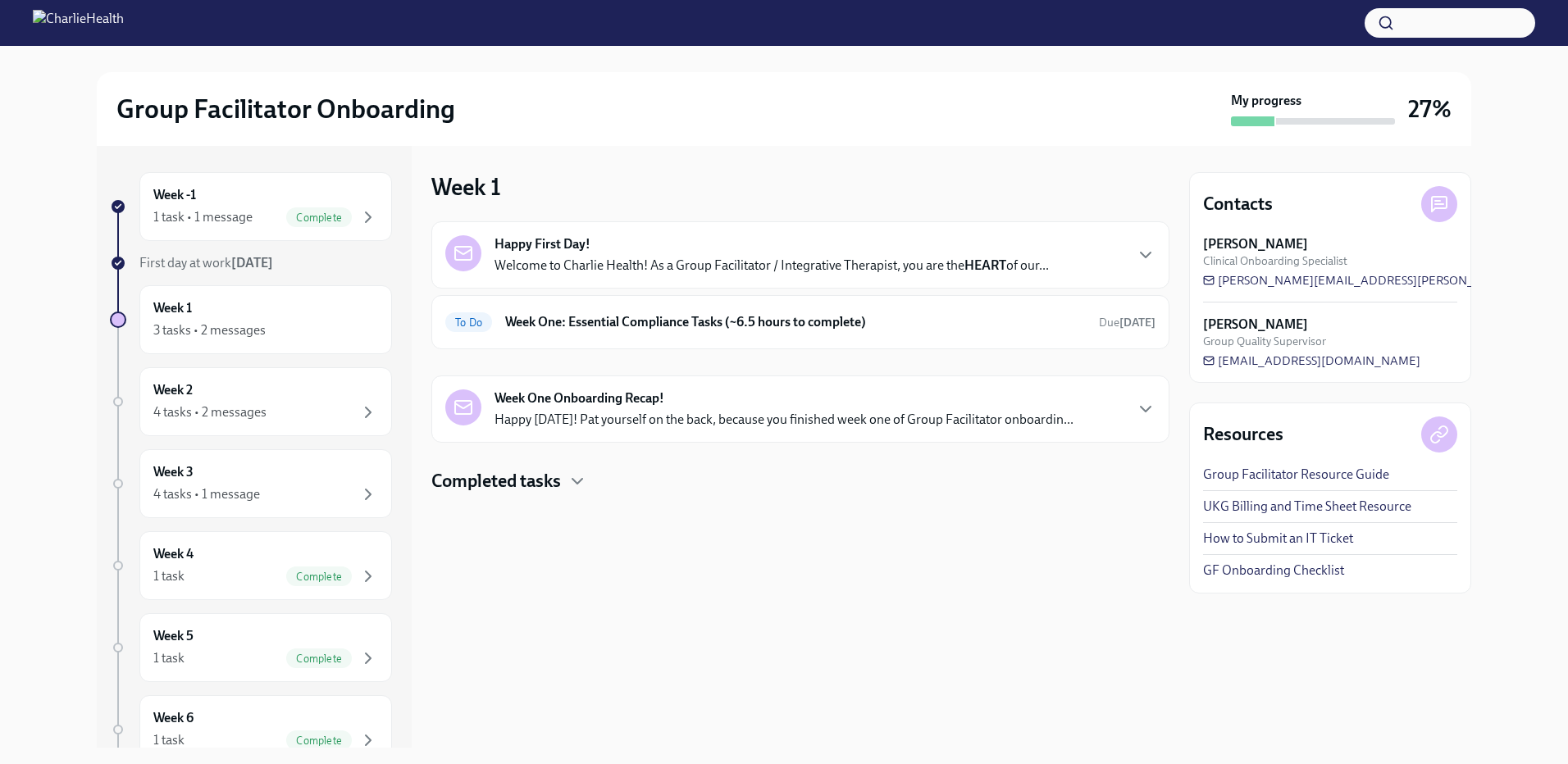
click at [904, 426] on p "Happy [DATE]! Pat yourself on the back, because you finished week one of Group …" at bounding box center [784, 420] width 579 height 18
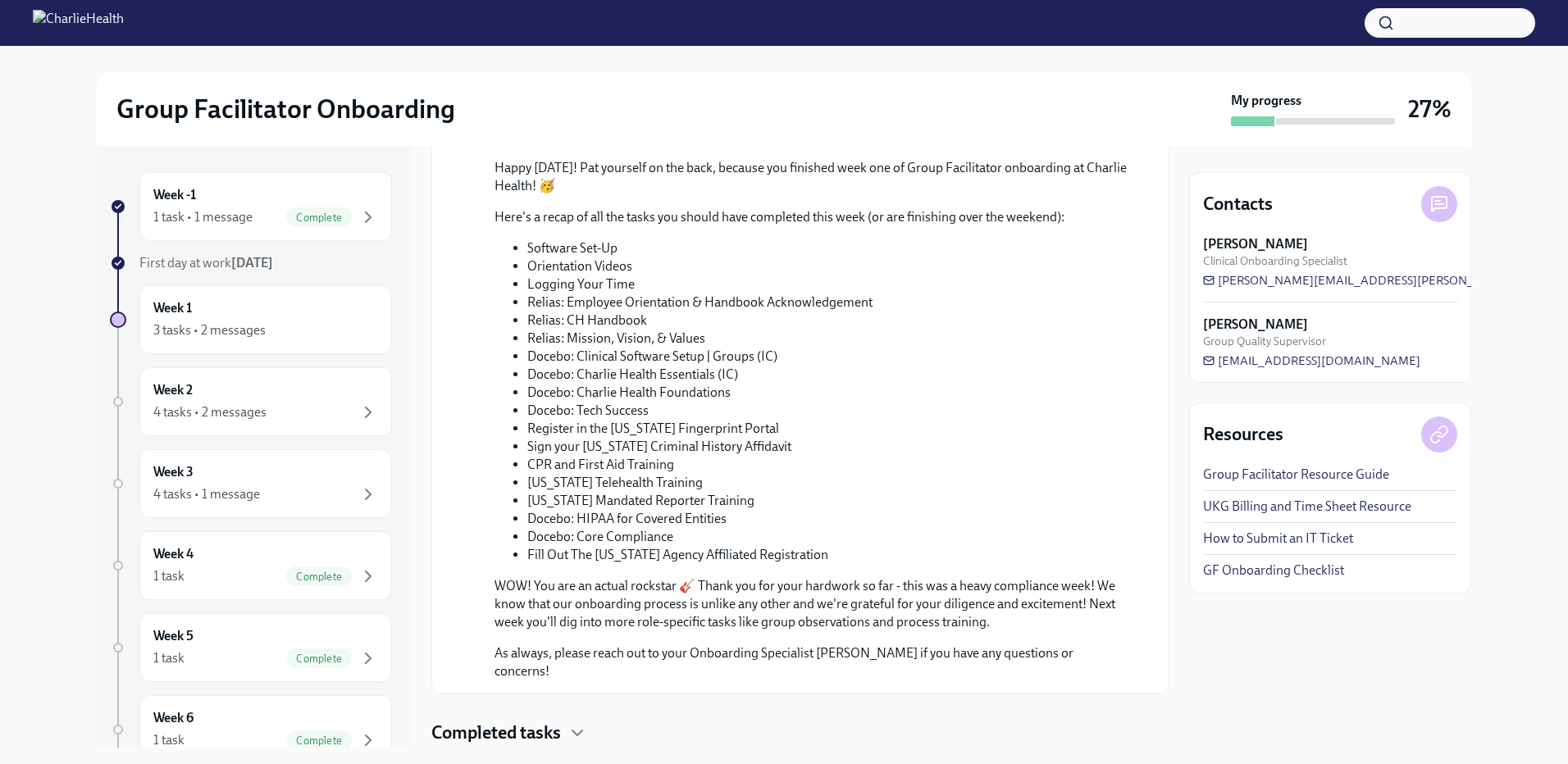
scroll to position [715, 0]
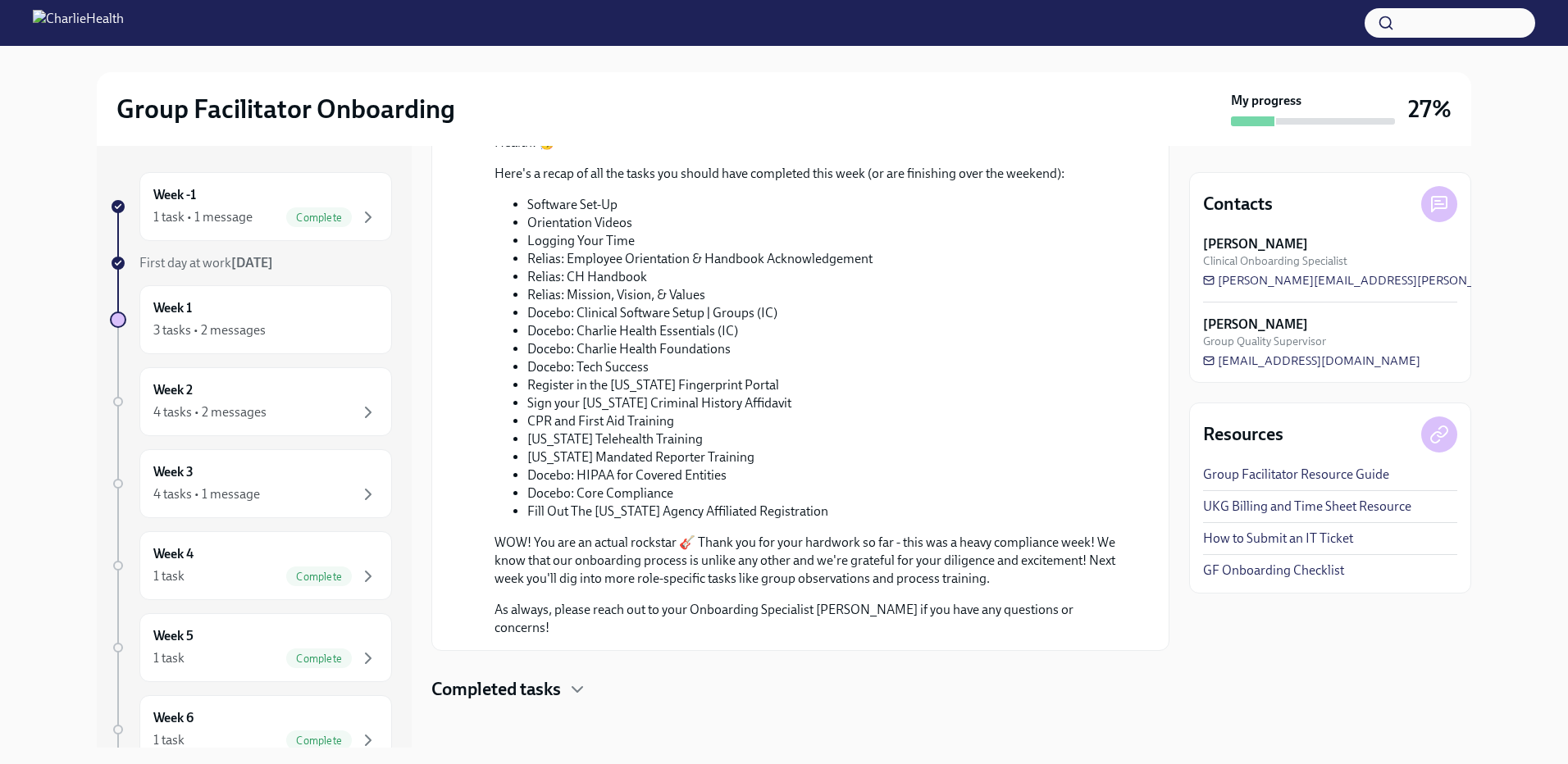
click at [469, 678] on h4 "Completed tasks" at bounding box center [496, 689] width 129 height 24
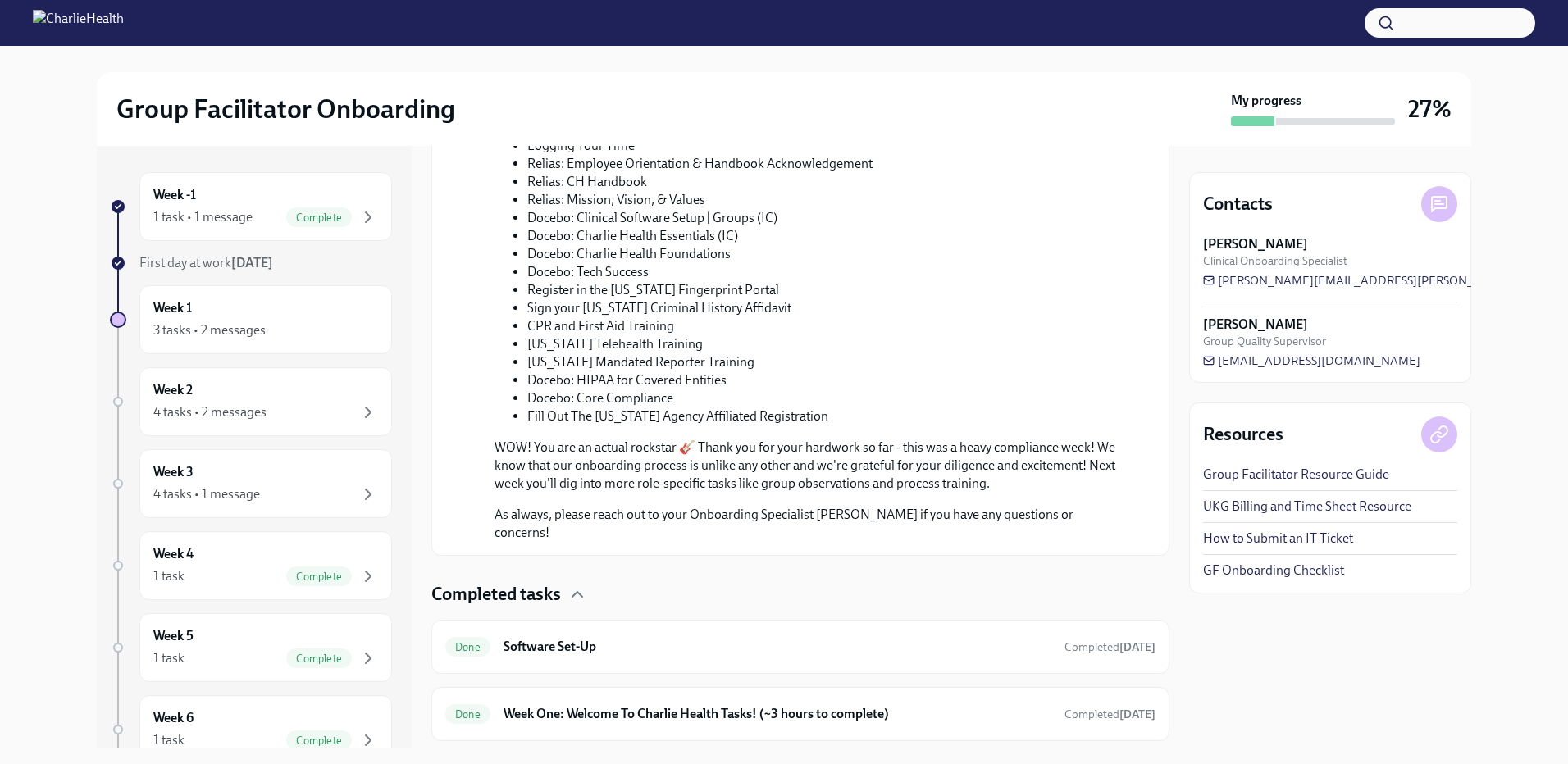
scroll to position [849, 0]
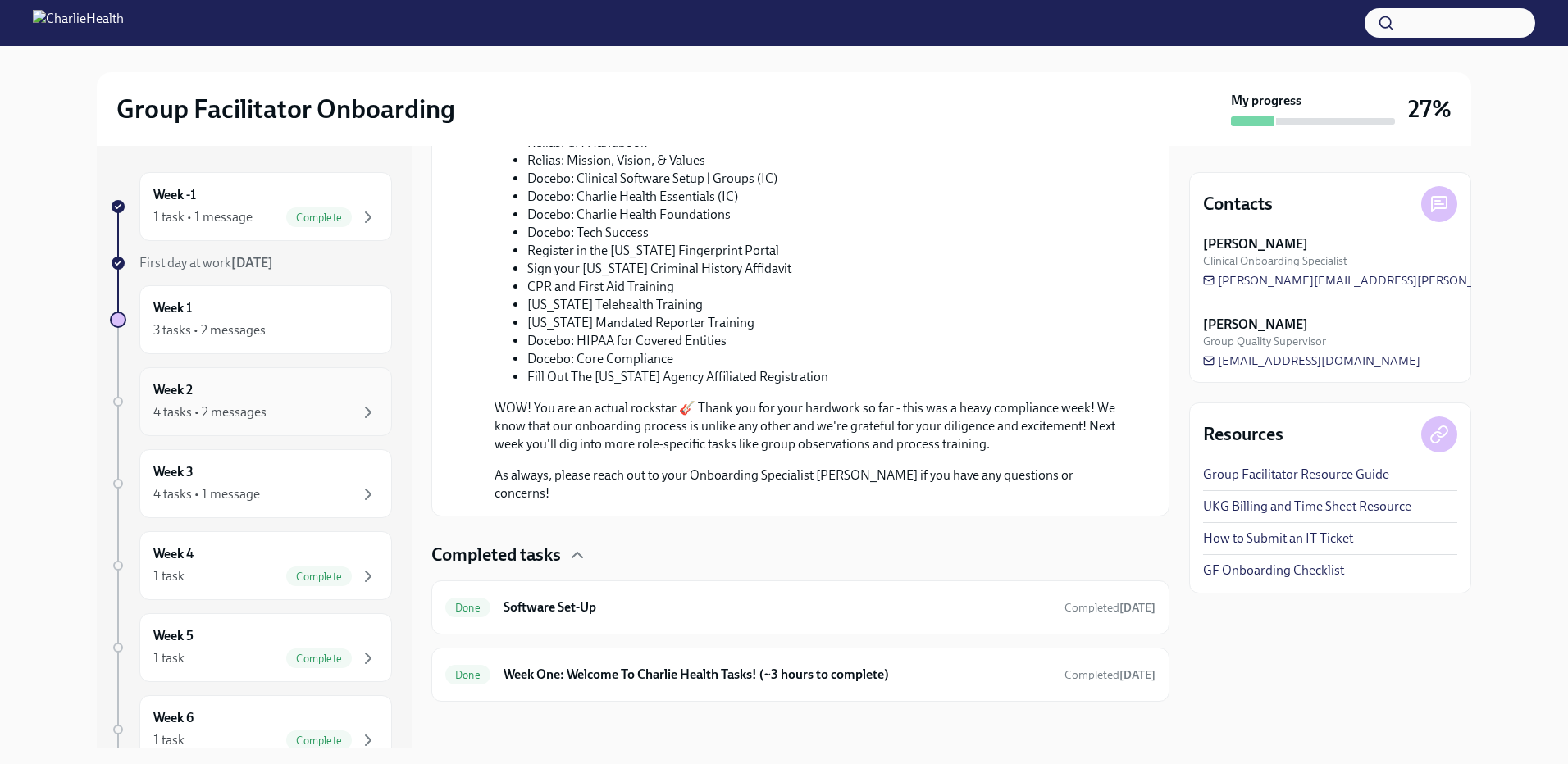
click at [254, 397] on div "Week 2 4 tasks • 2 messages" at bounding box center [266, 402] width 225 height 41
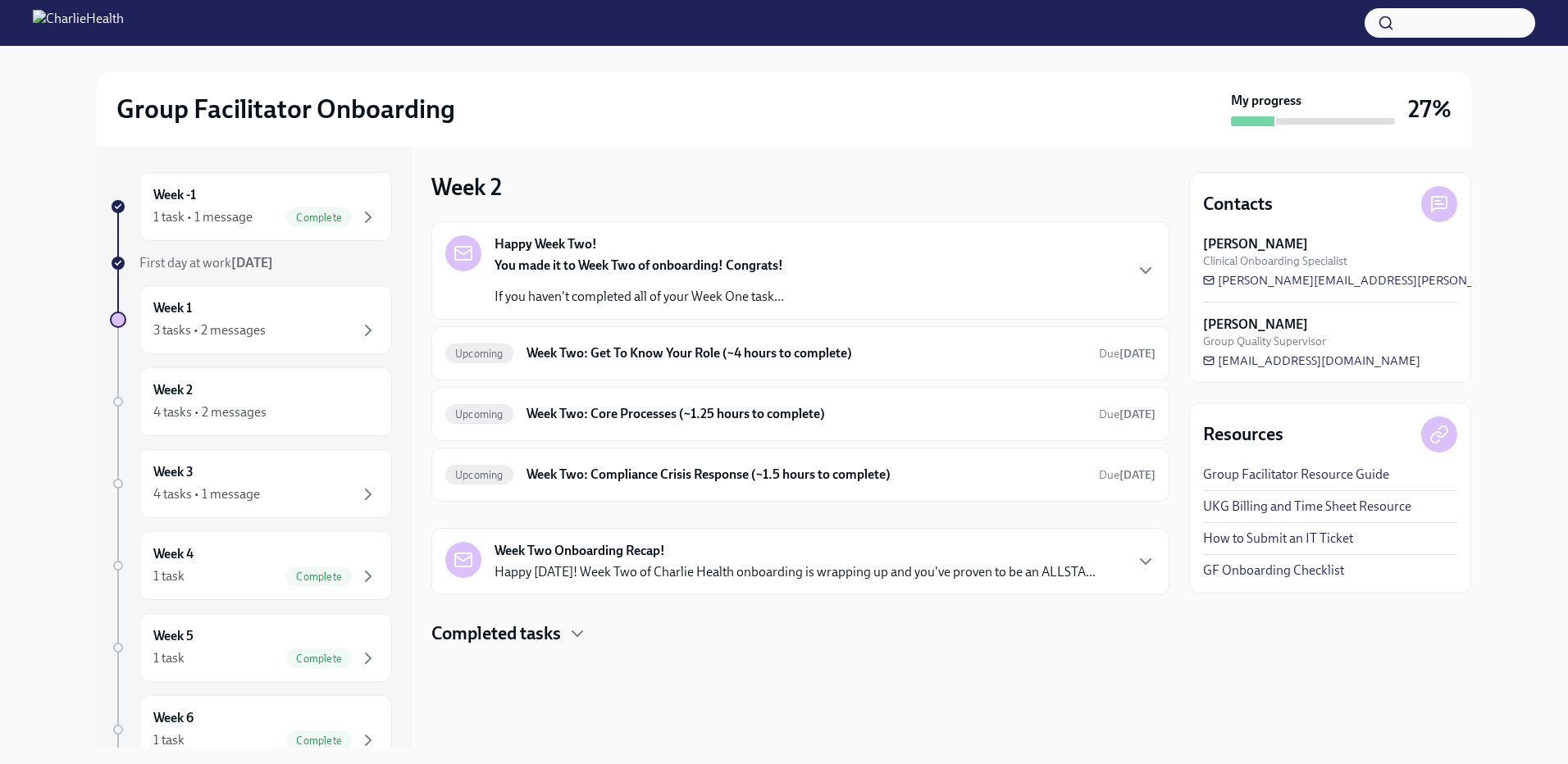
click at [918, 279] on div "Happy Week Two! You made it to Week Two of onboarding! Congrats! If you haven't…" at bounding box center [800, 271] width 710 height 70
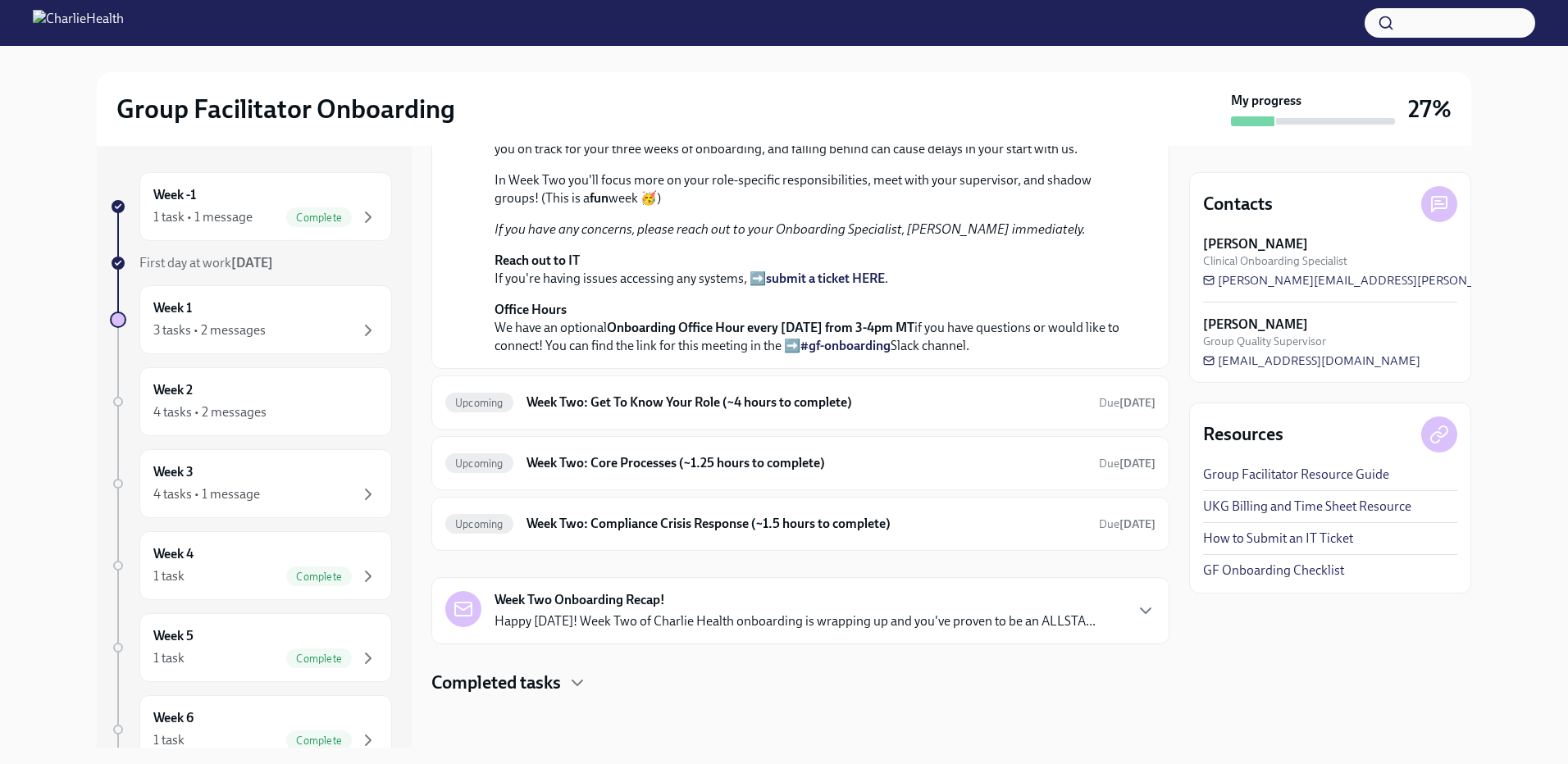
scroll to position [410, 0]
click at [852, 412] on h6 "Week Two: Get To Know Your Role (~4 hours to complete)" at bounding box center [806, 403] width 559 height 18
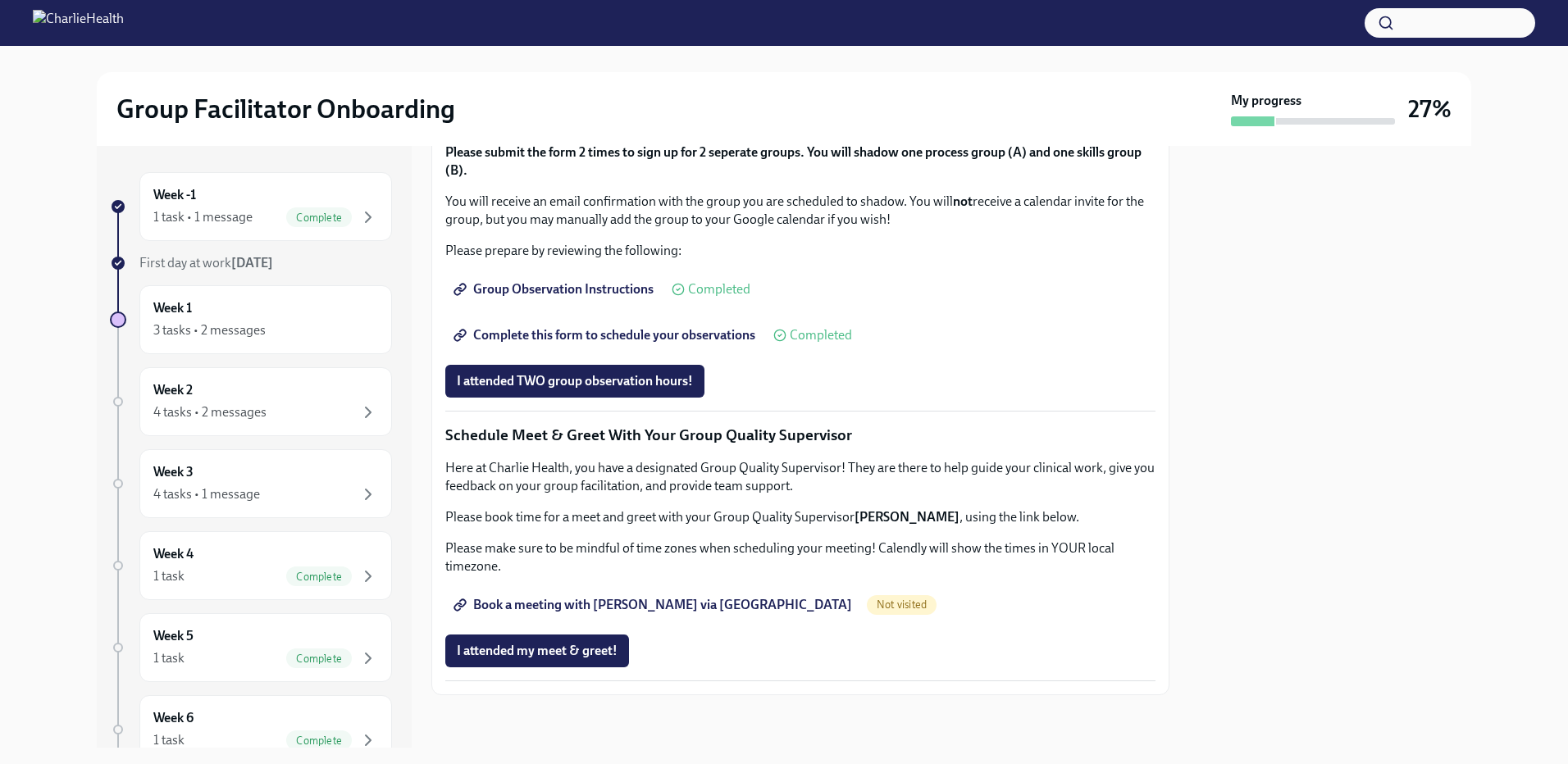
scroll to position [1230, 0]
click at [613, 343] on span "Complete this form to schedule your observations" at bounding box center [606, 335] width 298 height 16
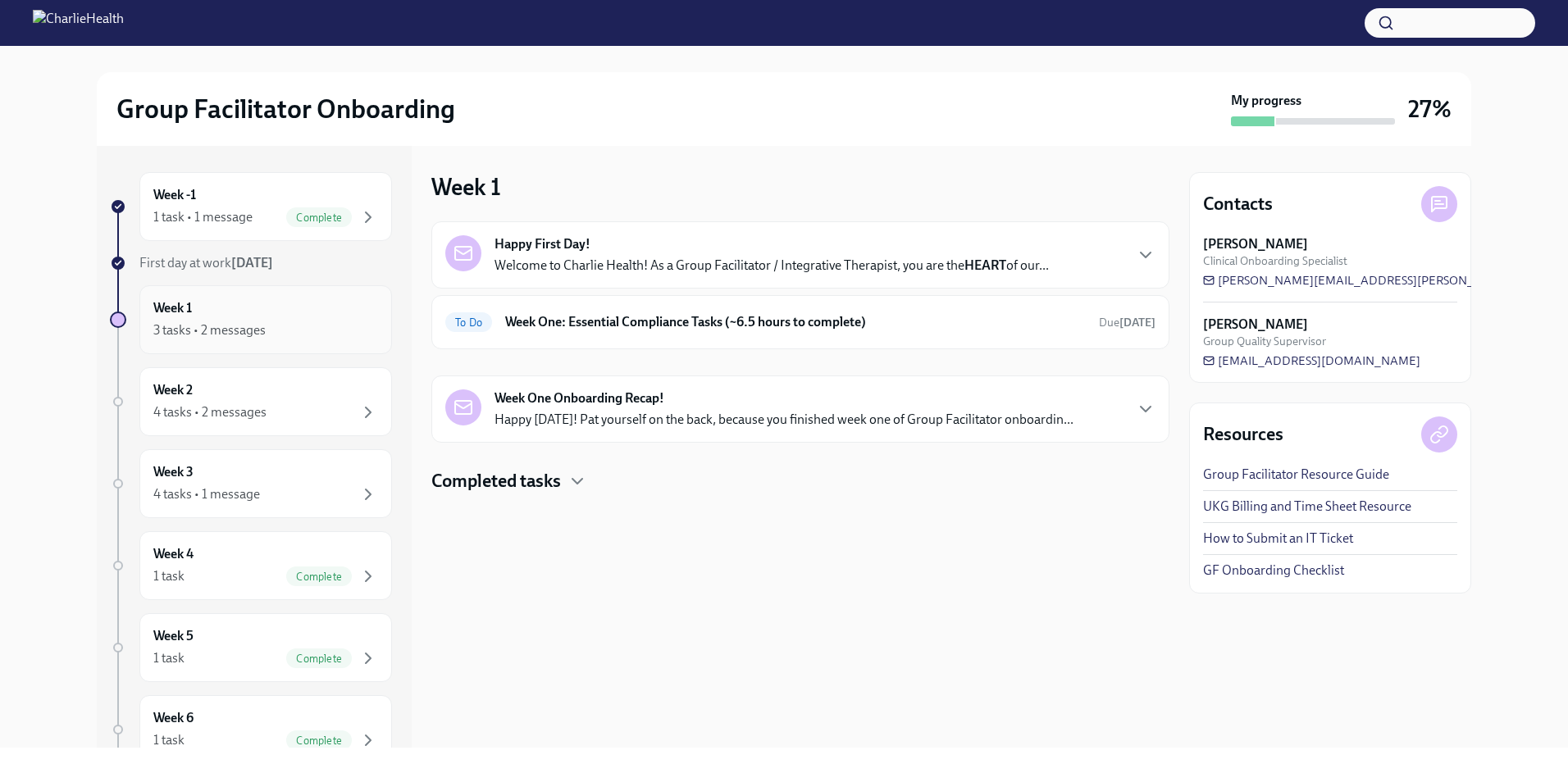
click at [286, 319] on div "Week 1 3 tasks • 2 messages" at bounding box center [266, 320] width 225 height 41
click at [296, 422] on div "Week 2 4 tasks • 2 messages" at bounding box center [265, 402] width 253 height 69
